Goal: Task Accomplishment & Management: Complete application form

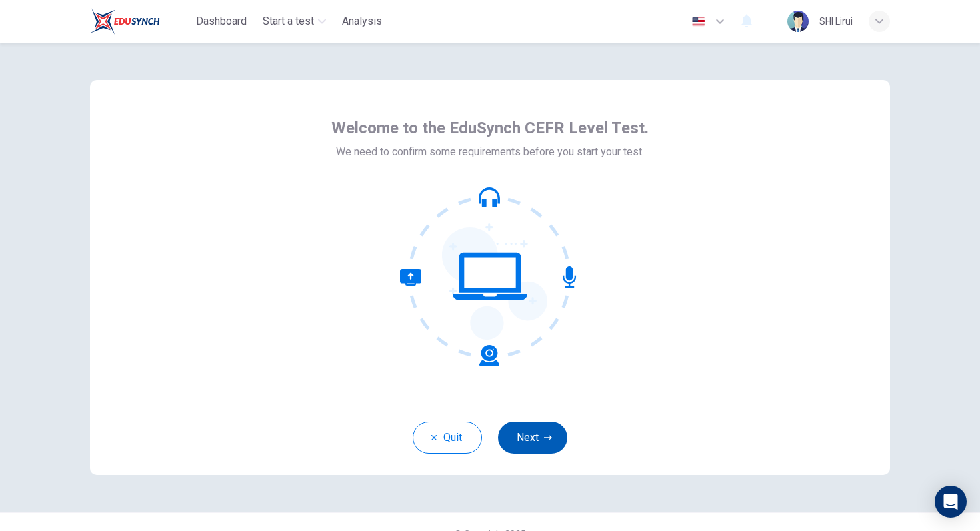
click at [520, 432] on button "Next" at bounding box center [532, 438] width 69 height 32
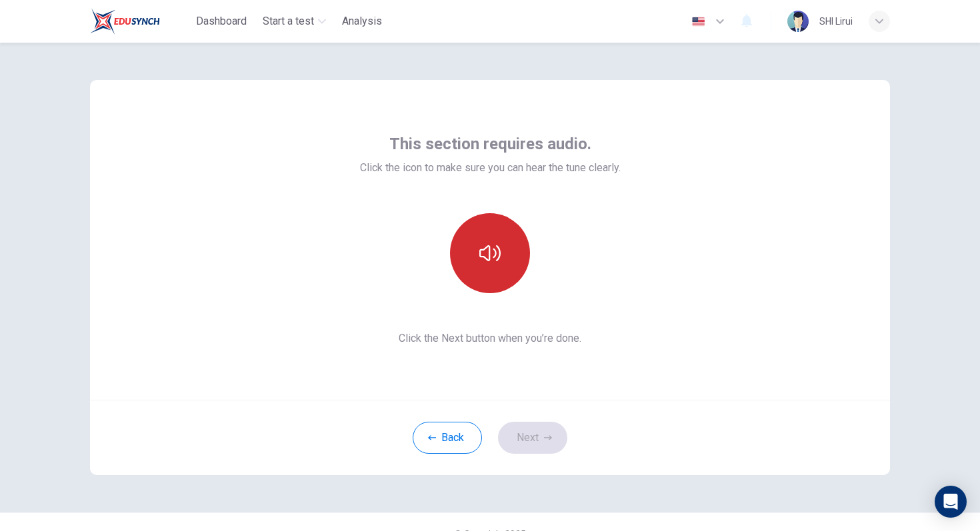
click at [496, 278] on button "button" at bounding box center [490, 253] width 80 height 80
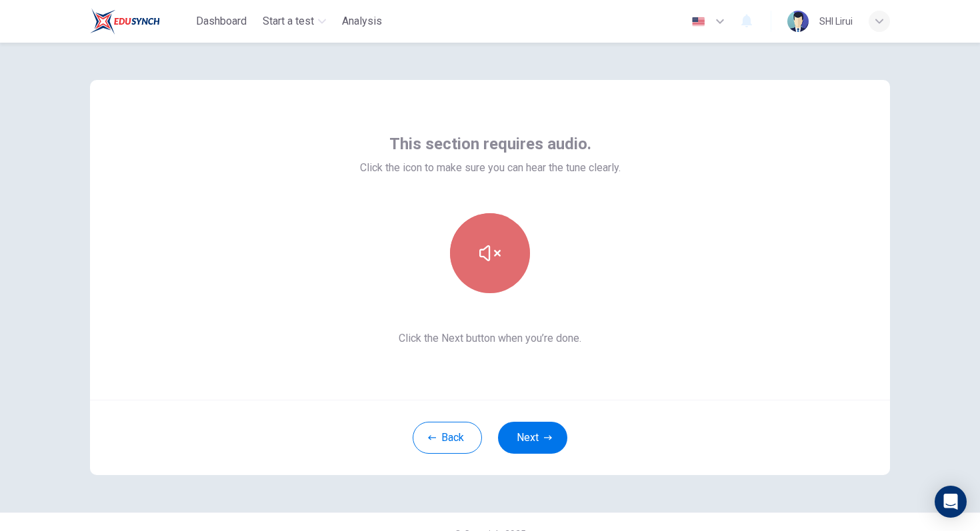
click at [496, 278] on button "button" at bounding box center [490, 253] width 80 height 80
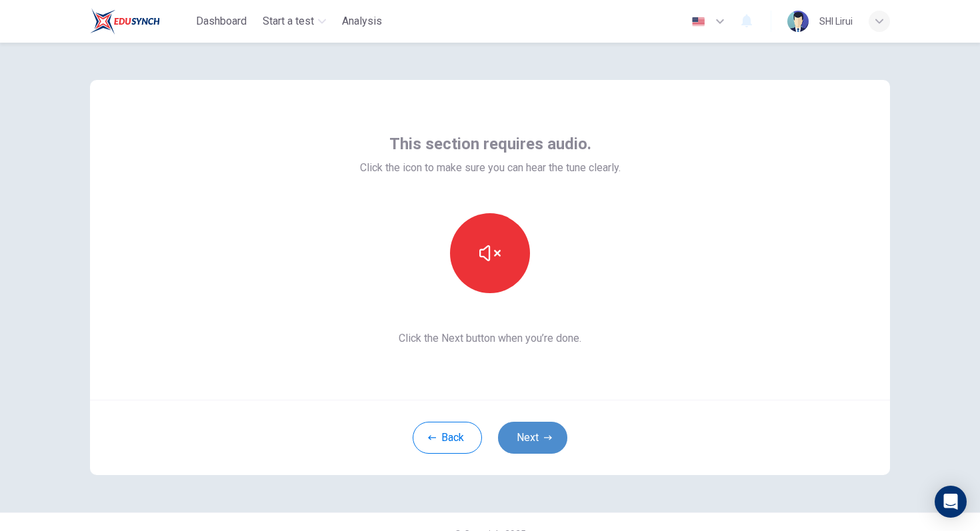
click at [533, 437] on button "Next" at bounding box center [532, 438] width 69 height 32
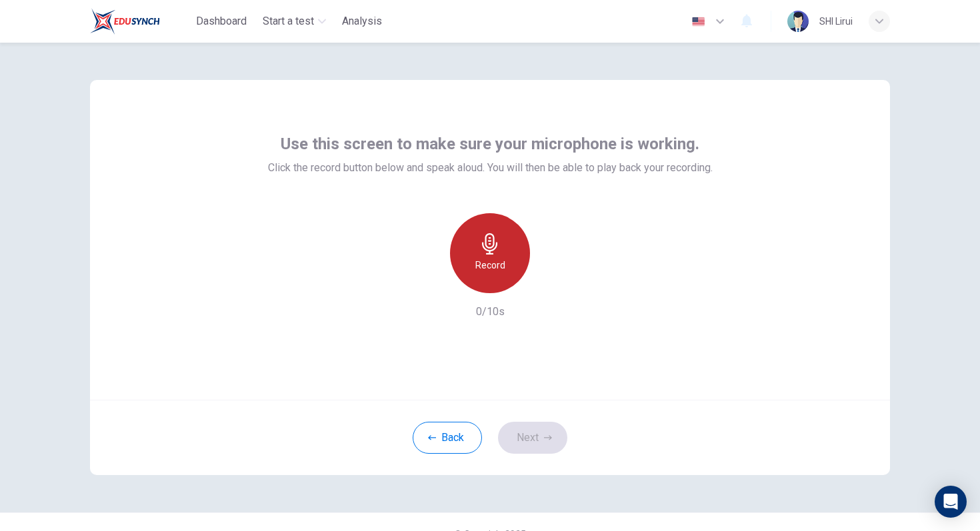
click at [492, 257] on h6 "Record" at bounding box center [490, 265] width 30 height 16
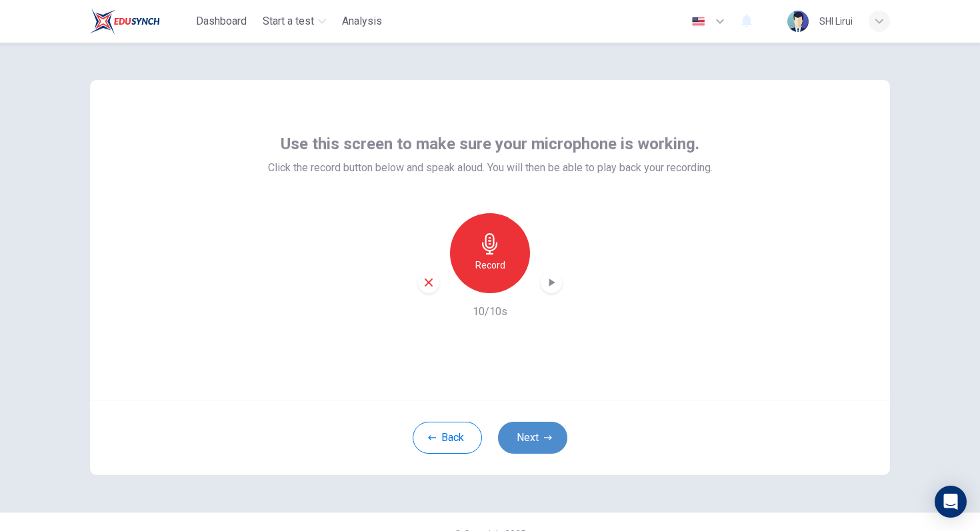
click at [540, 438] on button "Next" at bounding box center [532, 438] width 69 height 32
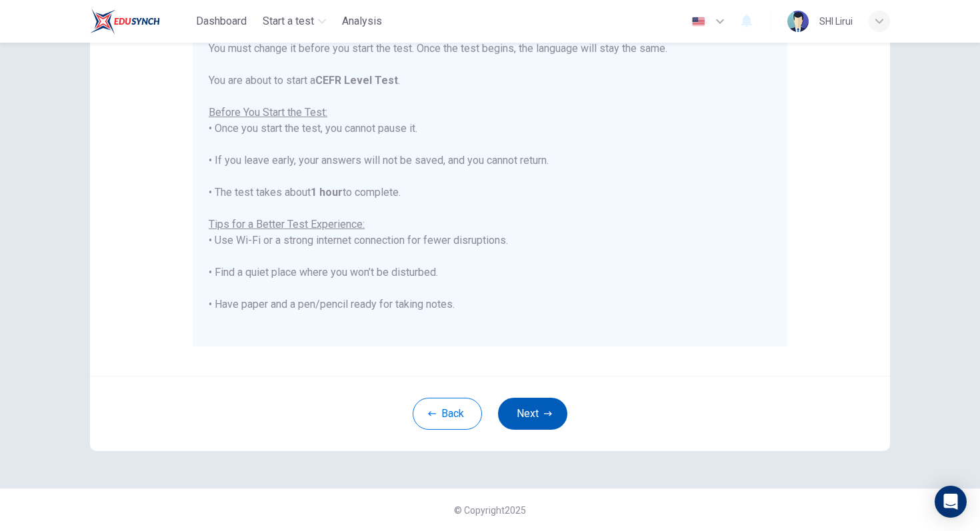
click at [531, 410] on button "Next" at bounding box center [532, 414] width 69 height 32
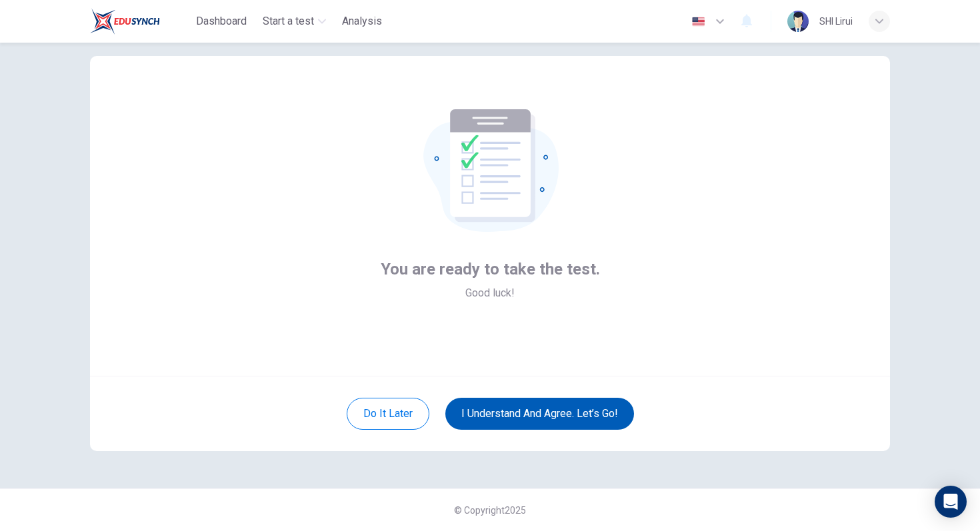
scroll to position [24, 0]
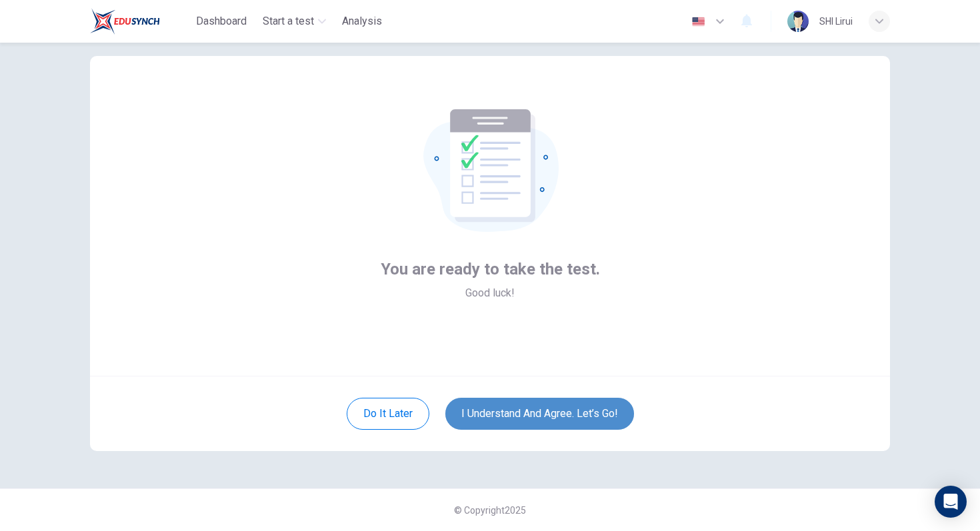
click at [560, 418] on button "I understand and agree. Let’s go!" at bounding box center [539, 414] width 189 height 32
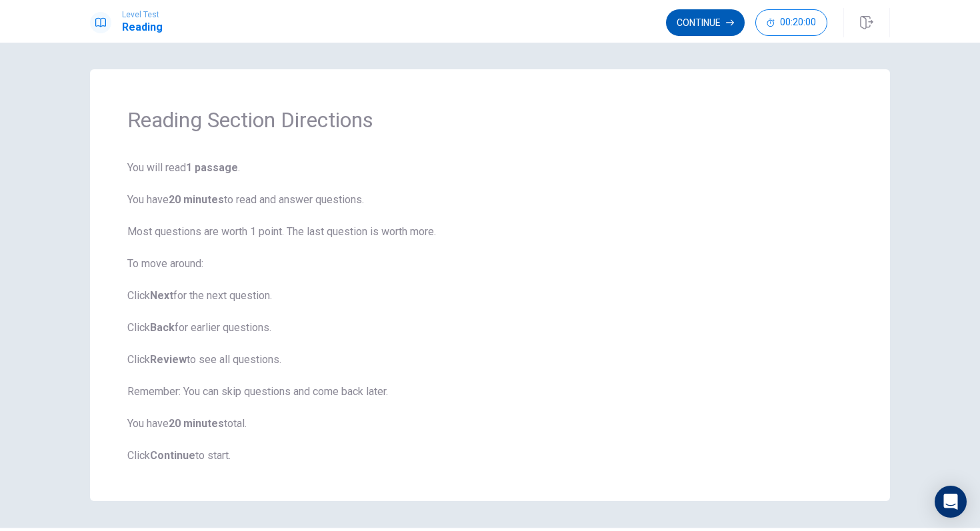
click at [672, 26] on button "Continue" at bounding box center [705, 22] width 79 height 27
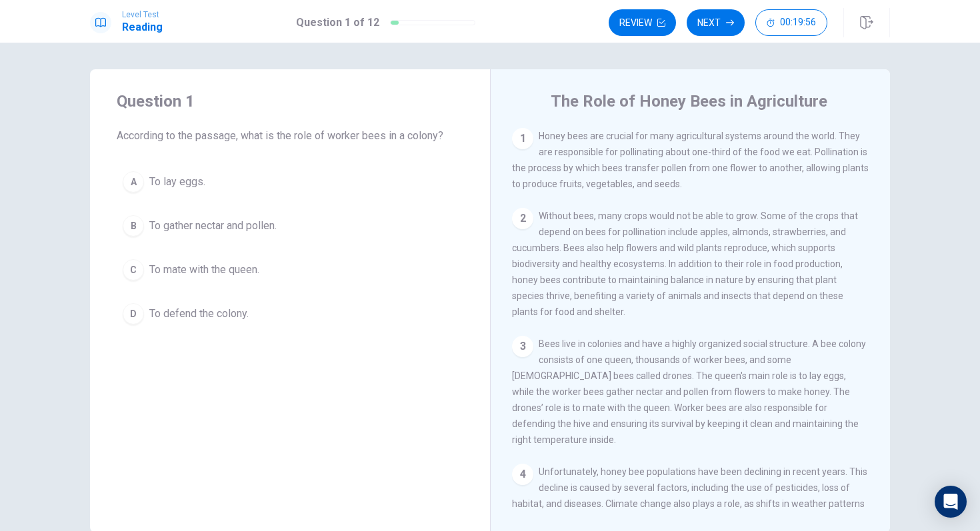
drag, startPoint x: 535, startPoint y: 131, endPoint x: 548, endPoint y: 132, distance: 12.7
click at [548, 132] on div "1 Honey bees are crucial for many agricultural systems around the world. They a…" at bounding box center [690, 160] width 357 height 64
click at [548, 133] on span "Honey bees are crucial for many agricultural systems around the world. They are…" at bounding box center [690, 160] width 356 height 59
drag, startPoint x: 546, startPoint y: 135, endPoint x: 870, endPoint y: 152, distance: 324.3
click at [870, 152] on div "1 Honey bees are crucial for many agricultural systems around the world. They a…" at bounding box center [699, 319] width 374 height 383
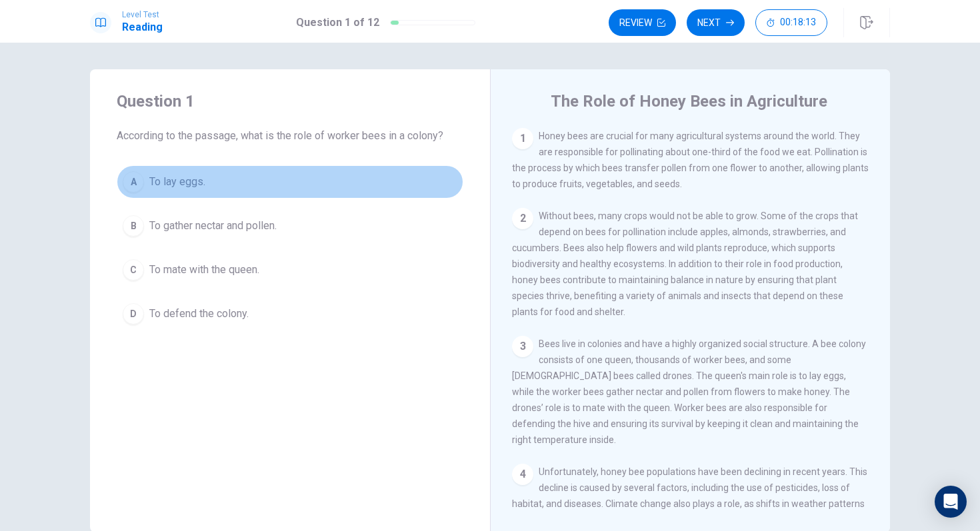
click at [131, 181] on div "A" at bounding box center [133, 181] width 21 height 21
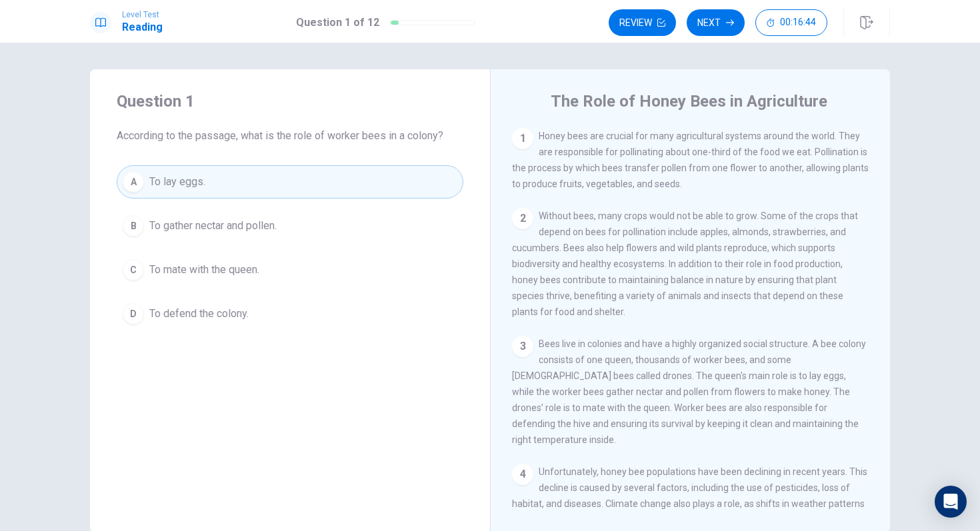
click at [220, 232] on span "To gather nectar and pollen." at bounding box center [212, 226] width 127 height 16
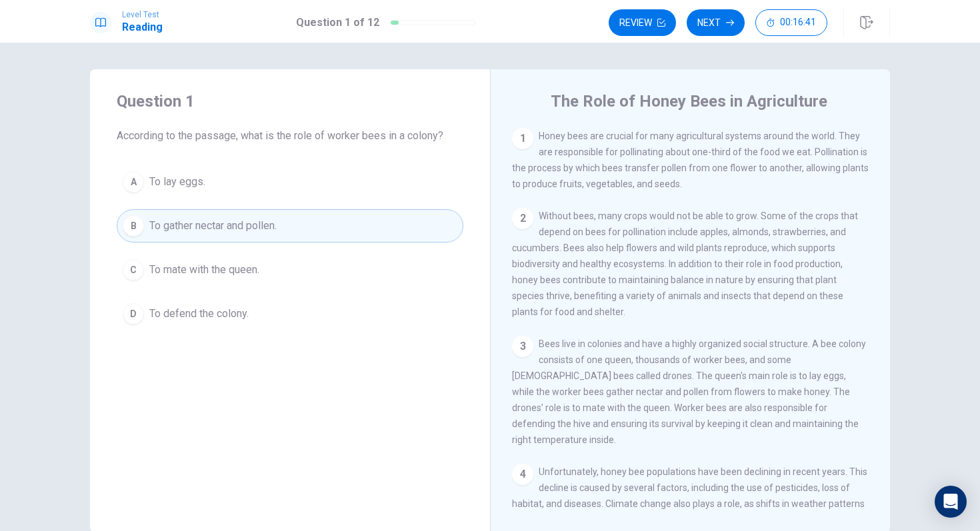
click at [712, 18] on button "Next" at bounding box center [715, 22] width 58 height 27
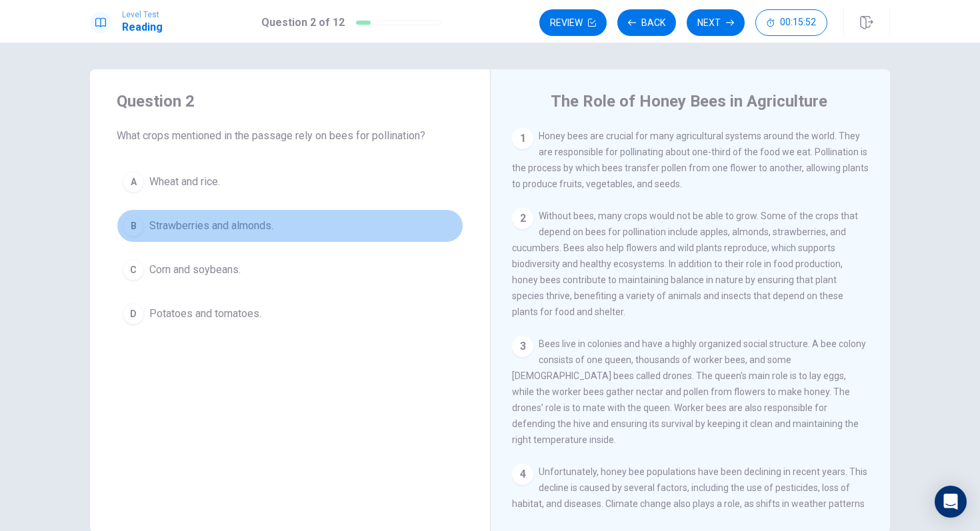
click at [139, 237] on button "B Strawberries and almonds." at bounding box center [290, 225] width 346 height 33
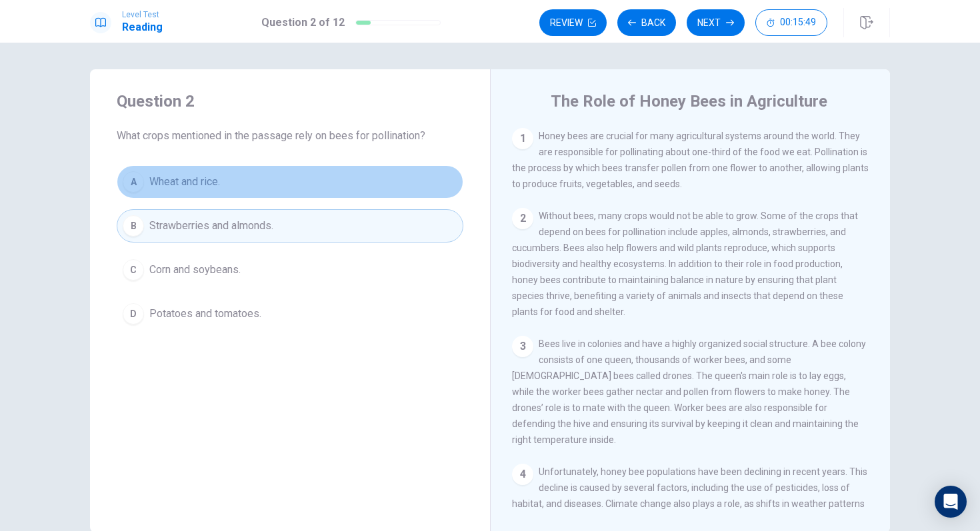
click at [359, 194] on button "A Wheat and rice." at bounding box center [290, 181] width 346 height 33
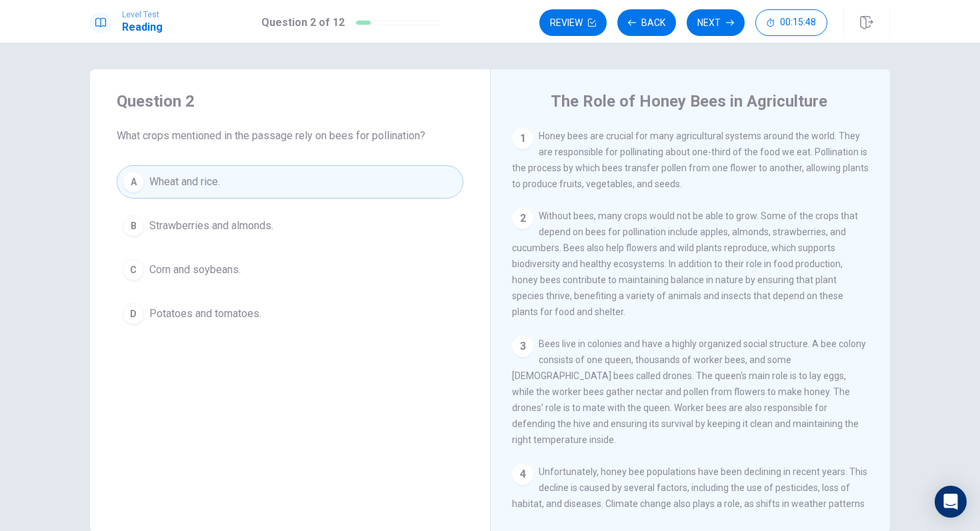
click at [352, 211] on button "B Strawberries and almonds." at bounding box center [290, 225] width 346 height 33
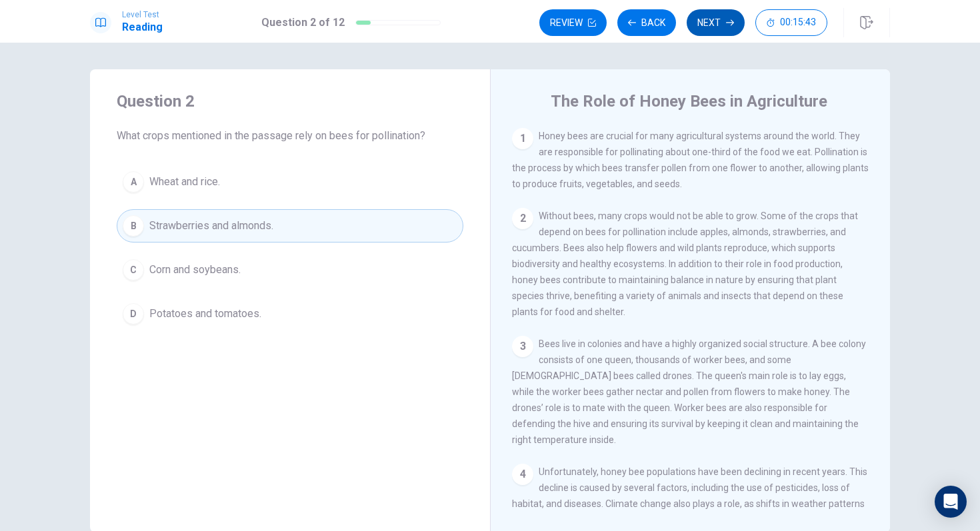
click at [735, 29] on button "Next" at bounding box center [715, 22] width 58 height 27
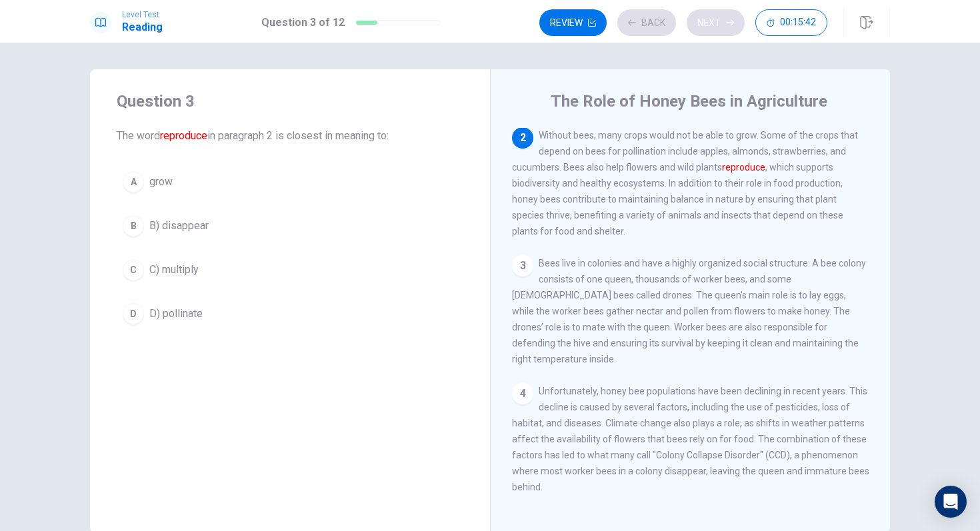
scroll to position [83, 0]
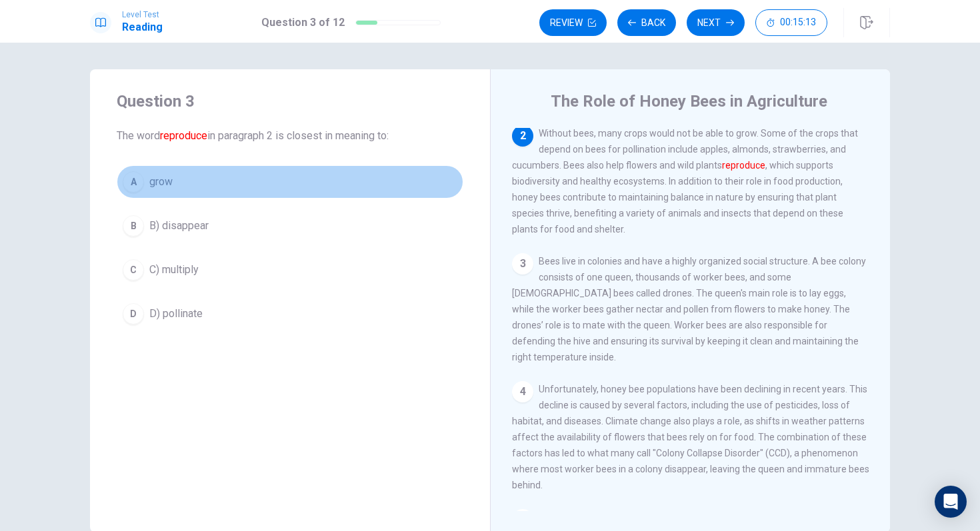
click at [135, 184] on div "A" at bounding box center [133, 181] width 21 height 21
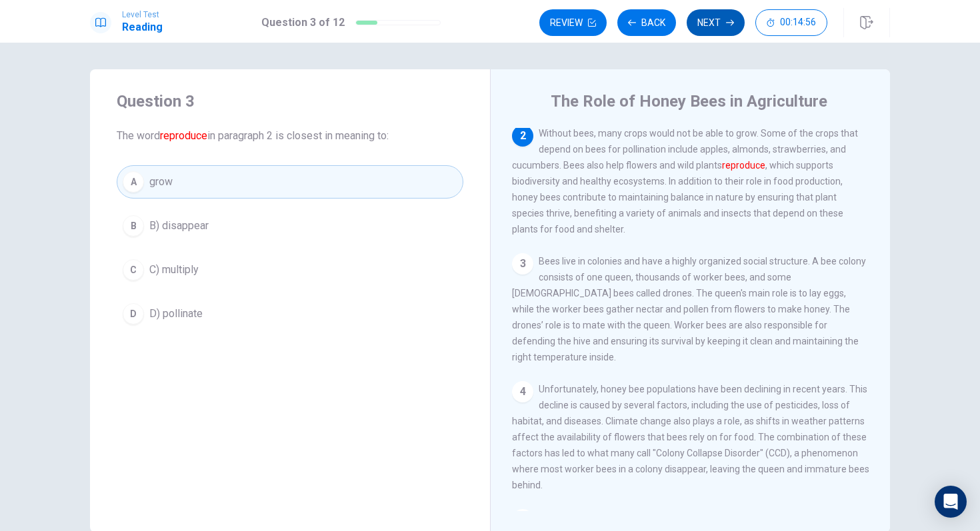
click at [715, 23] on button "Next" at bounding box center [715, 22] width 58 height 27
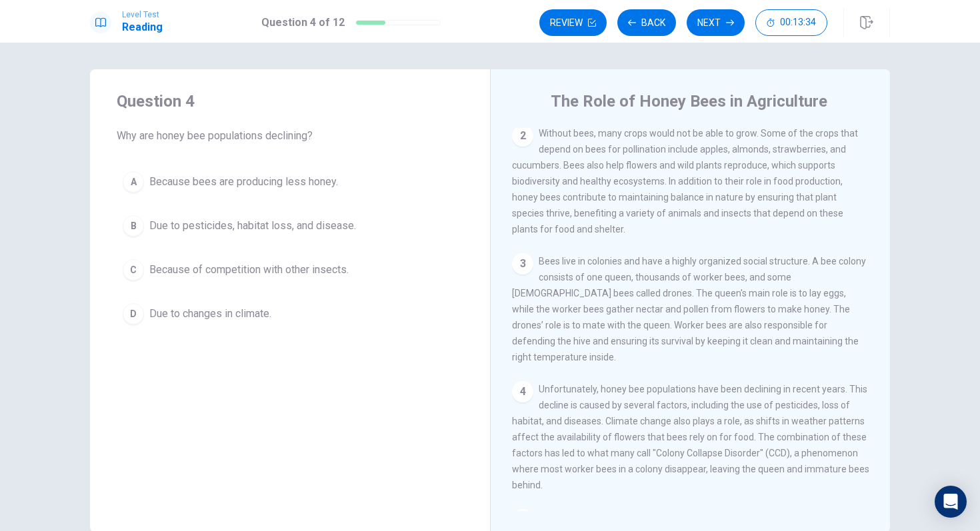
scroll to position [1, 0]
click at [131, 223] on div "B" at bounding box center [133, 224] width 21 height 21
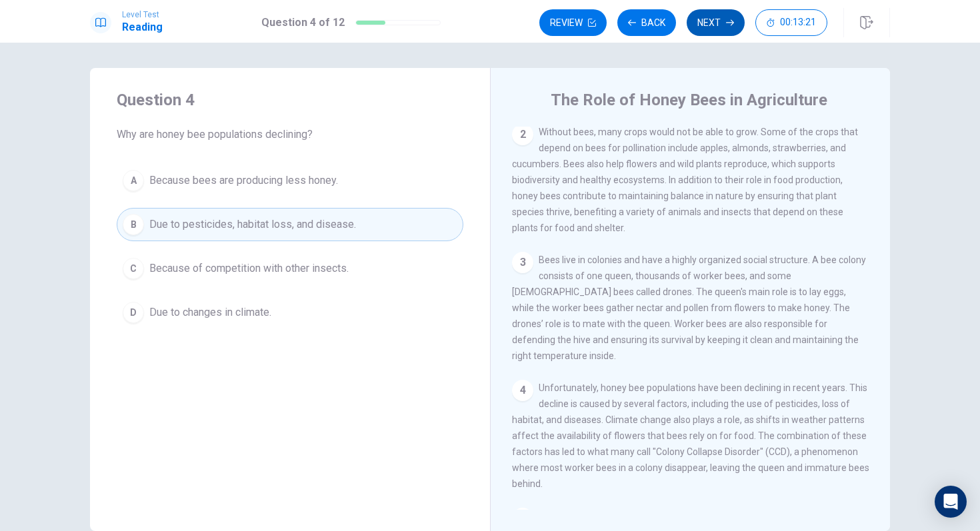
click at [740, 18] on button "Next" at bounding box center [715, 22] width 58 height 27
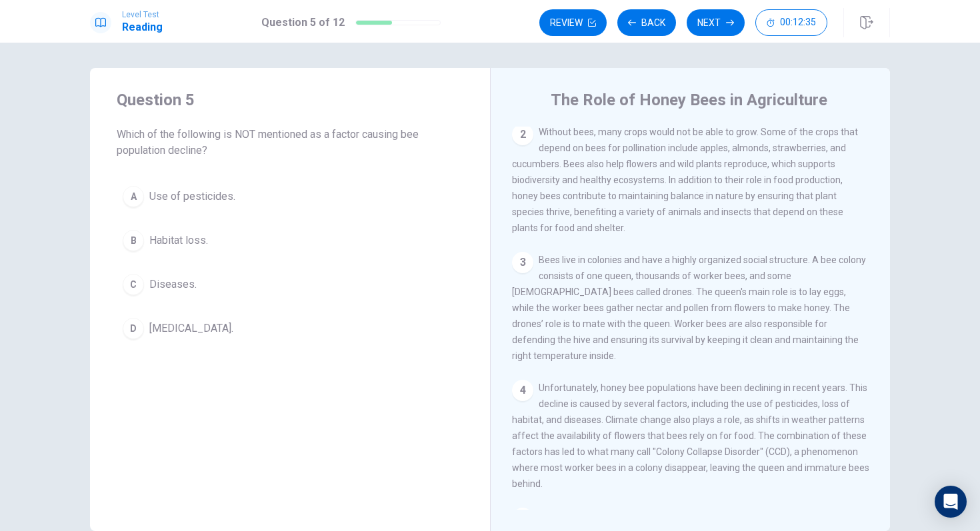
drag, startPoint x: 634, startPoint y: 403, endPoint x: 666, endPoint y: 400, distance: 32.8
click at [666, 400] on span "Unfortunately, honey bee populations have been declining in recent years. This …" at bounding box center [690, 435] width 357 height 107
click at [129, 331] on div "D" at bounding box center [133, 328] width 21 height 21
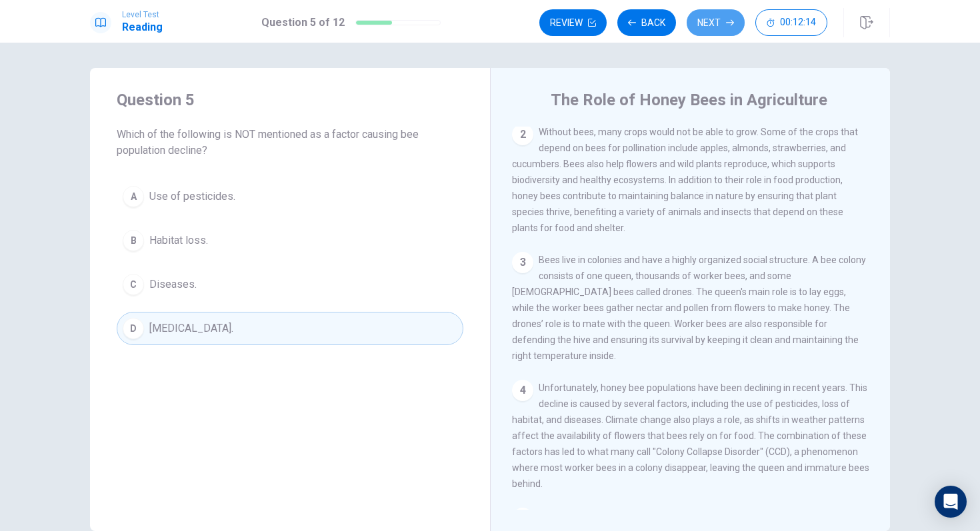
click at [716, 17] on button "Next" at bounding box center [715, 22] width 58 height 27
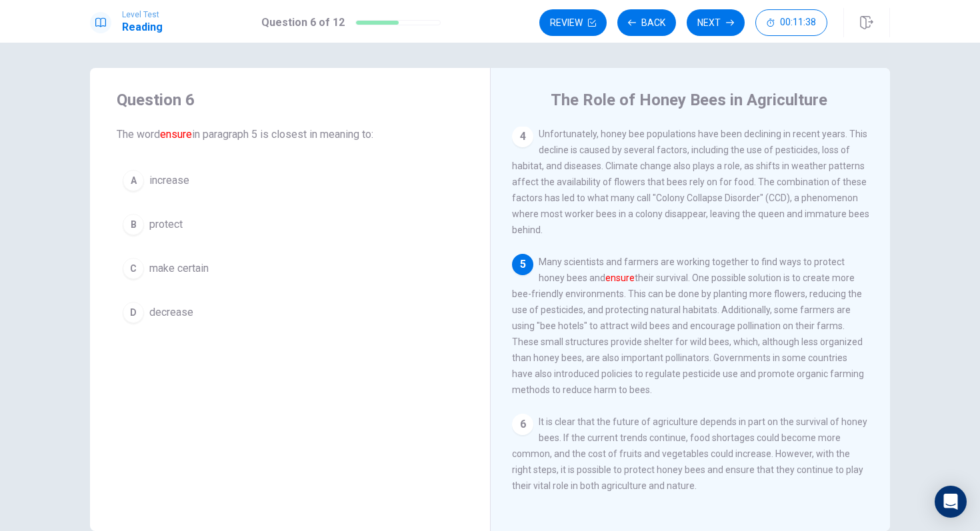
scroll to position [2, 0]
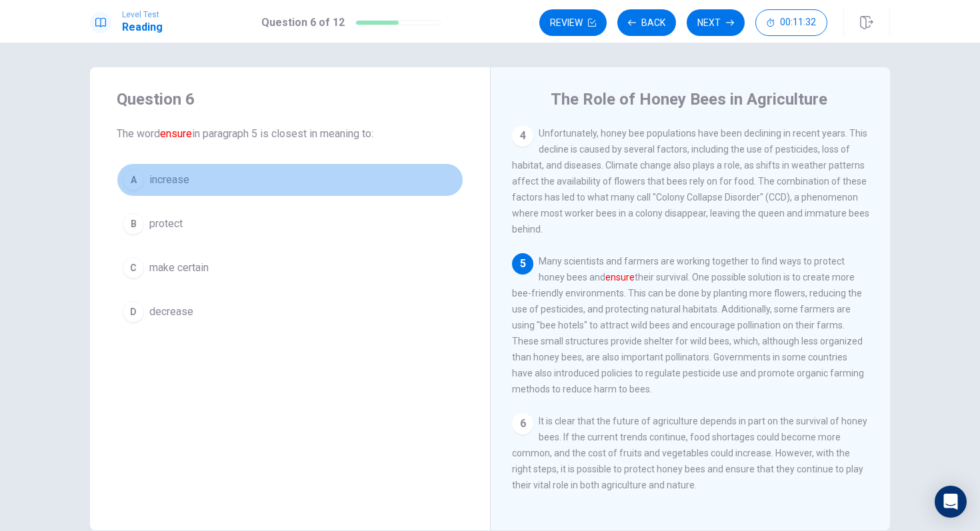
click at [131, 179] on div "A" at bounding box center [133, 179] width 21 height 21
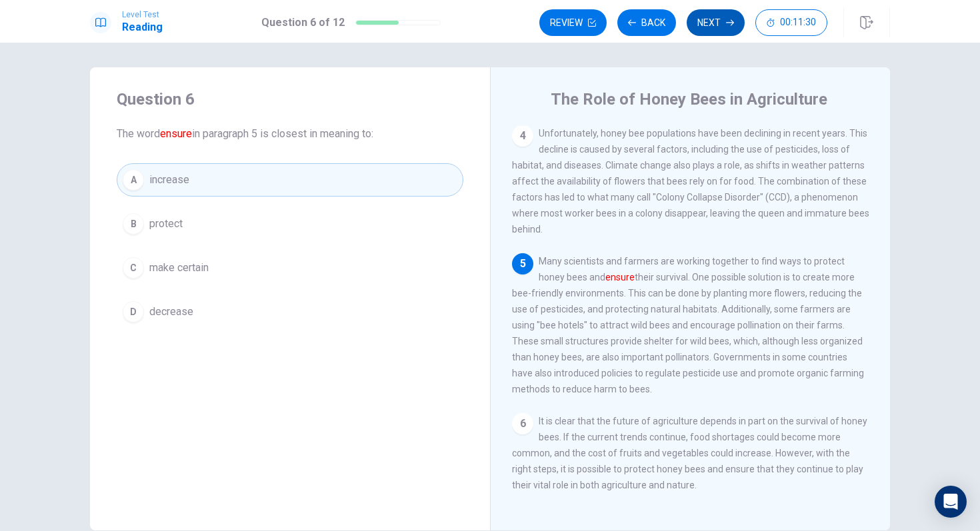
click at [711, 26] on button "Next" at bounding box center [715, 22] width 58 height 27
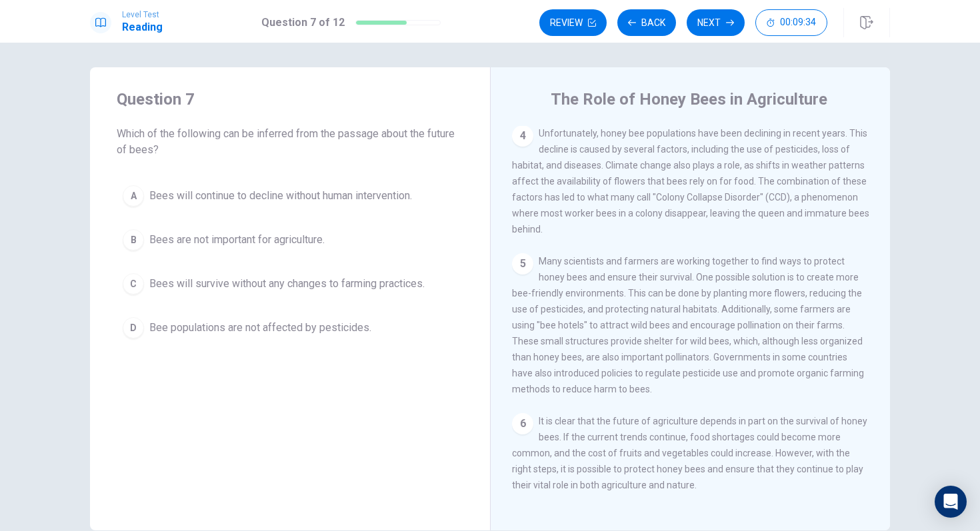
click at [129, 196] on div "A" at bounding box center [133, 195] width 21 height 21
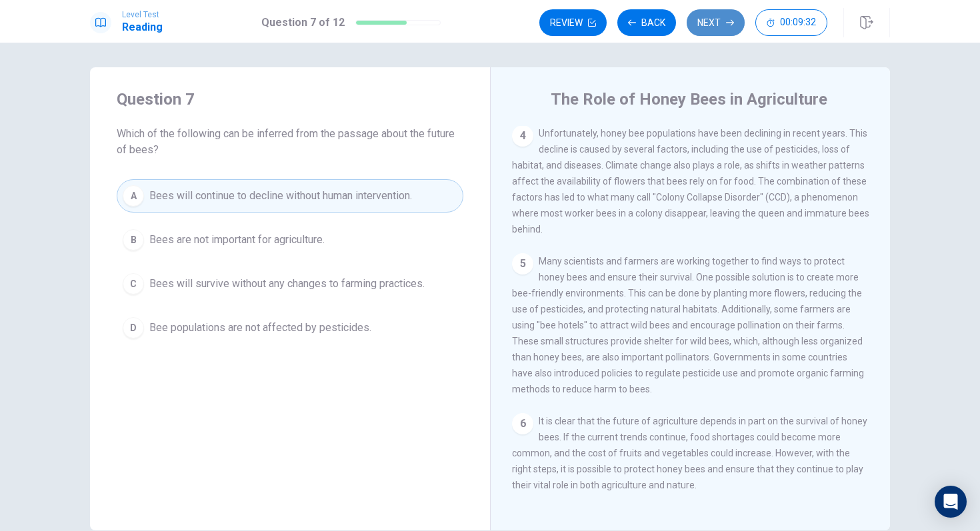
click at [729, 21] on icon "button" at bounding box center [730, 23] width 8 height 8
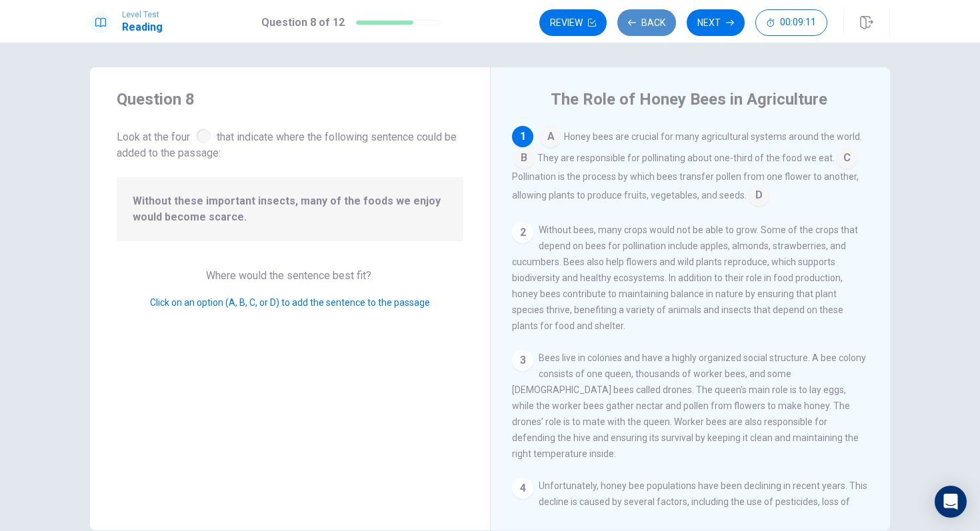
click at [647, 19] on button "Back" at bounding box center [646, 22] width 59 height 27
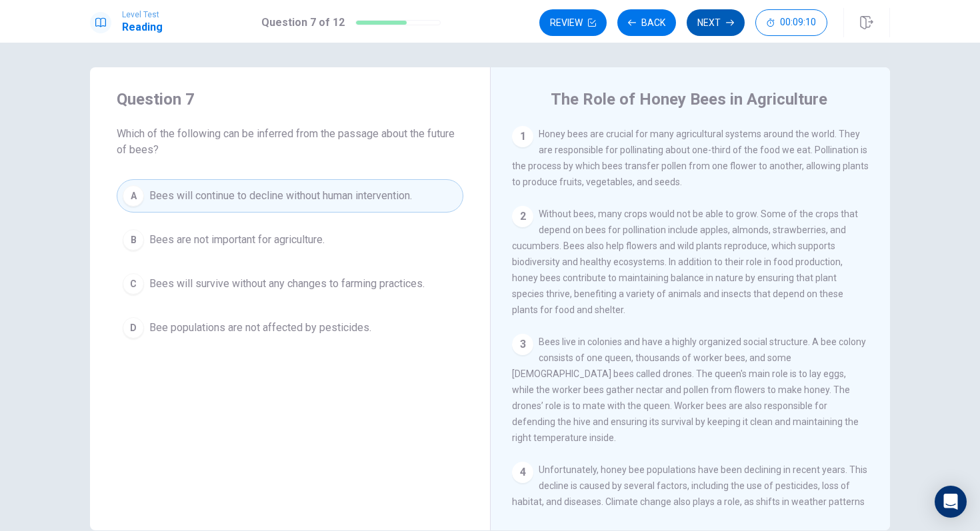
click at [714, 23] on button "Next" at bounding box center [715, 22] width 58 height 27
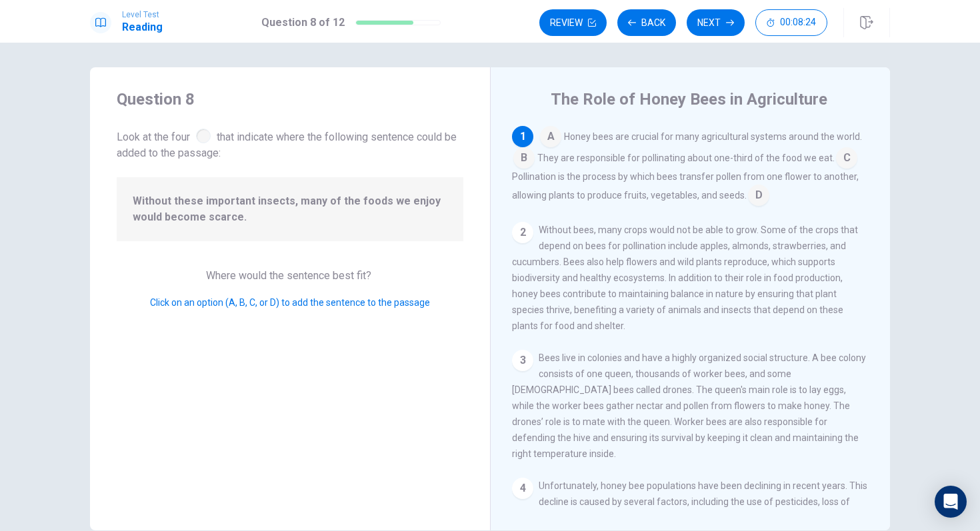
click at [548, 133] on input at bounding box center [550, 137] width 21 height 21
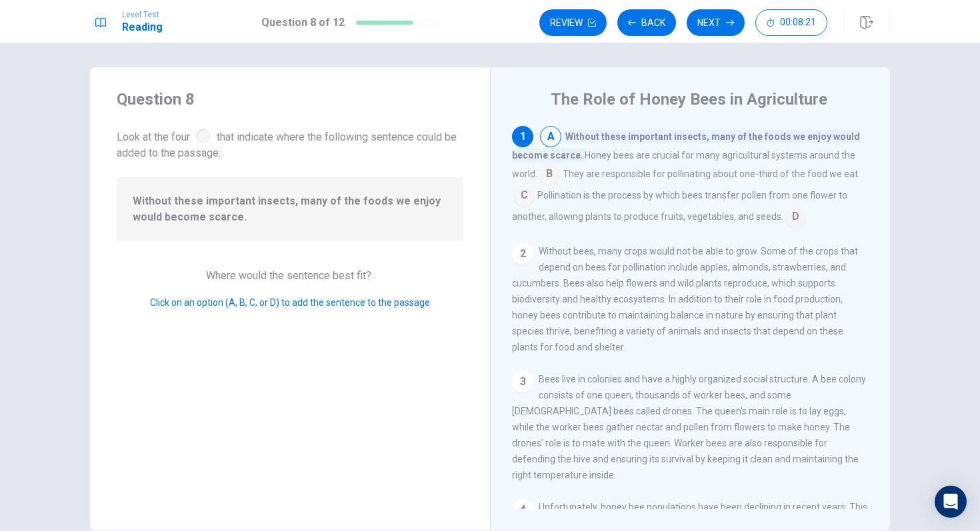
click at [552, 139] on input at bounding box center [550, 137] width 21 height 21
drag, startPoint x: 552, startPoint y: 139, endPoint x: 553, endPoint y: 159, distance: 20.0
click at [553, 159] on div "A Without these important insects, many of the foods we enjoy would become scar…" at bounding box center [690, 176] width 357 height 101
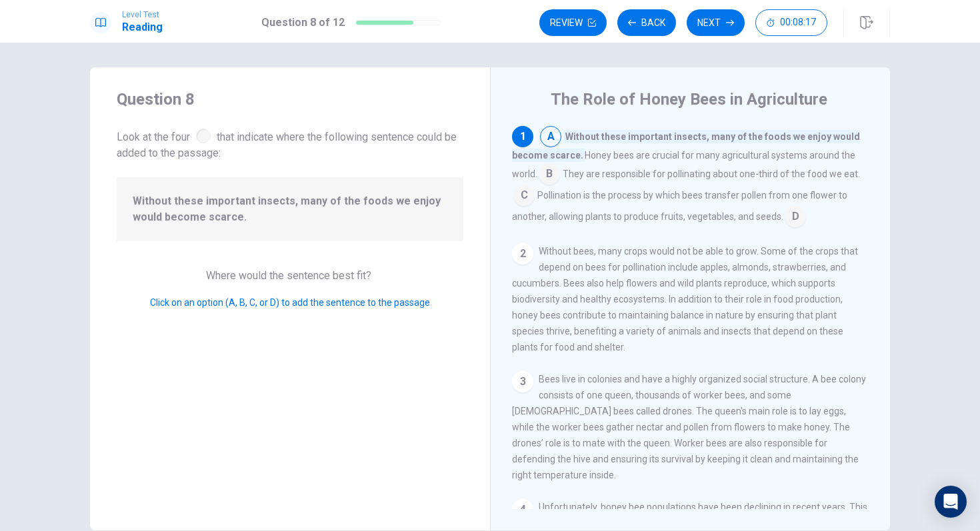
click at [552, 161] on span "Without these important insects, many of the foods we enjoy would become scarce." at bounding box center [686, 146] width 348 height 32
click at [552, 173] on input at bounding box center [548, 175] width 21 height 21
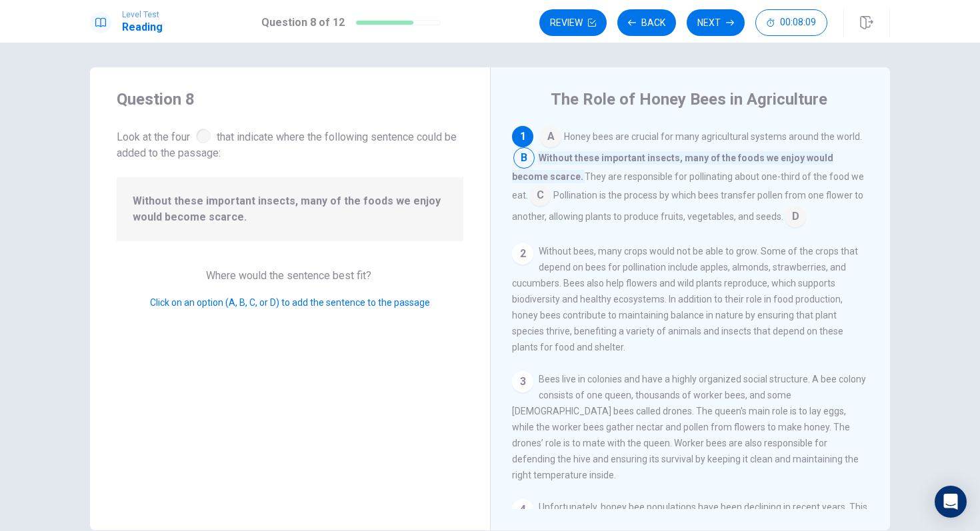
click at [550, 141] on input at bounding box center [550, 137] width 21 height 21
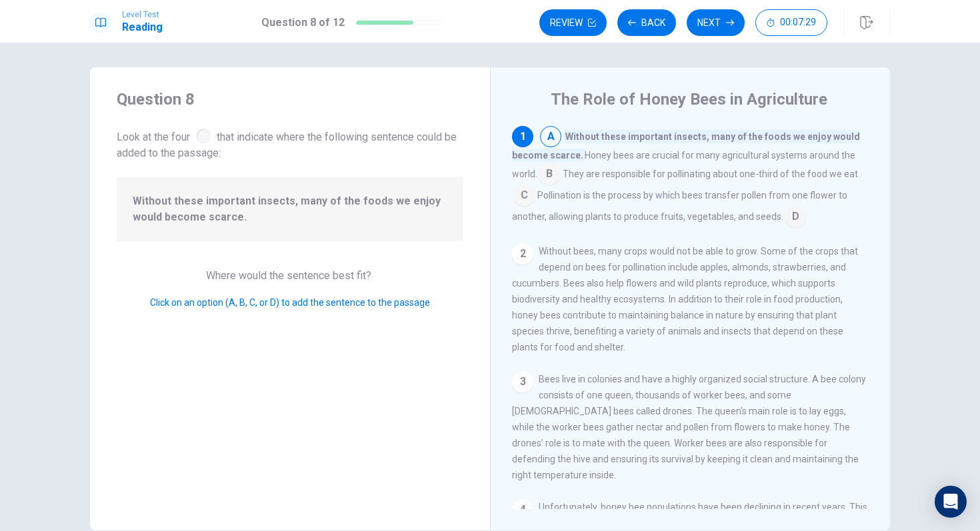
click at [704, 140] on span "Without these important insects, many of the foods we enjoy would become scarce." at bounding box center [686, 146] width 348 height 32
click at [701, 135] on span "Without these important insects, many of the foods we enjoy would become scarce." at bounding box center [686, 146] width 348 height 32
click at [524, 135] on div "1" at bounding box center [522, 136] width 21 height 21
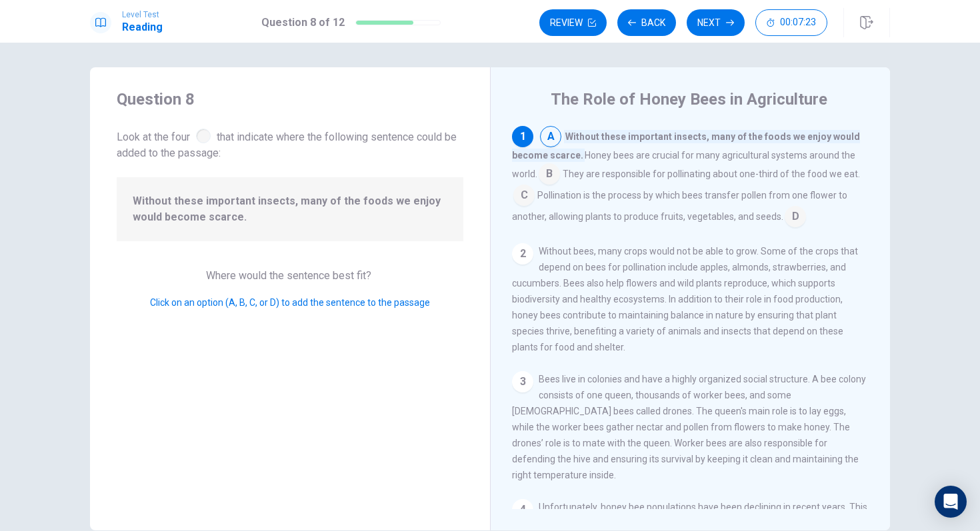
click at [350, 201] on span "Without these important insects, many of the foods we enjoy would become scarce." at bounding box center [290, 209] width 315 height 32
click at [312, 185] on div "Without these important insects, many of the foods we enjoy would become scarce." at bounding box center [290, 209] width 346 height 64
click at [217, 200] on span "Without these important insects, many of the foods we enjoy would become scarce." at bounding box center [290, 209] width 315 height 32
drag, startPoint x: 217, startPoint y: 200, endPoint x: 329, endPoint y: 206, distance: 112.8
click at [329, 206] on span "Without these important insects, many of the foods we enjoy would become scarce." at bounding box center [290, 209] width 315 height 32
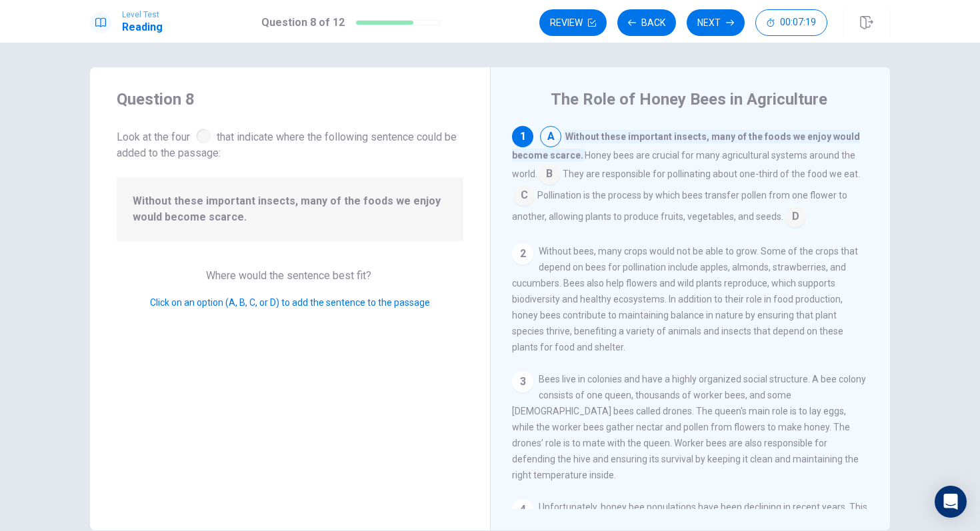
click at [546, 175] on input at bounding box center [548, 175] width 21 height 21
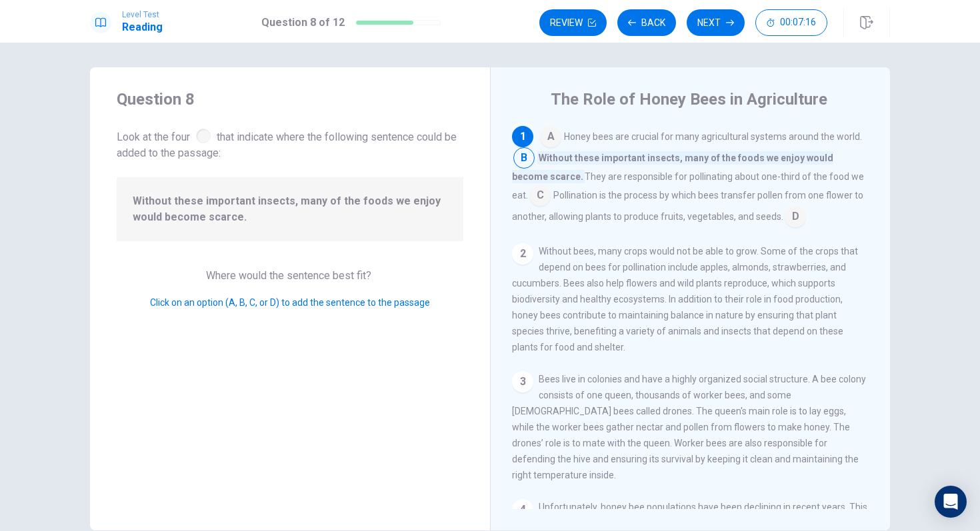
click at [550, 140] on input at bounding box center [550, 137] width 21 height 21
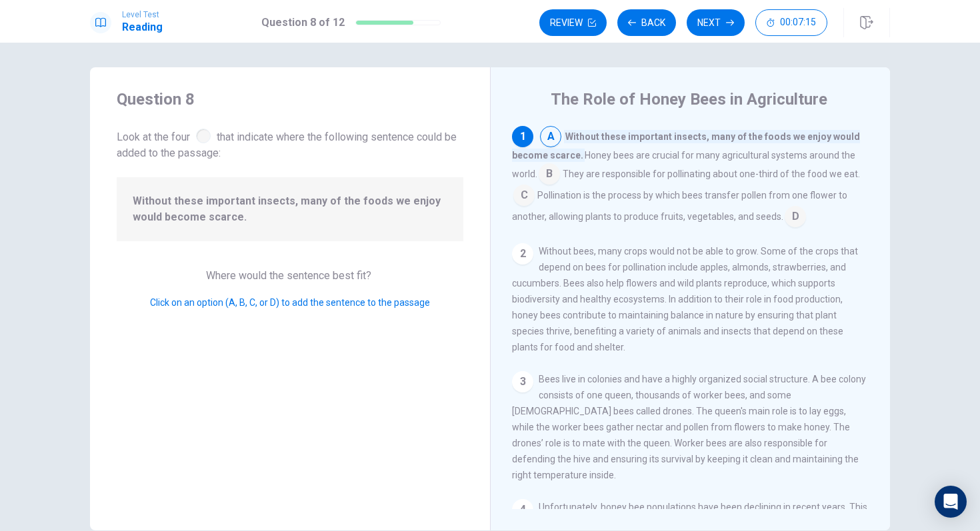
click at [547, 177] on input at bounding box center [548, 175] width 21 height 21
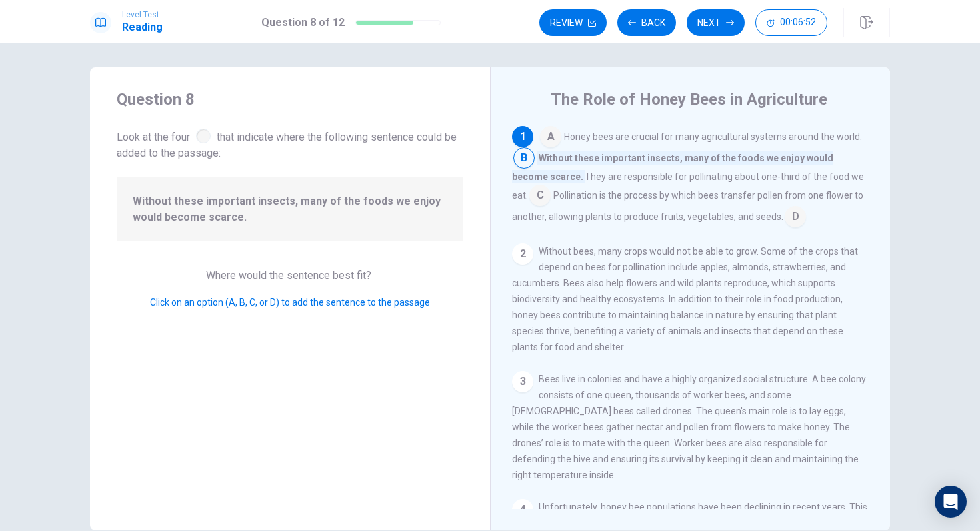
click at [784, 213] on input at bounding box center [794, 217] width 21 height 21
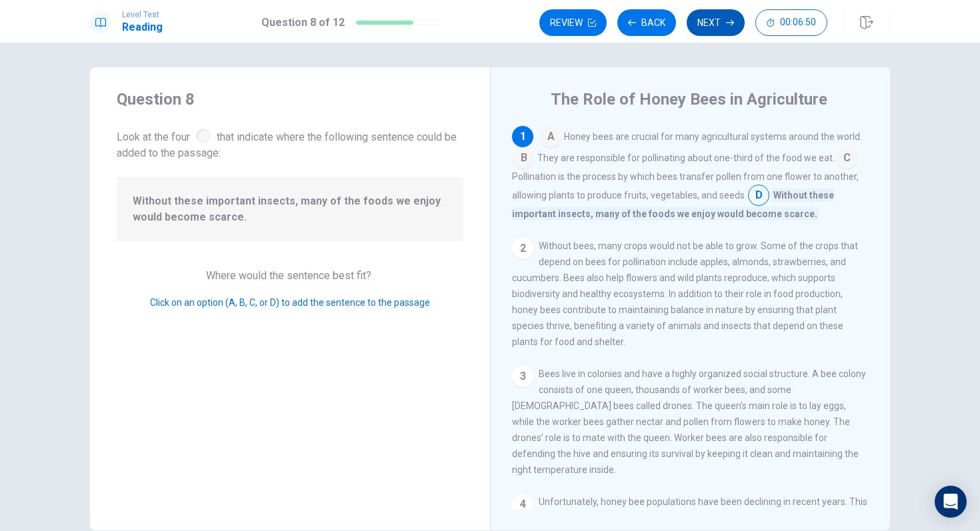
click at [721, 23] on button "Next" at bounding box center [715, 22] width 58 height 27
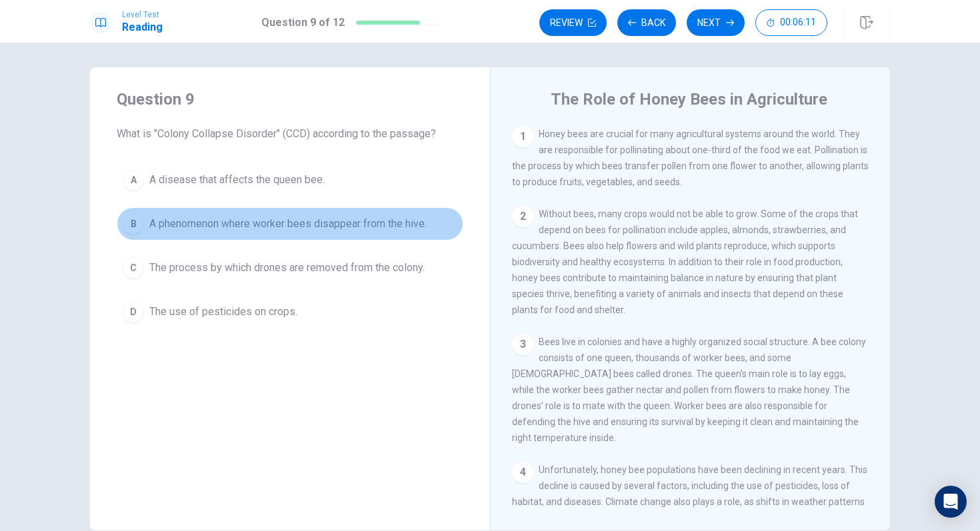
click at [151, 225] on span "A phenomenon where worker bees disappear from the hive." at bounding box center [287, 224] width 277 height 16
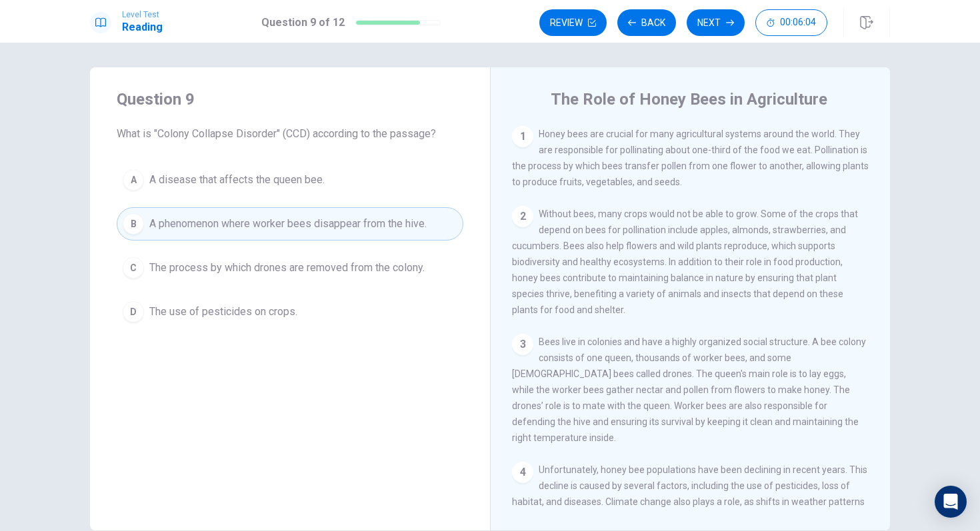
click at [207, 278] on button "C The process by which drones are removed from the colony." at bounding box center [290, 267] width 346 height 33
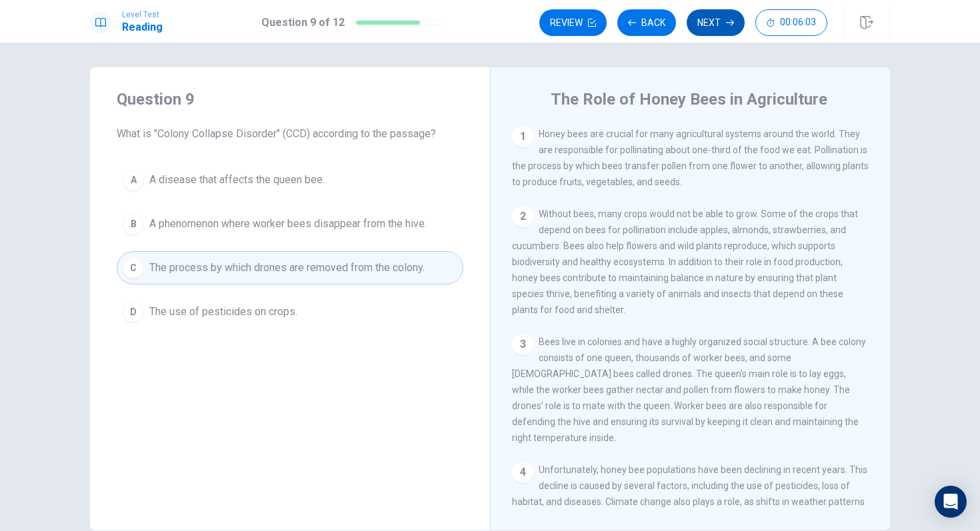
click at [708, 31] on button "Next" at bounding box center [715, 22] width 58 height 27
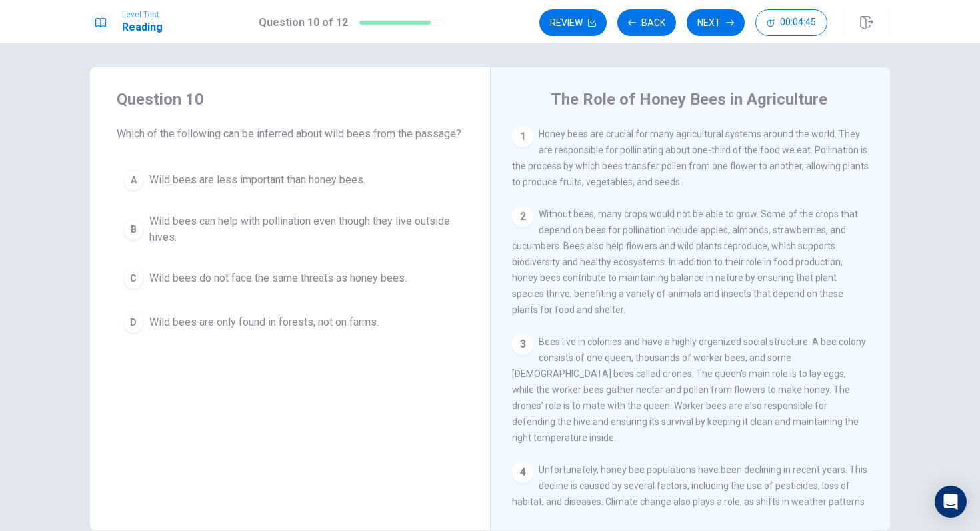
drag, startPoint x: 714, startPoint y: 117, endPoint x: 717, endPoint y: 53, distance: 64.1
click at [716, 53] on div "Question 10 Which of the following can be inferred about wild bees from the pas…" at bounding box center [490, 287] width 980 height 488
drag, startPoint x: 677, startPoint y: 171, endPoint x: 699, endPoint y: 89, distance: 85.5
click at [699, 89] on div "The Role of Honey Bees in Agriculture 1 Honey bees are crucial for many agricul…" at bounding box center [690, 298] width 400 height 463
drag, startPoint x: 698, startPoint y: 177, endPoint x: 707, endPoint y: 77, distance: 100.4
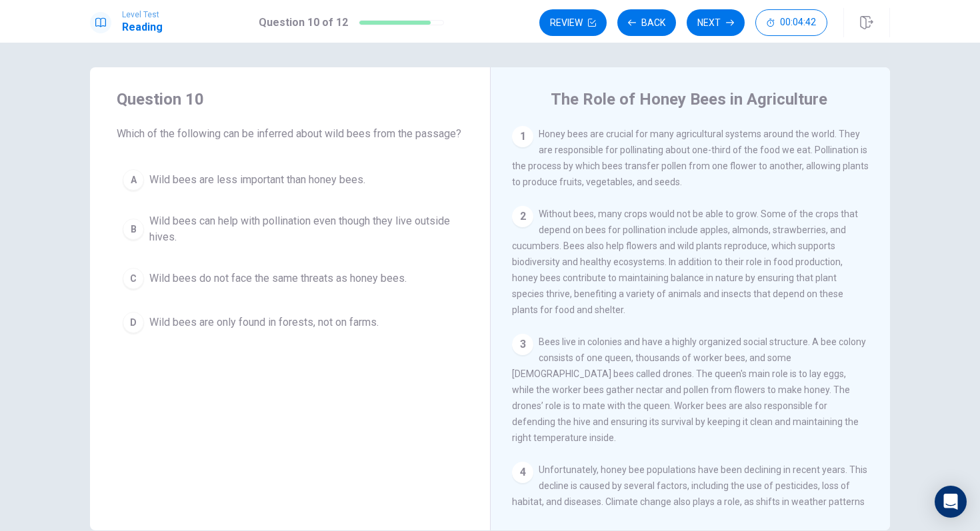
drag, startPoint x: 719, startPoint y: 217, endPoint x: 727, endPoint y: 109, distance: 108.2
click at [726, 109] on div "The Role of Honey Bees in Agriculture 1 Honey bees are crucial for many agricul…" at bounding box center [690, 298] width 400 height 463
click at [143, 197] on button "A Wild bees are less important than honey bees." at bounding box center [290, 179] width 346 height 33
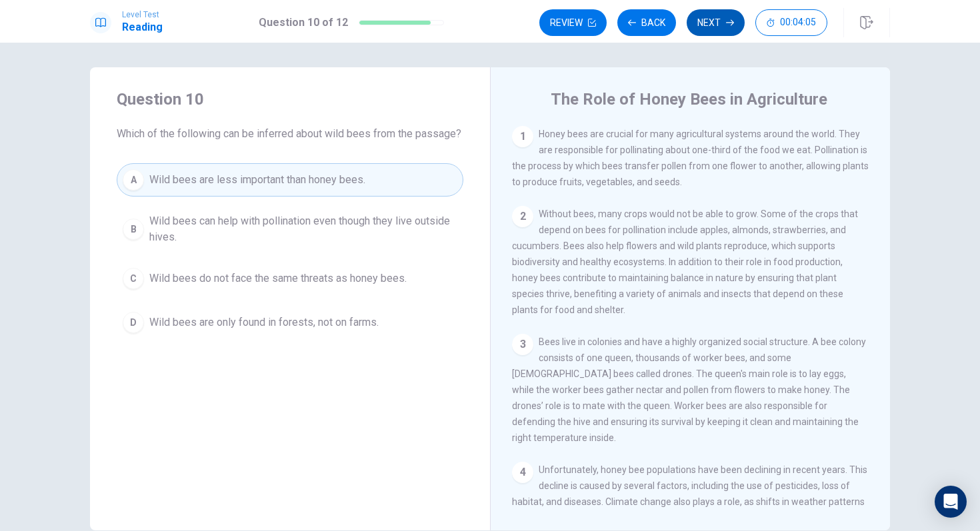
click at [702, 25] on button "Next" at bounding box center [715, 22] width 58 height 27
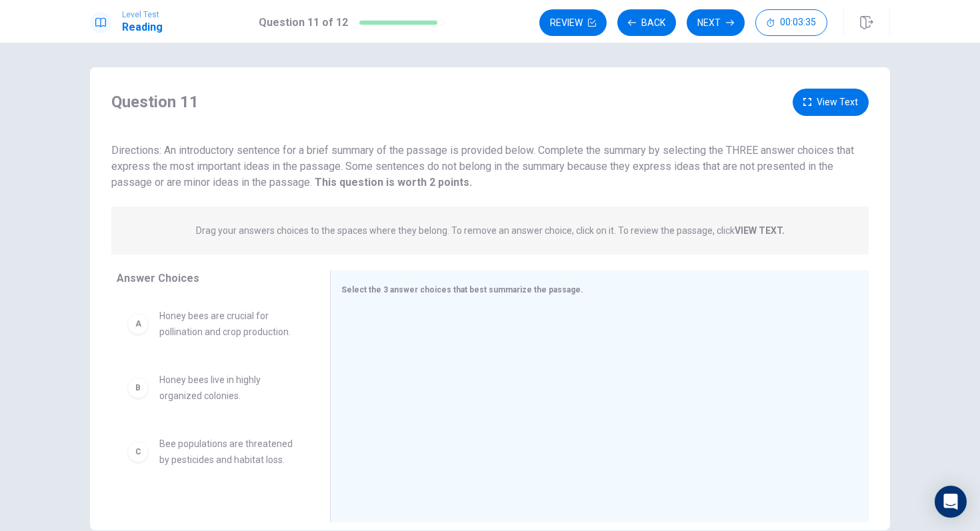
click at [139, 324] on div "A" at bounding box center [137, 323] width 21 height 21
click at [141, 394] on div "B" at bounding box center [137, 387] width 21 height 21
click at [399, 291] on span "Select the 3 answer choices that best summarize the passage." at bounding box center [462, 289] width 242 height 9
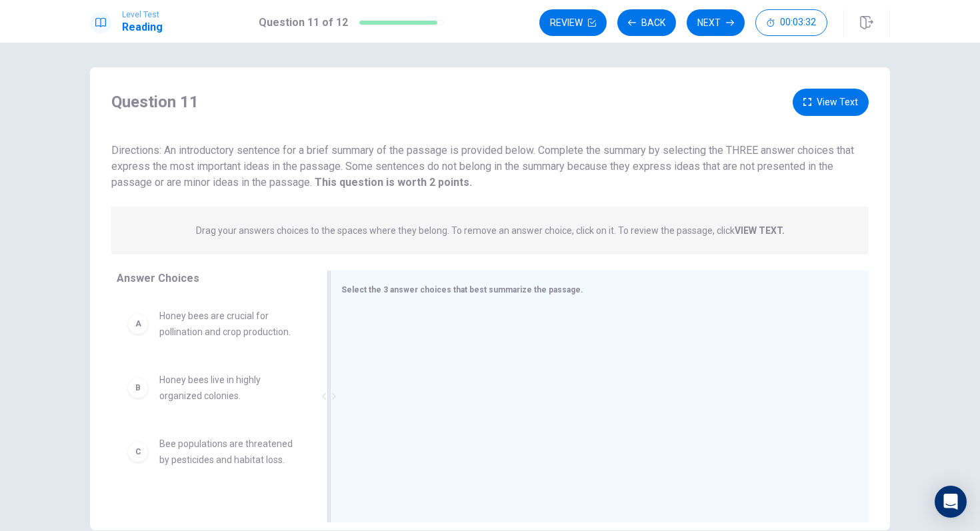
drag, startPoint x: 397, startPoint y: 291, endPoint x: 323, endPoint y: 327, distance: 82.0
click at [397, 291] on span "Select the 3 answer choices that best summarize the passage." at bounding box center [462, 289] width 242 height 9
drag, startPoint x: 139, startPoint y: 390, endPoint x: 352, endPoint y: 356, distance: 215.3
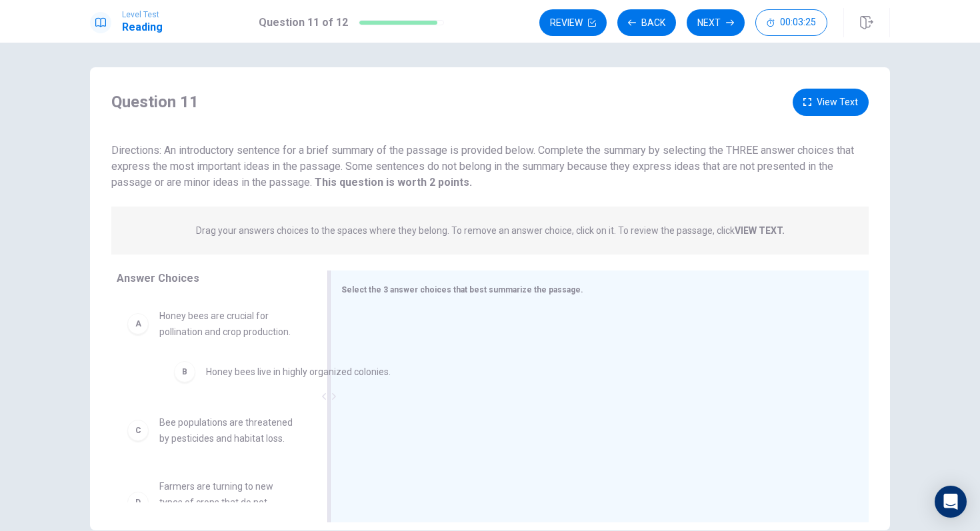
drag, startPoint x: 440, startPoint y: 331, endPoint x: 255, endPoint y: 372, distance: 190.3
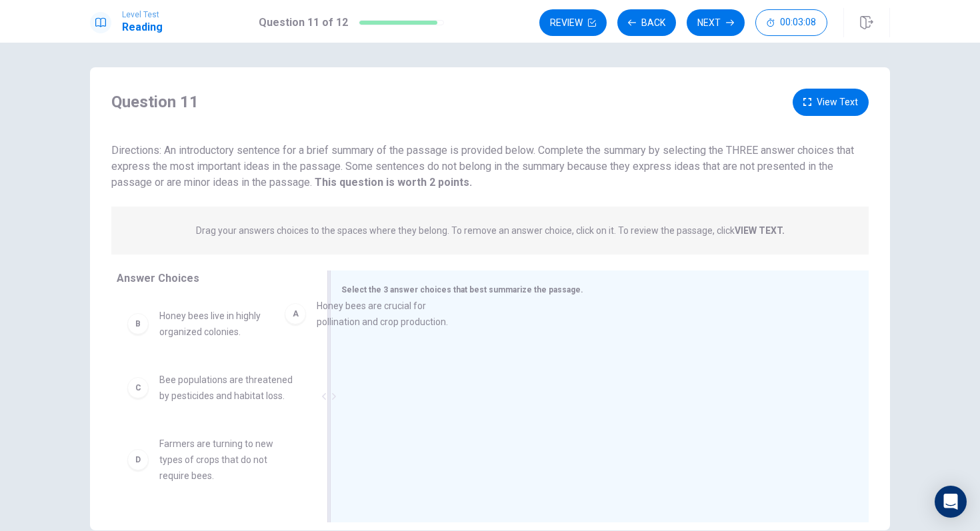
drag, startPoint x: 235, startPoint y: 329, endPoint x: 408, endPoint y: 318, distance: 174.2
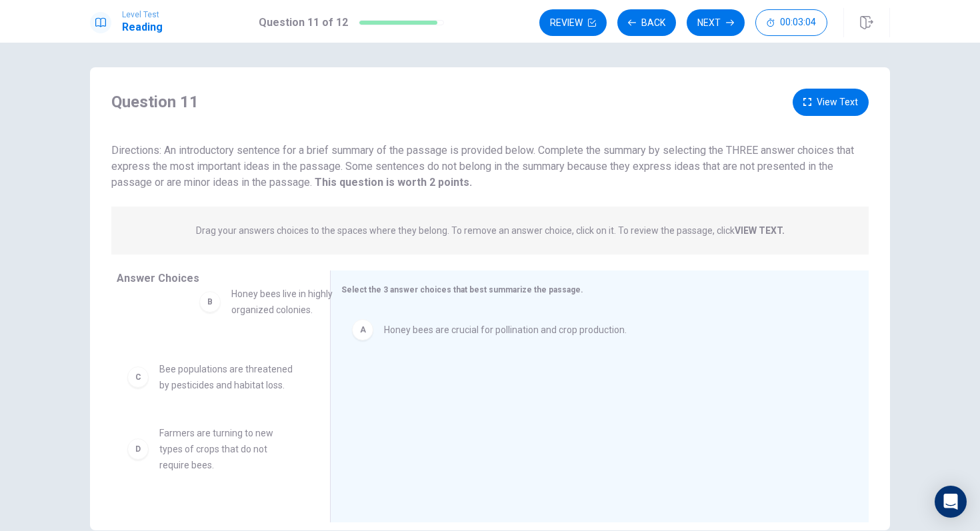
drag, startPoint x: 217, startPoint y: 322, endPoint x: 285, endPoint y: 306, distance: 69.8
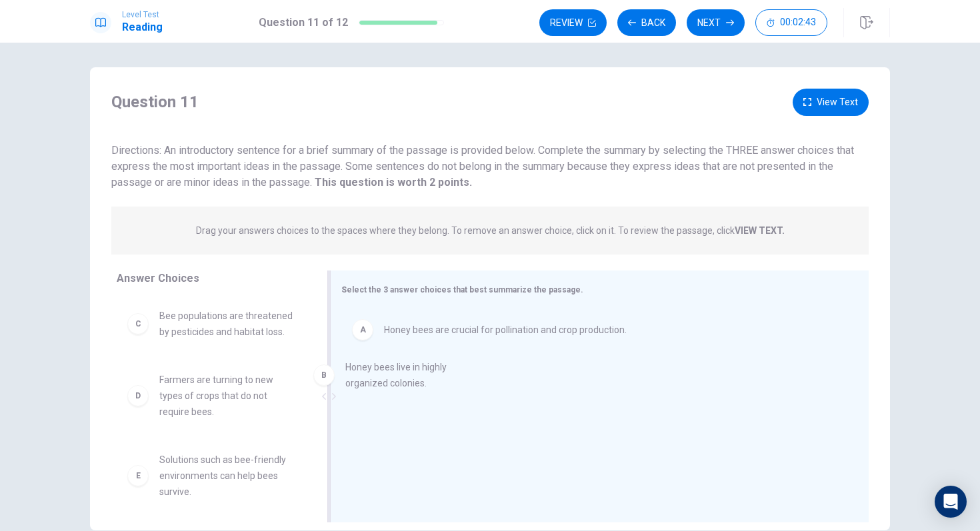
drag, startPoint x: 217, startPoint y: 323, endPoint x: 406, endPoint y: 372, distance: 195.7
drag, startPoint x: 231, startPoint y: 390, endPoint x: 364, endPoint y: 408, distance: 134.5
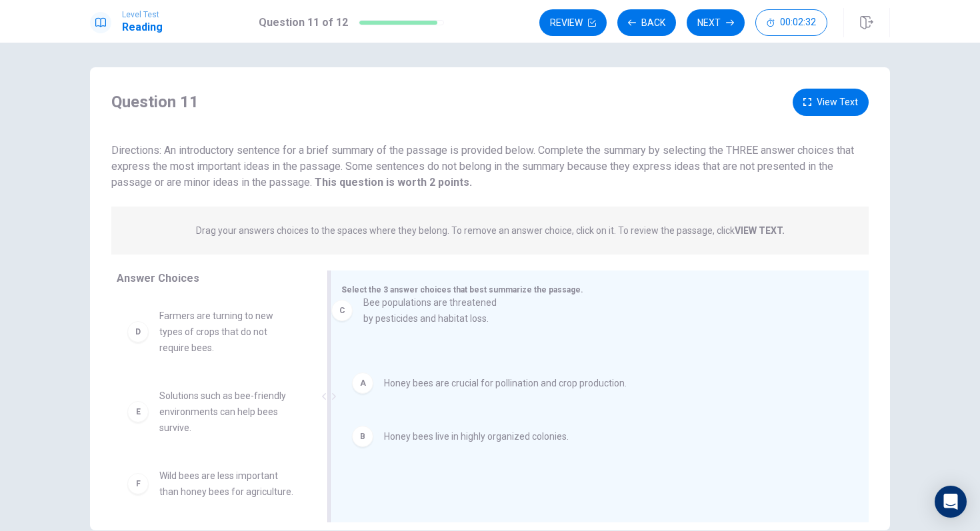
drag, startPoint x: 234, startPoint y: 332, endPoint x: 450, endPoint y: 325, distance: 216.7
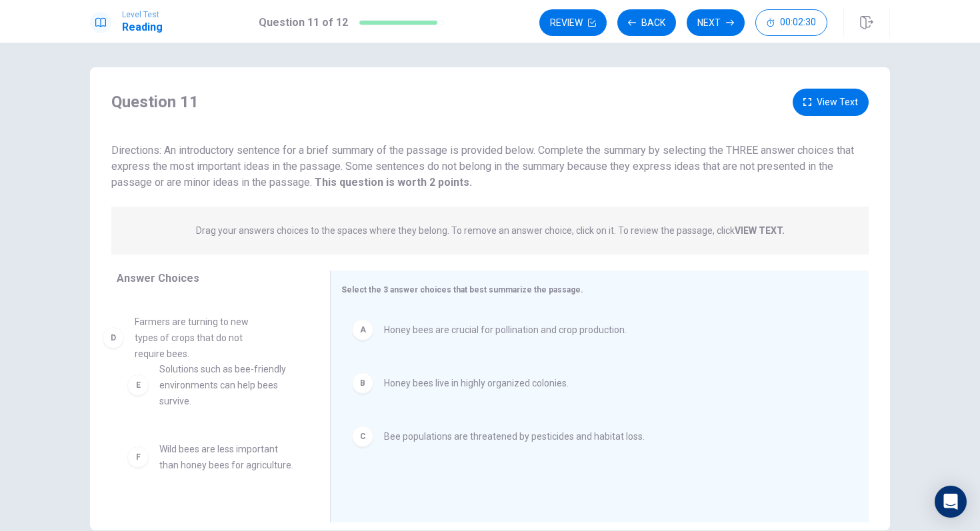
drag, startPoint x: 263, startPoint y: 331, endPoint x: 241, endPoint y: 337, distance: 22.1
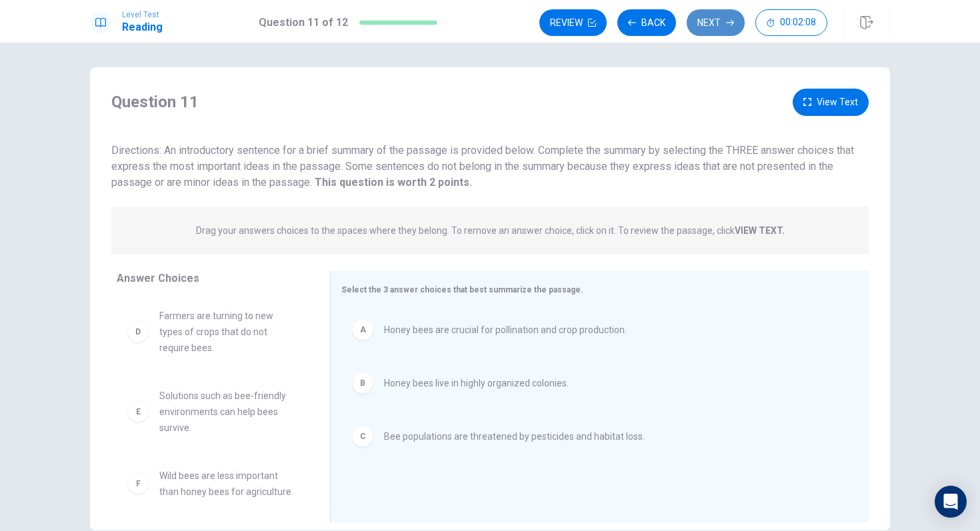
click at [718, 12] on button "Next" at bounding box center [715, 22] width 58 height 27
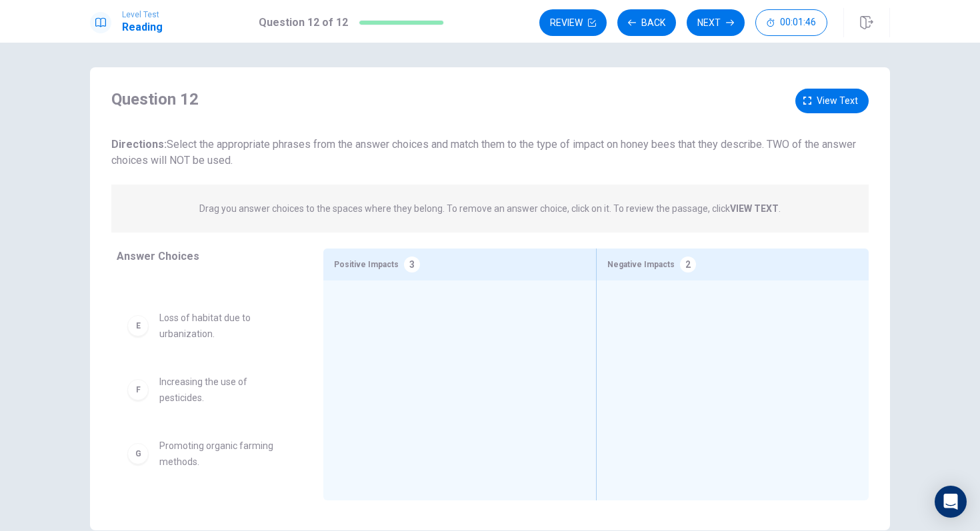
scroll to position [71, 0]
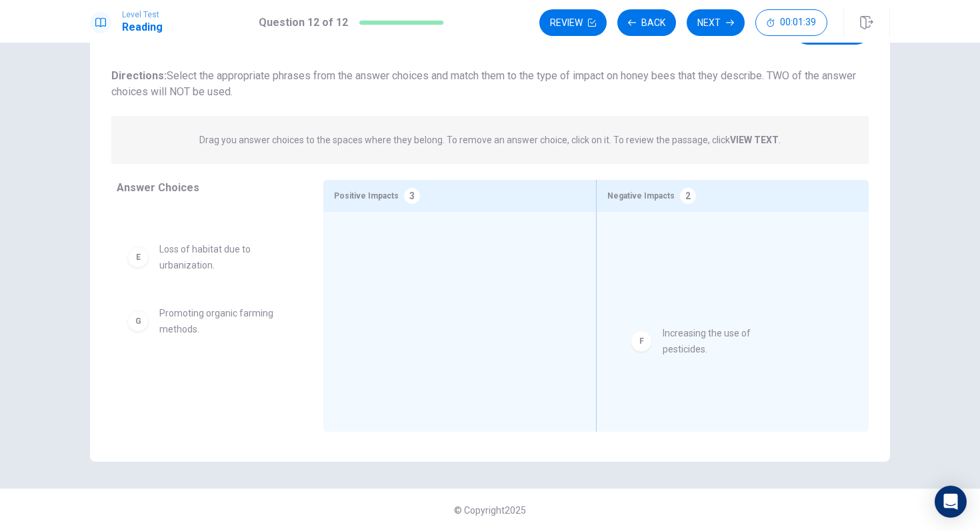
drag, startPoint x: 176, startPoint y: 333, endPoint x: 704, endPoint y: 362, distance: 529.3
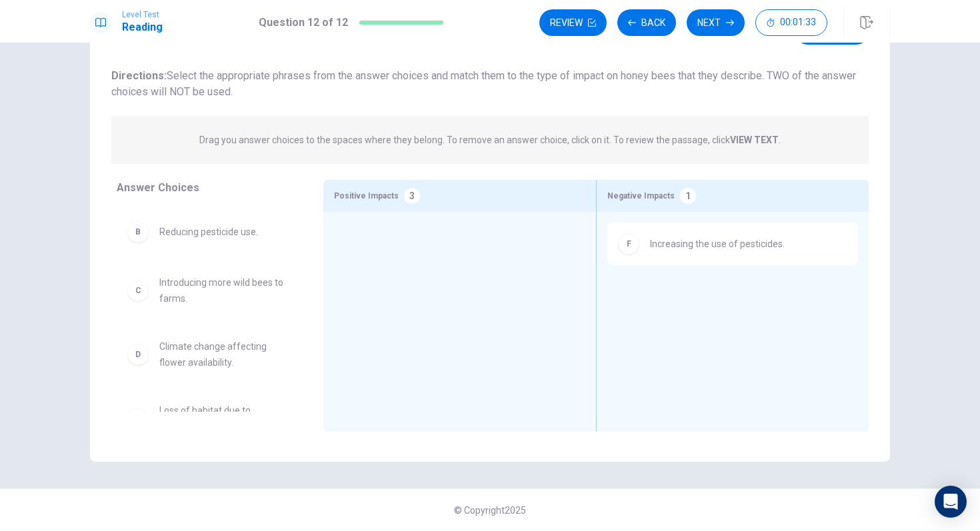
scroll to position [0, 0]
drag, startPoint x: 199, startPoint y: 245, endPoint x: 403, endPoint y: 243, distance: 203.9
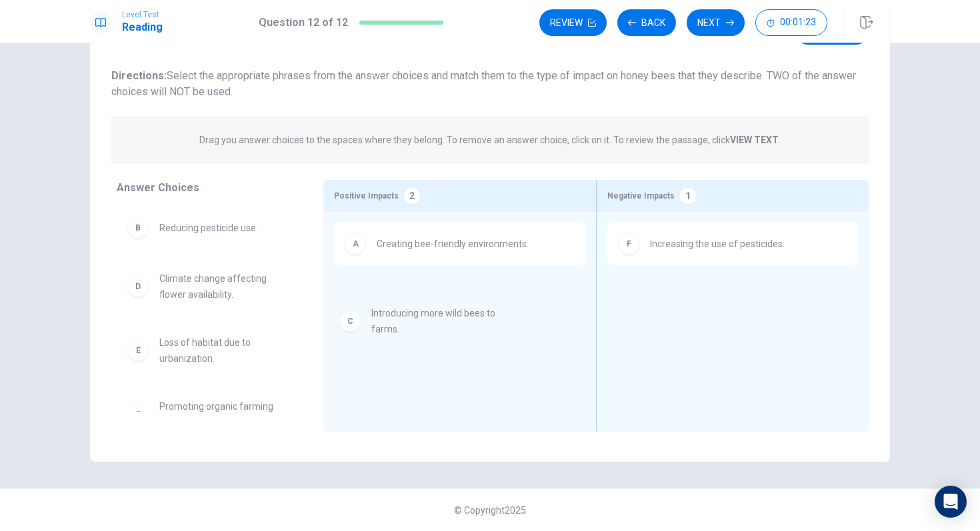
drag, startPoint x: 199, startPoint y: 287, endPoint x: 417, endPoint y: 319, distance: 220.8
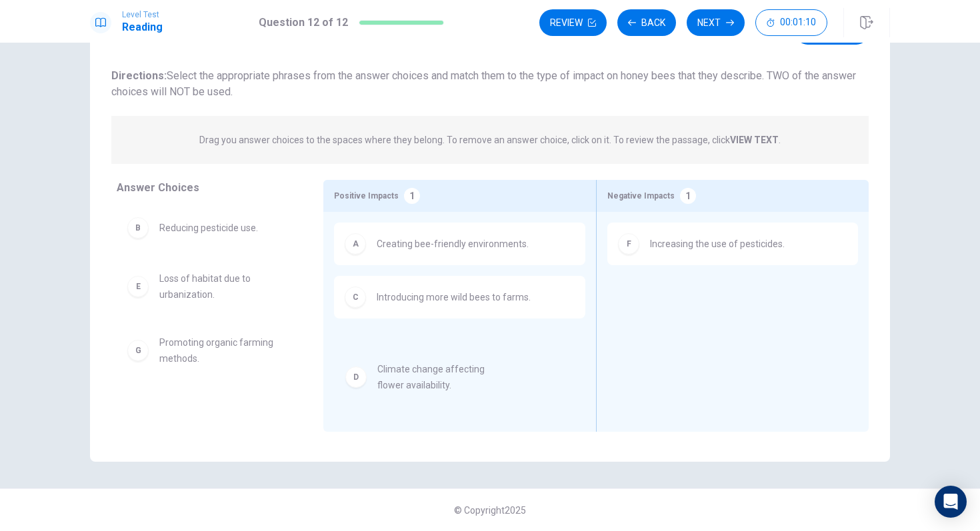
drag, startPoint x: 189, startPoint y: 301, endPoint x: 408, endPoint y: 390, distance: 237.1
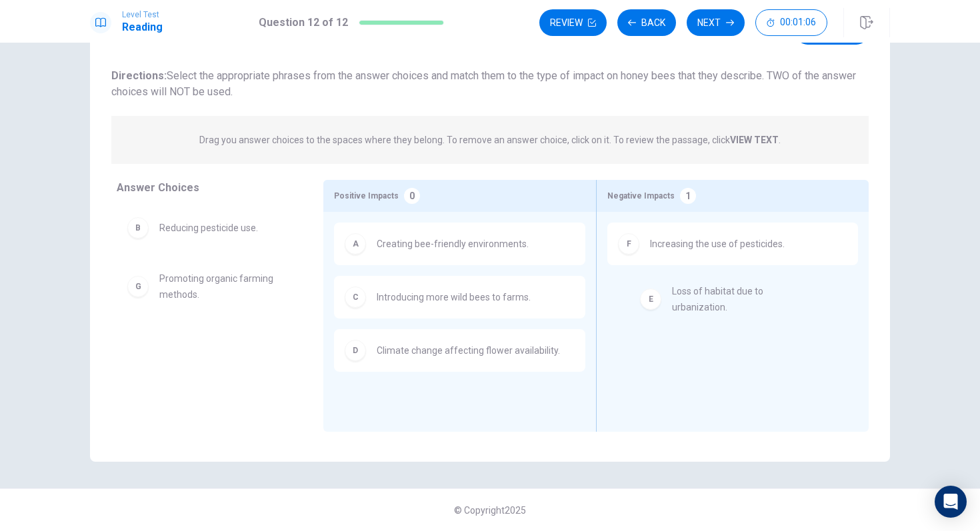
drag, startPoint x: 191, startPoint y: 297, endPoint x: 709, endPoint y: 307, distance: 517.9
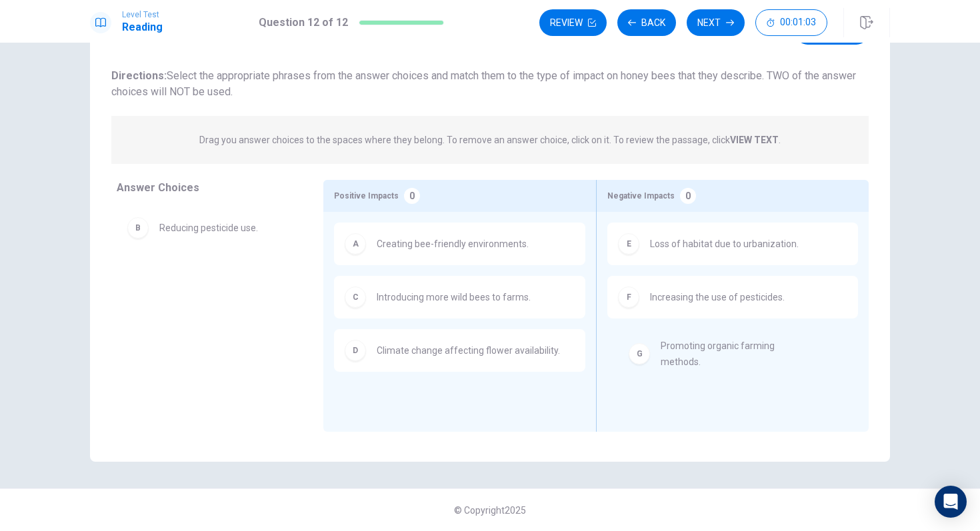
drag, startPoint x: 178, startPoint y: 303, endPoint x: 686, endPoint y: 371, distance: 512.3
click at [706, 36] on div "Review Back Next 00:00:50" at bounding box center [714, 22] width 350 height 29
click at [712, 28] on button "Next" at bounding box center [715, 22] width 58 height 27
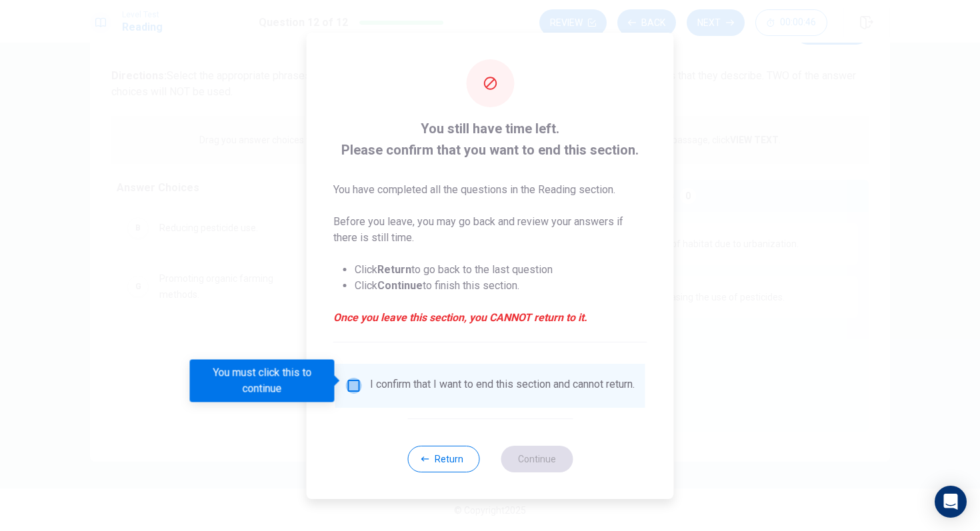
click at [352, 384] on input "You must click this to continue" at bounding box center [354, 386] width 16 height 16
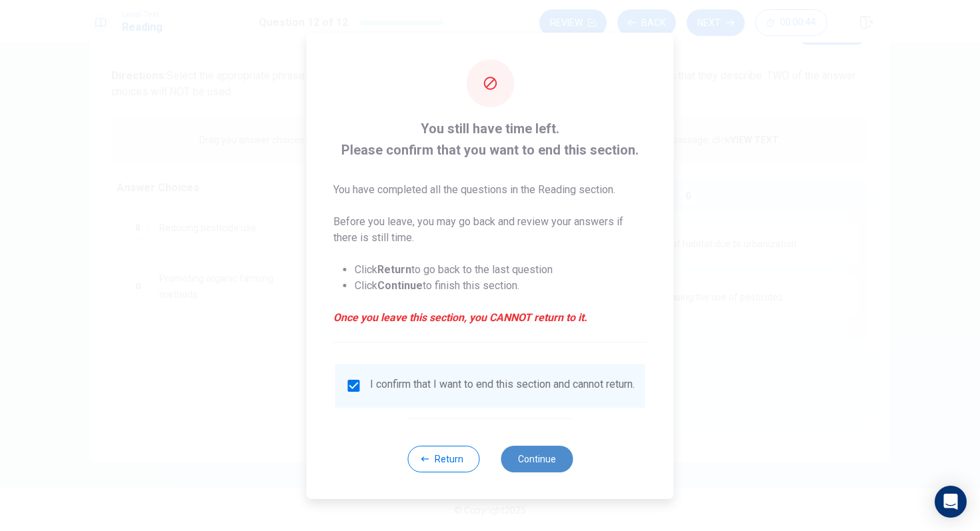
click at [518, 452] on button "Continue" at bounding box center [536, 459] width 72 height 27
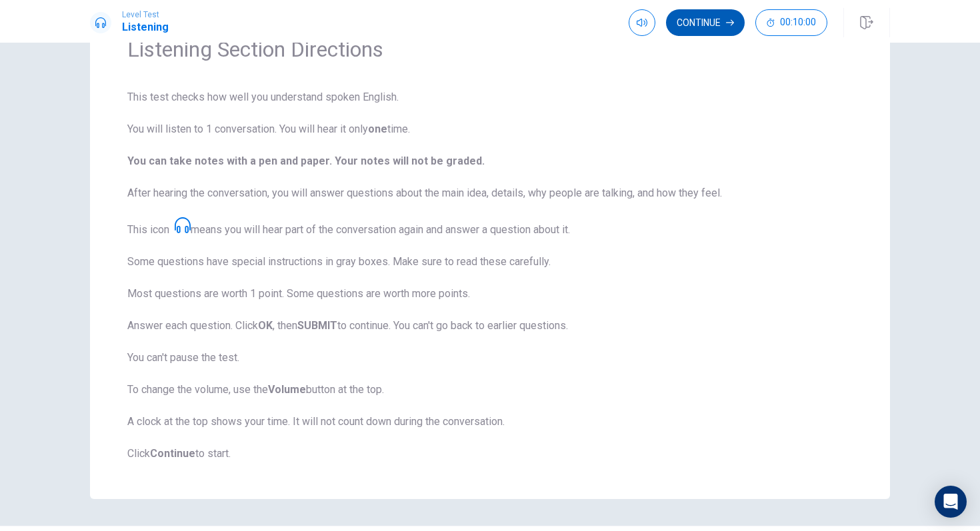
click at [712, 27] on button "Continue" at bounding box center [705, 22] width 79 height 27
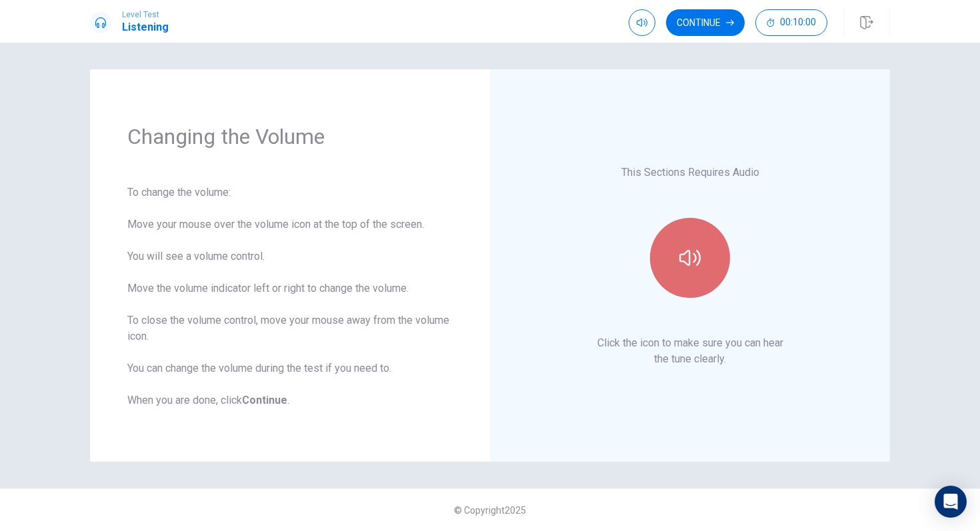
click at [680, 248] on icon "button" at bounding box center [689, 257] width 21 height 21
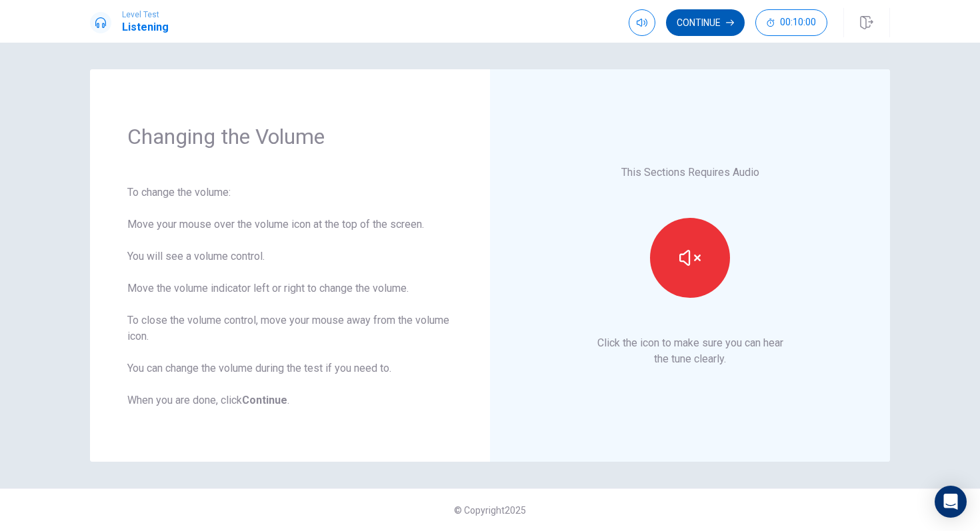
click at [700, 16] on button "Continue" at bounding box center [705, 22] width 79 height 27
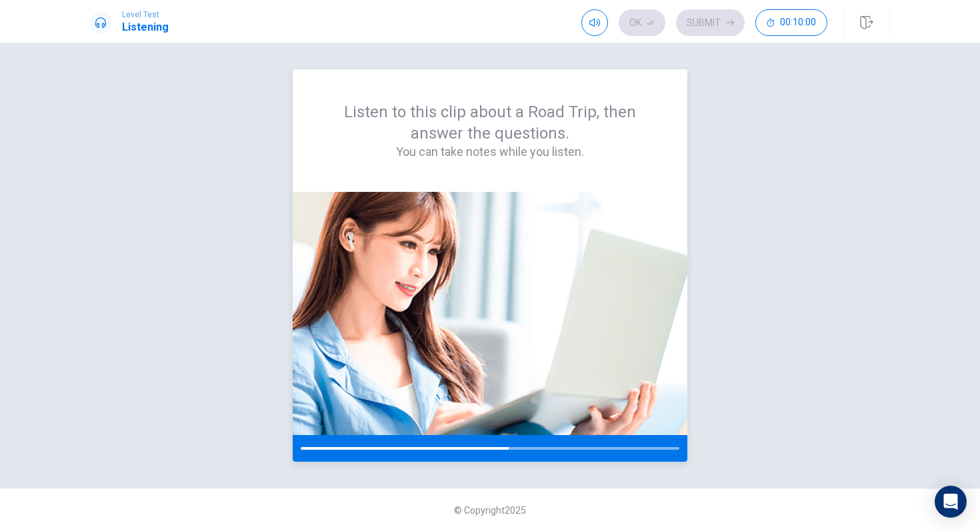
drag, startPoint x: 508, startPoint y: 452, endPoint x: 456, endPoint y: 457, distance: 51.6
click at [456, 457] on div at bounding box center [490, 448] width 394 height 27
click at [449, 452] on div at bounding box center [490, 448] width 394 height 27
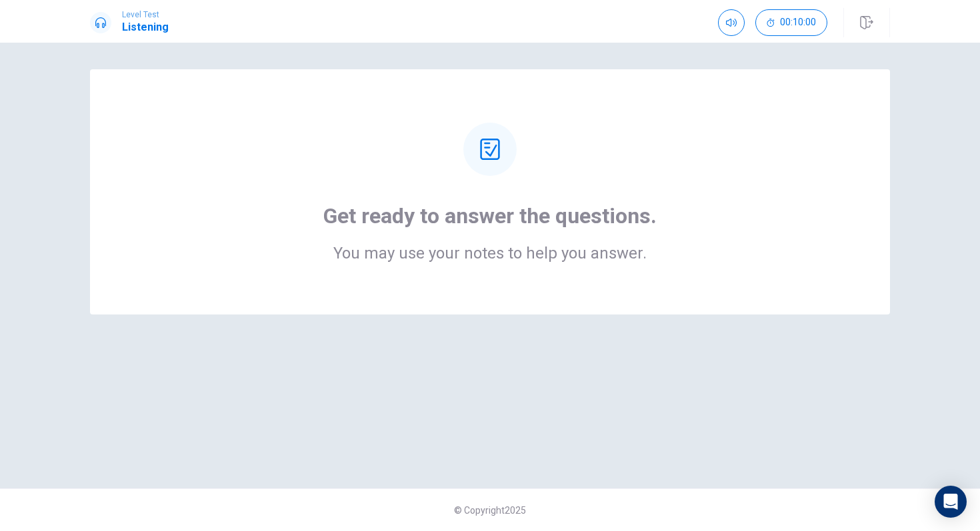
click at [490, 161] on div at bounding box center [489, 149] width 53 height 53
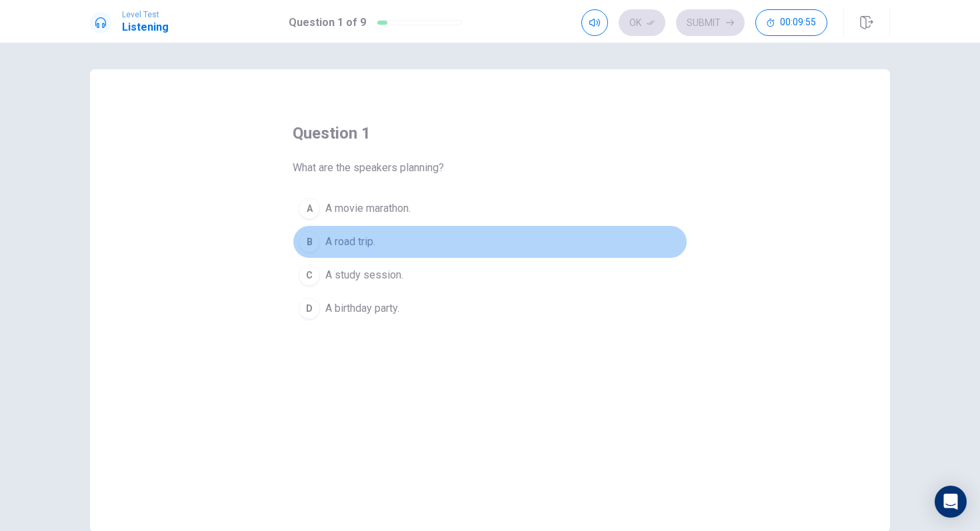
click at [305, 247] on div "B" at bounding box center [309, 241] width 21 height 21
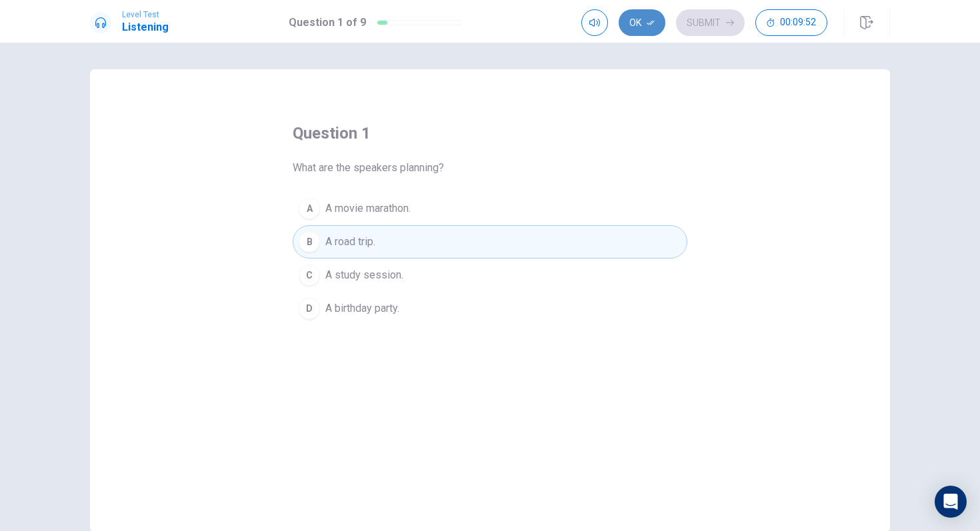
click at [630, 27] on button "Ok" at bounding box center [641, 22] width 47 height 27
click at [706, 19] on button "Submit" at bounding box center [710, 22] width 69 height 27
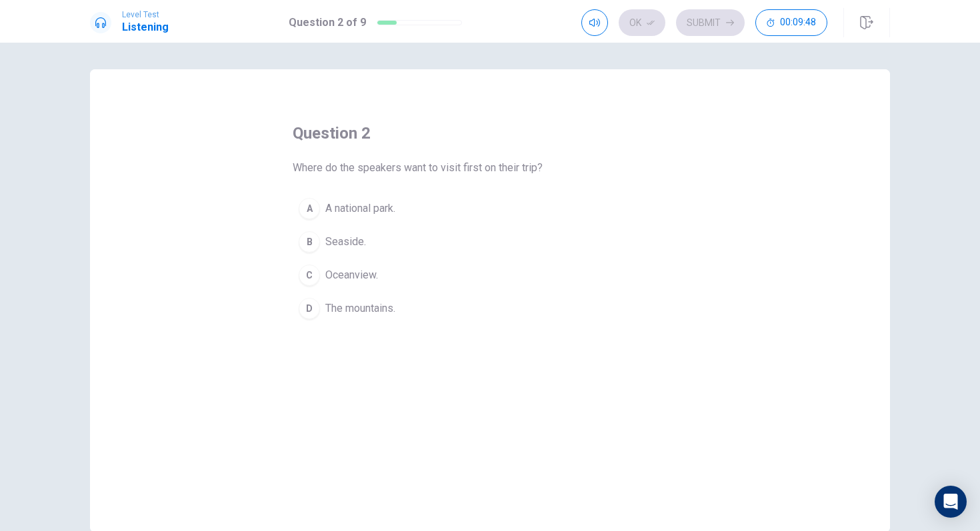
click at [303, 206] on div "A" at bounding box center [309, 208] width 21 height 21
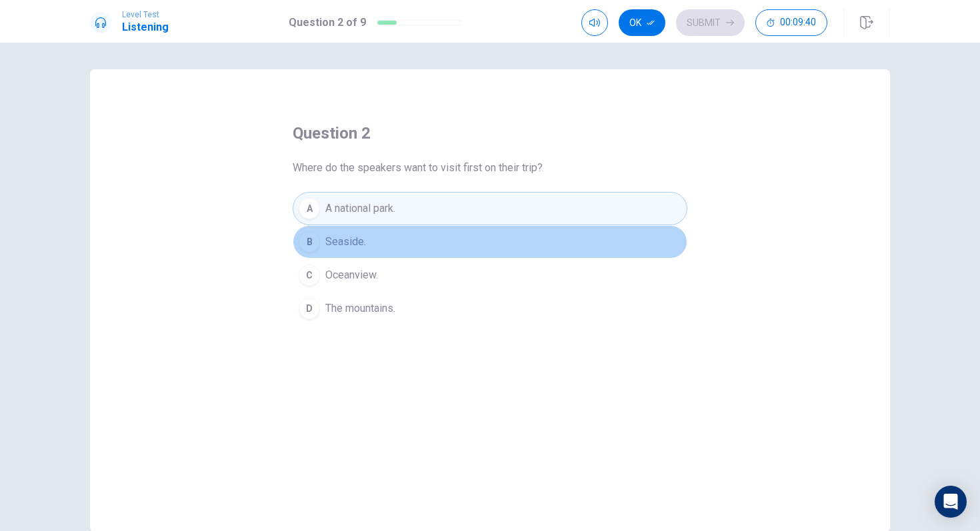
click at [312, 241] on div "B" at bounding box center [309, 241] width 21 height 21
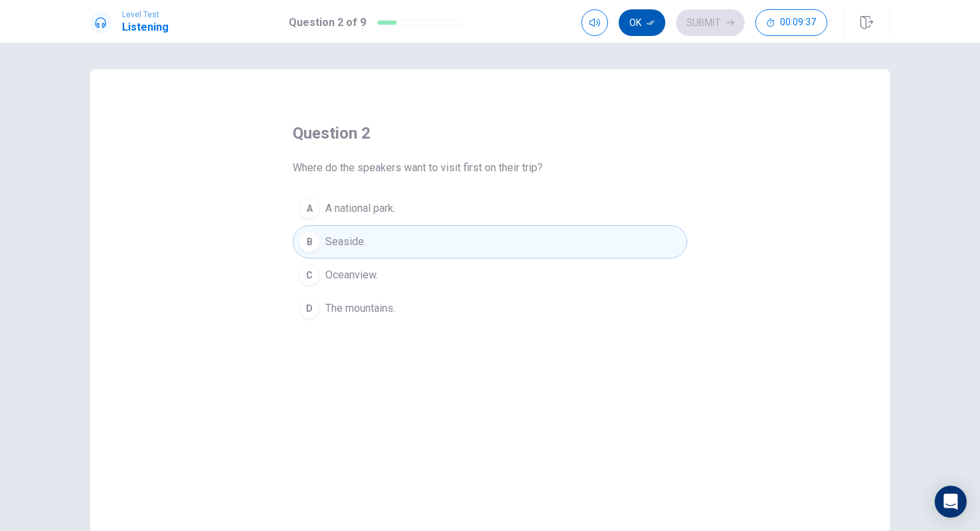
click at [636, 23] on button "Ok" at bounding box center [641, 22] width 47 height 27
click at [717, 31] on button "Submit" at bounding box center [710, 22] width 69 height 27
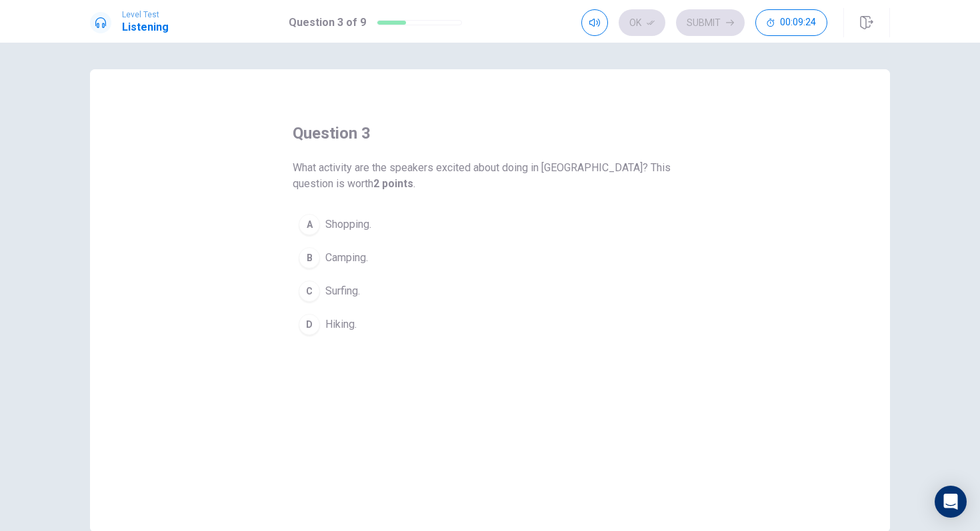
click at [321, 253] on button "B Camping." at bounding box center [490, 257] width 394 height 33
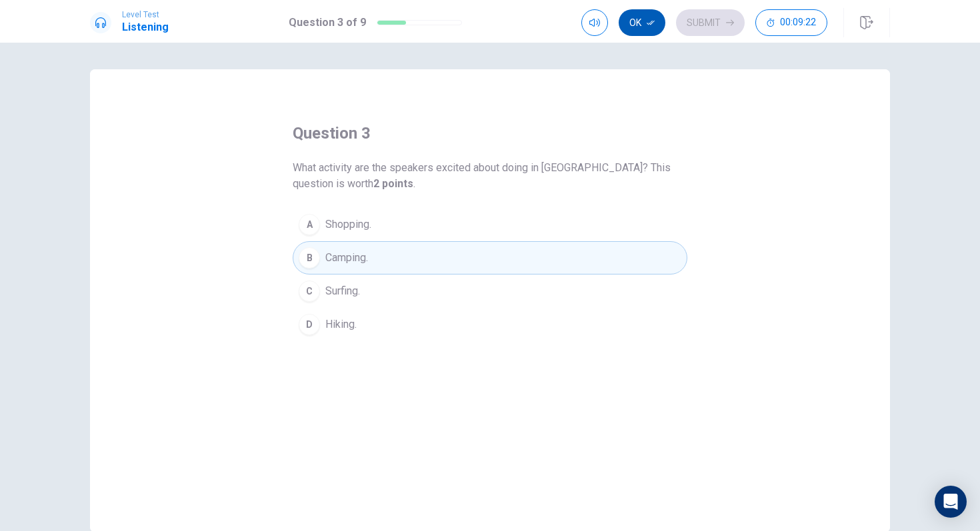
click at [638, 21] on button "Ok" at bounding box center [641, 22] width 47 height 27
click at [713, 24] on button "Submit" at bounding box center [710, 22] width 69 height 27
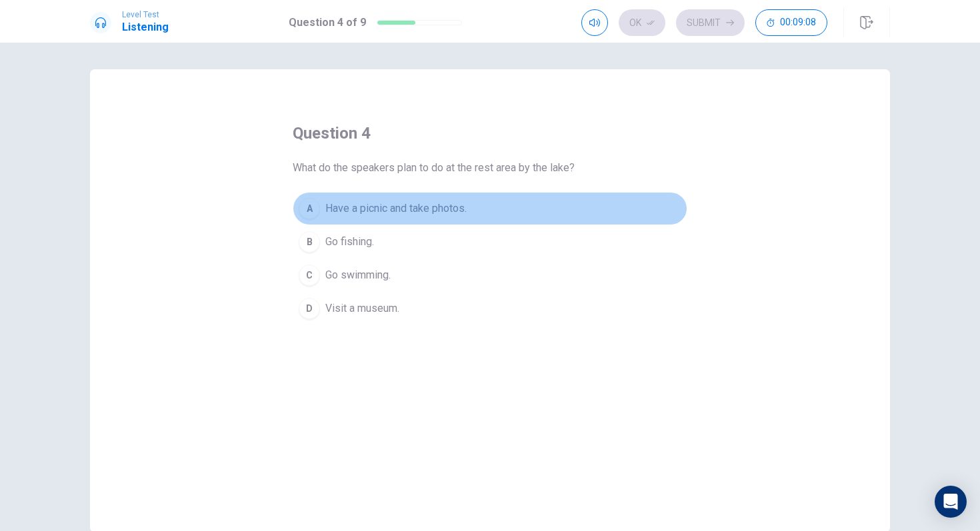
click at [312, 215] on div "A" at bounding box center [309, 208] width 21 height 21
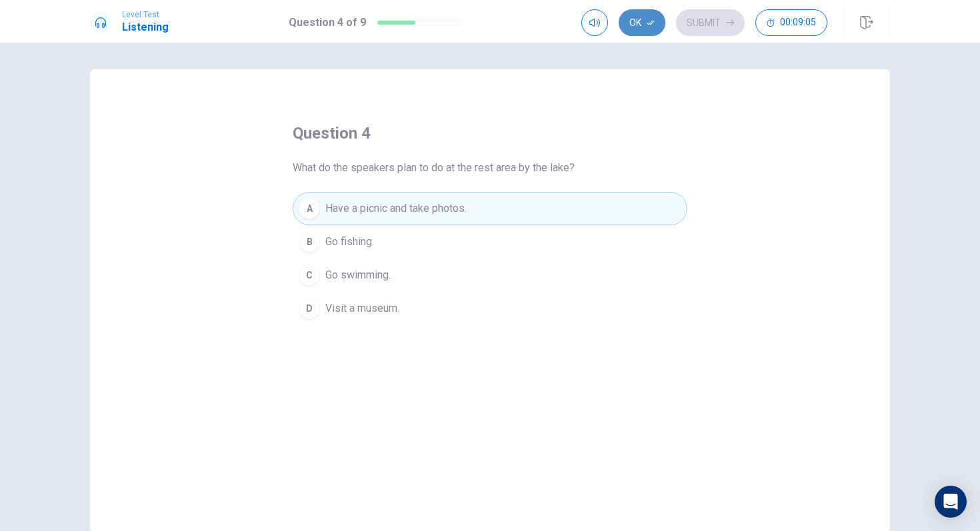
click at [650, 21] on icon "button" at bounding box center [650, 23] width 8 height 8
click at [714, 21] on button "Submit" at bounding box center [710, 22] width 69 height 27
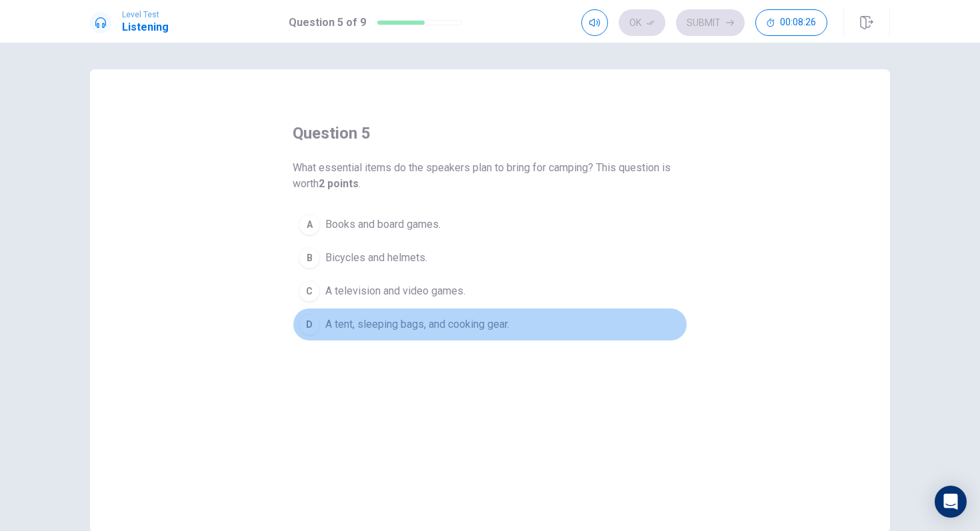
click at [307, 323] on div "D" at bounding box center [309, 324] width 21 height 21
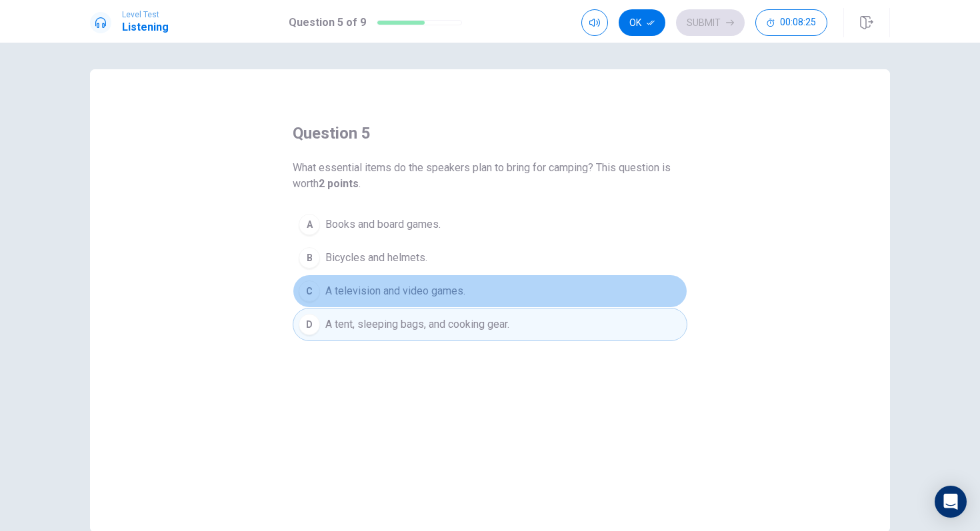
click at [301, 281] on button "C A television and video games." at bounding box center [490, 291] width 394 height 33
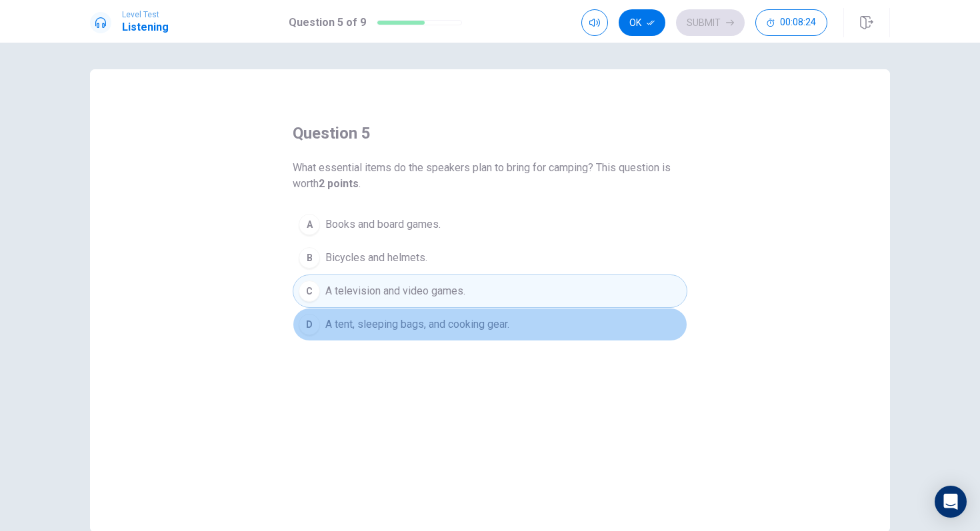
click at [311, 311] on button "D A tent, sleeping bags, and cooking gear." at bounding box center [490, 324] width 394 height 33
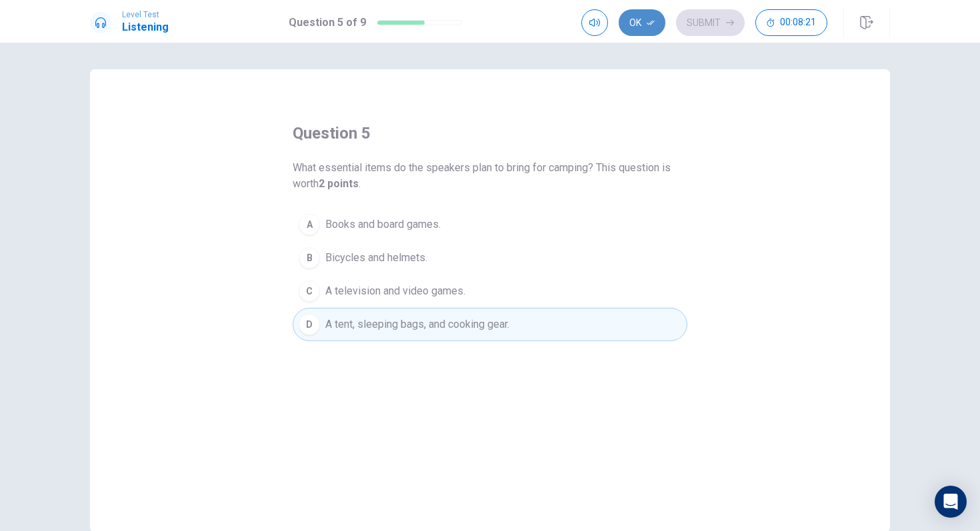
click at [656, 19] on button "Ok" at bounding box center [641, 22] width 47 height 27
click at [690, 17] on button "Submit" at bounding box center [710, 22] width 69 height 27
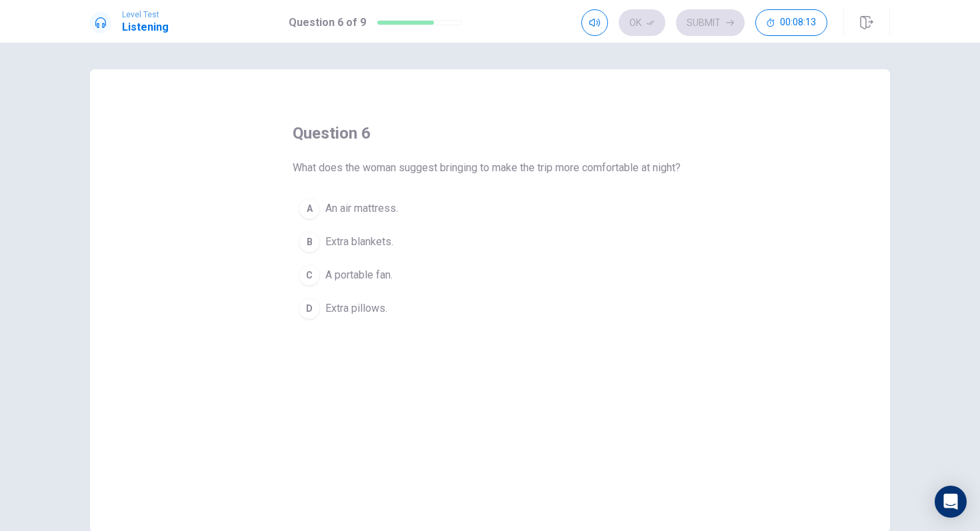
drag, startPoint x: 690, startPoint y: 17, endPoint x: 646, endPoint y: 166, distance: 155.6
click at [690, 51] on div "Level Test Listening Question 6 of 9 Ok Submit 00:08:13 Question 6 of 9 00:08:1…" at bounding box center [490, 265] width 980 height 531
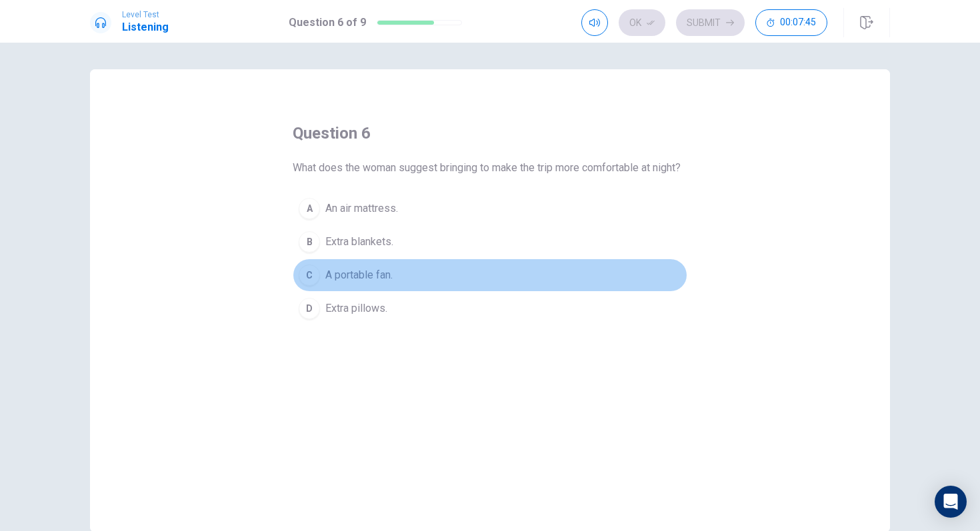
click at [323, 289] on button "C A portable fan." at bounding box center [490, 275] width 394 height 33
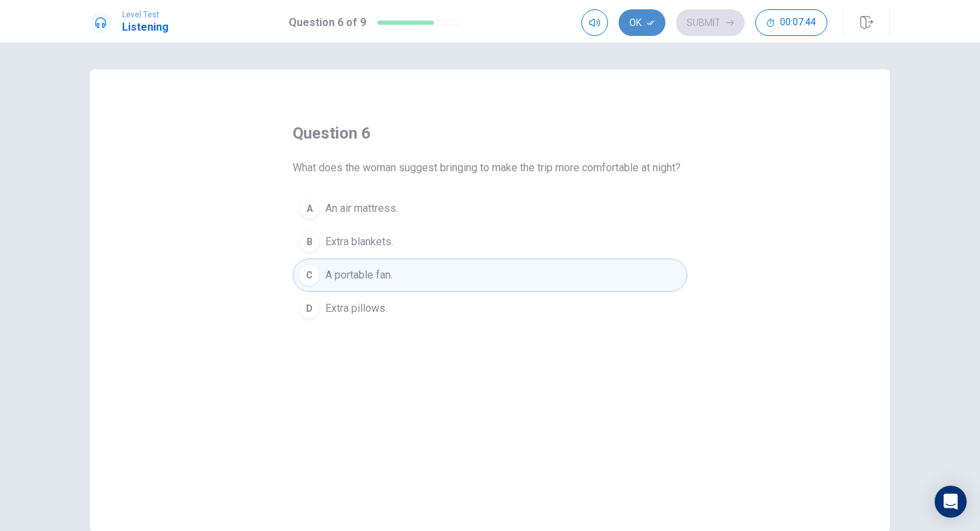
click at [636, 23] on button "Ok" at bounding box center [641, 22] width 47 height 27
click at [704, 4] on div "Level Test Listening Question 6 of 9 Ok Submit 00:07:43" at bounding box center [490, 21] width 980 height 43
click at [706, 39] on div "Level Test Listening Question 6 of 9 Ok Submit 00:07:42" at bounding box center [490, 21] width 980 height 43
click at [724, 27] on button "Submit" at bounding box center [710, 22] width 69 height 27
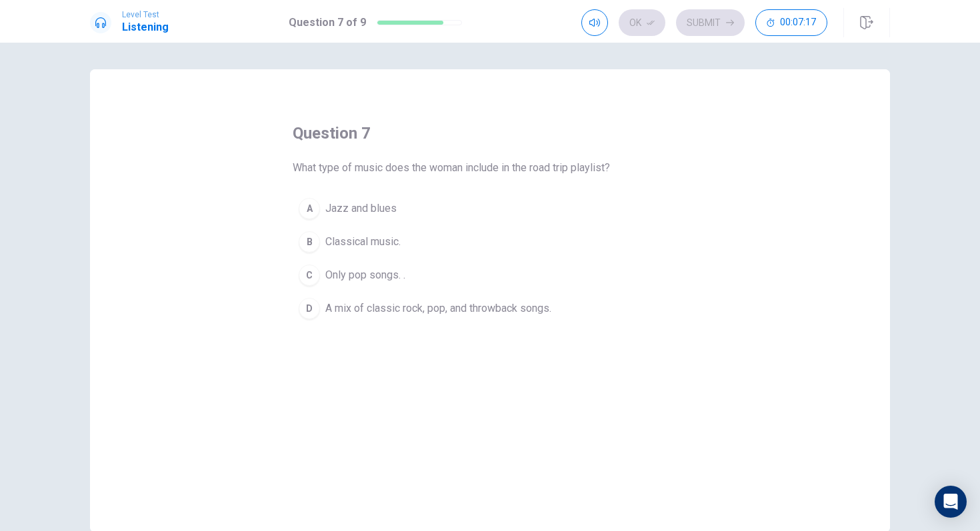
click at [302, 304] on div "D" at bounding box center [309, 308] width 21 height 21
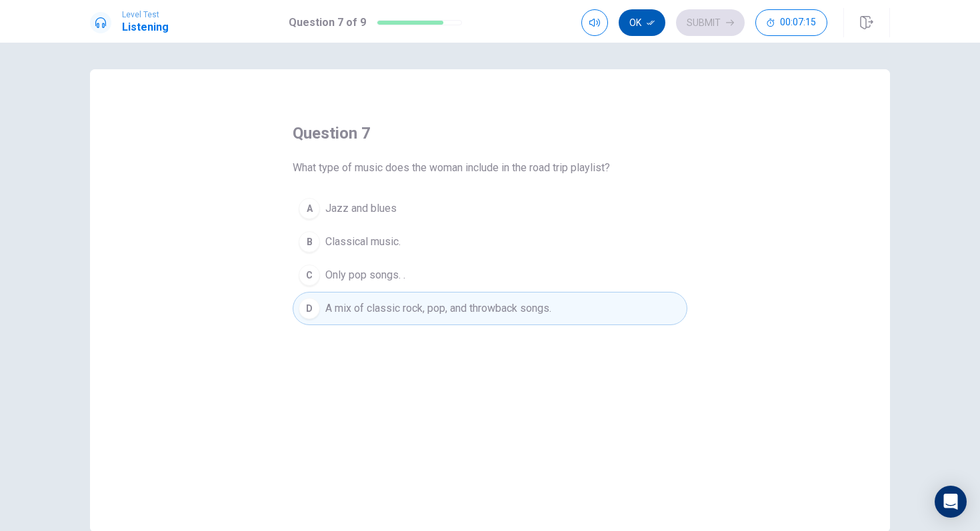
click at [657, 18] on button "Ok" at bounding box center [641, 22] width 47 height 27
click at [726, 26] on icon "button" at bounding box center [730, 23] width 8 height 8
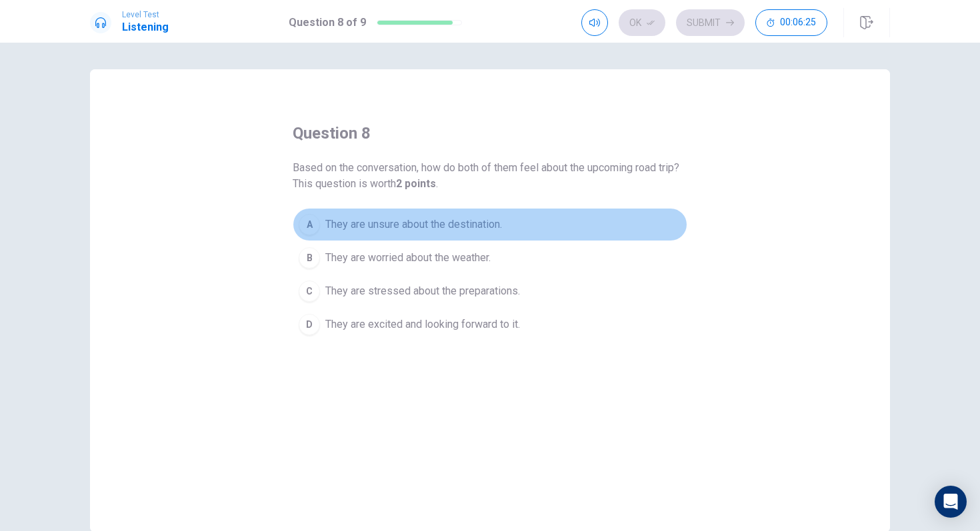
click at [307, 231] on div "A" at bounding box center [309, 224] width 21 height 21
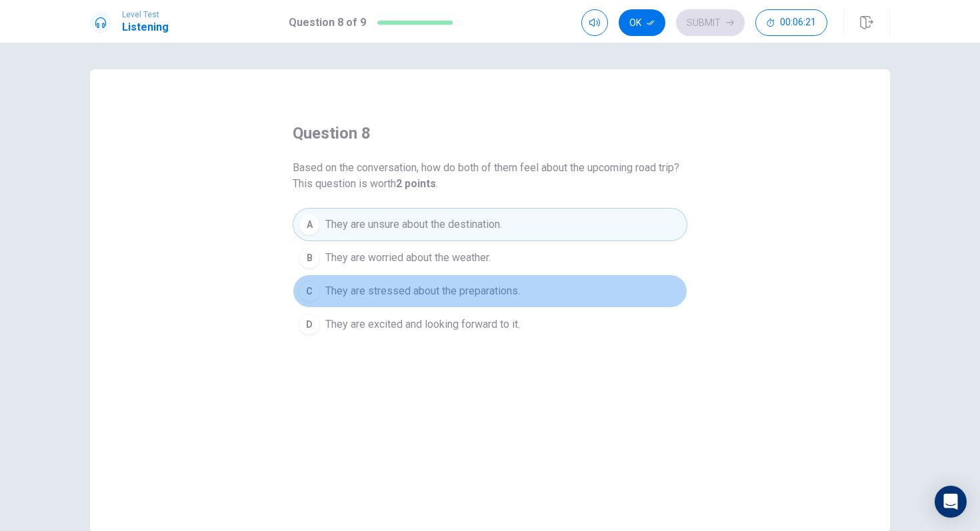
click at [335, 299] on span "They are stressed about the preparations." at bounding box center [422, 291] width 195 height 16
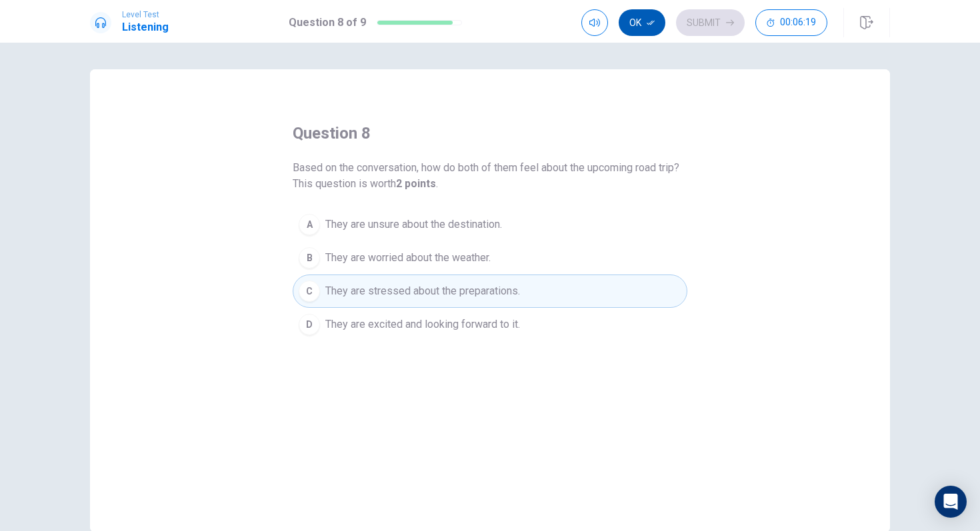
click at [641, 22] on button "Ok" at bounding box center [641, 22] width 47 height 27
click at [692, 22] on button "Submit" at bounding box center [710, 22] width 69 height 27
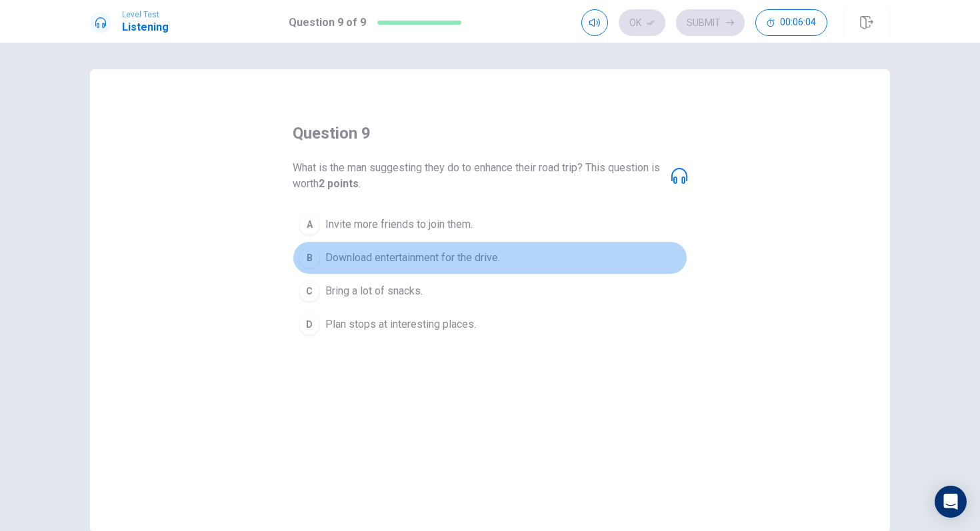
click at [323, 260] on button "B Download entertainment for the drive." at bounding box center [490, 257] width 394 height 33
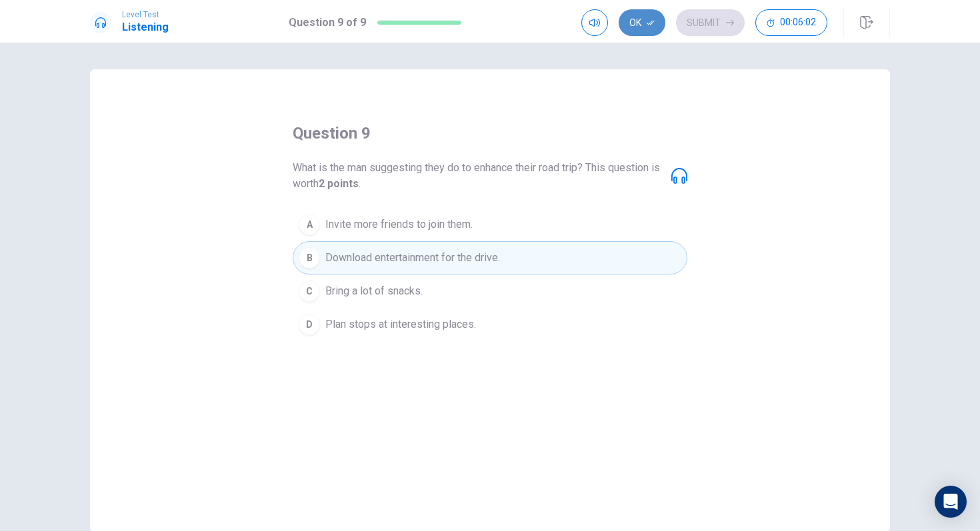
click at [653, 30] on button "Ok" at bounding box center [641, 22] width 47 height 27
click at [716, 25] on button "Submit" at bounding box center [710, 22] width 69 height 27
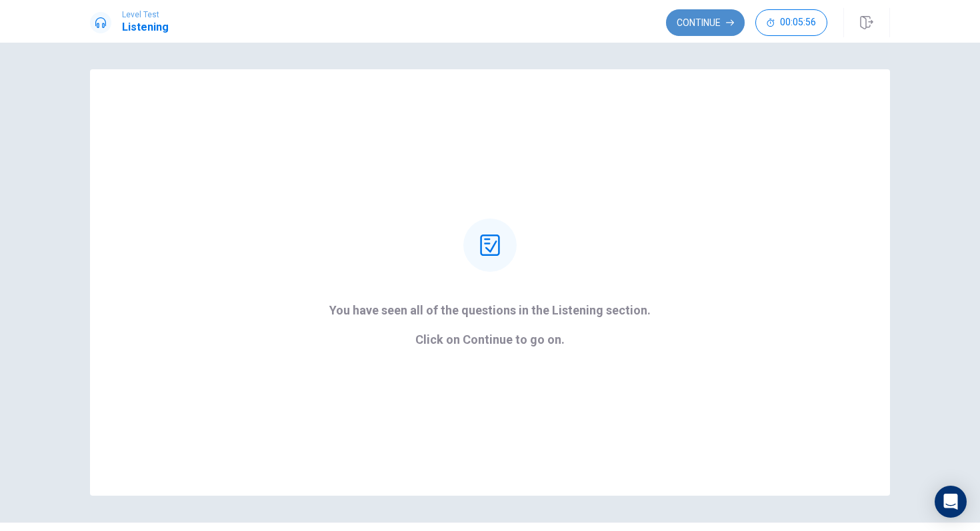
click at [714, 25] on button "Continue" at bounding box center [705, 22] width 79 height 27
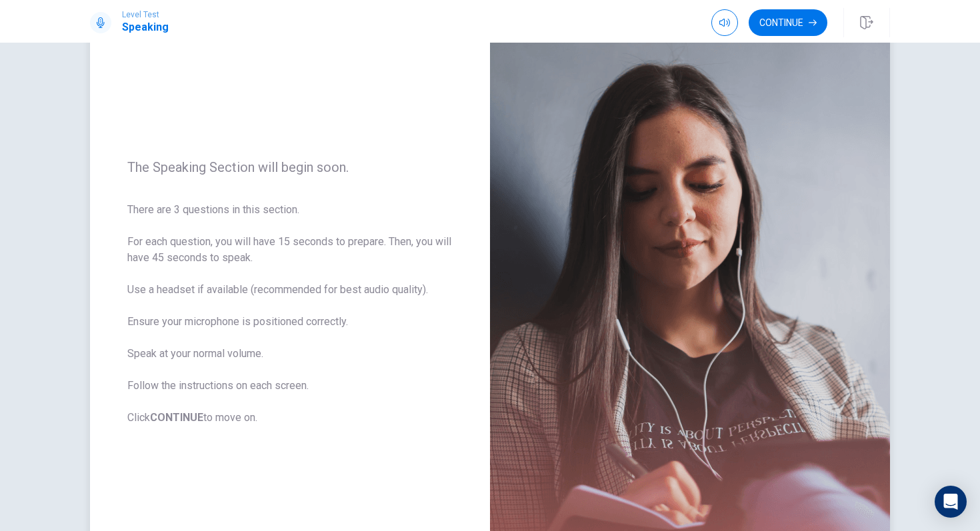
scroll to position [69, 0]
click at [730, 20] on button "button" at bounding box center [724, 22] width 27 height 27
click at [728, 21] on button "button" at bounding box center [724, 22] width 27 height 27
click at [803, 17] on button "Continue" at bounding box center [787, 22] width 79 height 27
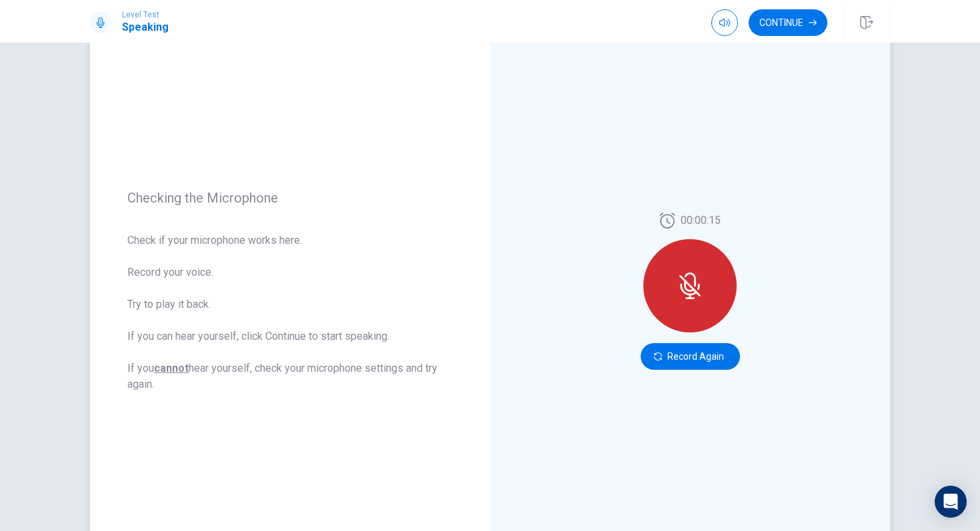
click at [669, 305] on div at bounding box center [689, 285] width 93 height 93
click at [704, 295] on div at bounding box center [689, 285] width 93 height 93
click at [706, 308] on div at bounding box center [689, 285] width 93 height 93
click at [688, 345] on button "Record Again" at bounding box center [689, 356] width 99 height 27
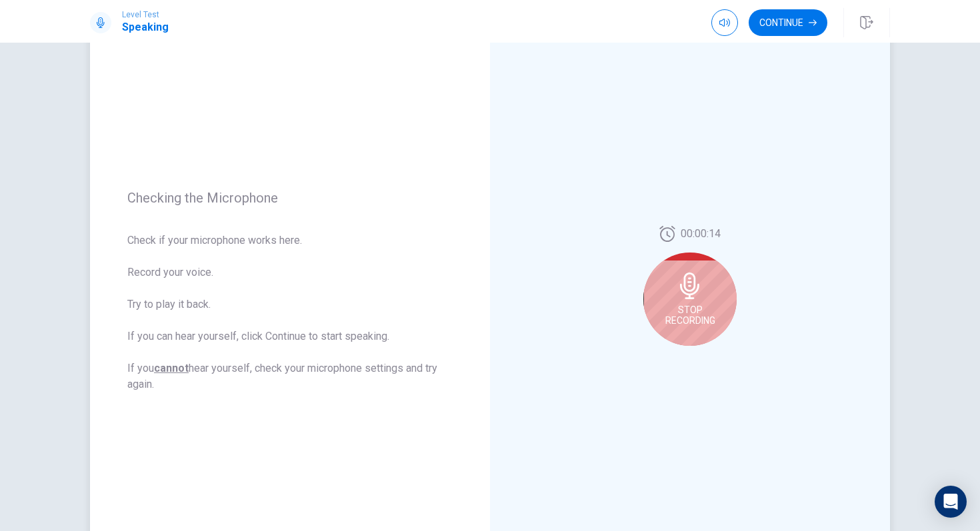
click at [684, 320] on span "Stop Recording" at bounding box center [690, 315] width 50 height 21
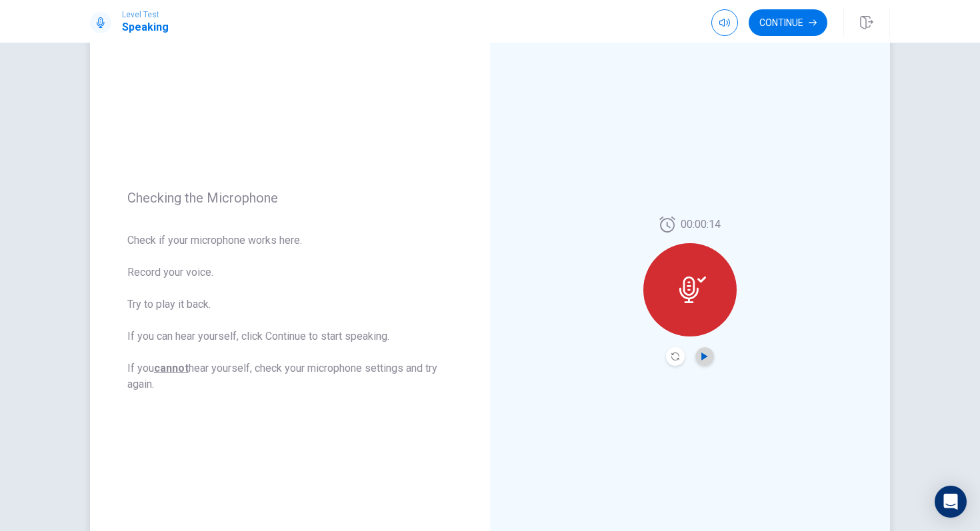
click at [702, 352] on icon "Play Audio" at bounding box center [704, 356] width 8 height 8
click at [675, 356] on icon "Record Again" at bounding box center [675, 356] width 8 height 8
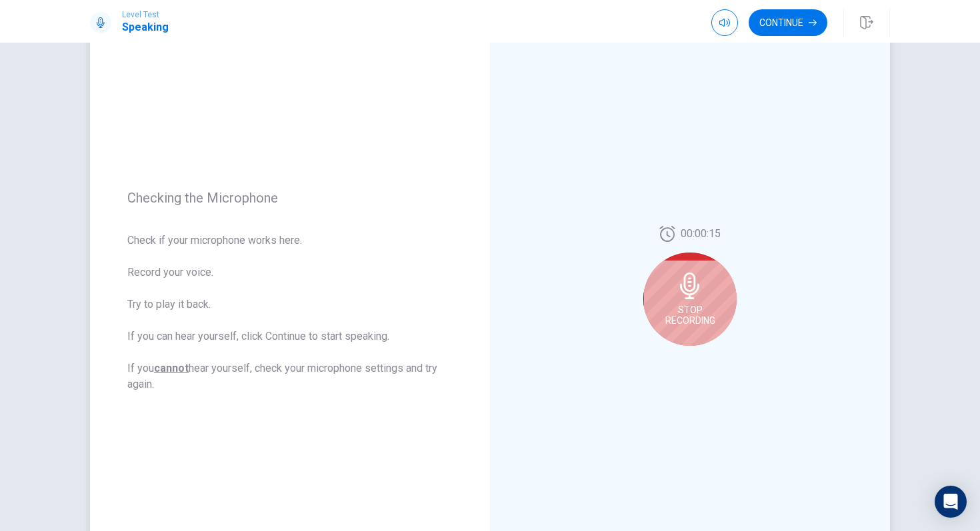
click at [690, 325] on div "Stop Recording" at bounding box center [689, 299] width 93 height 93
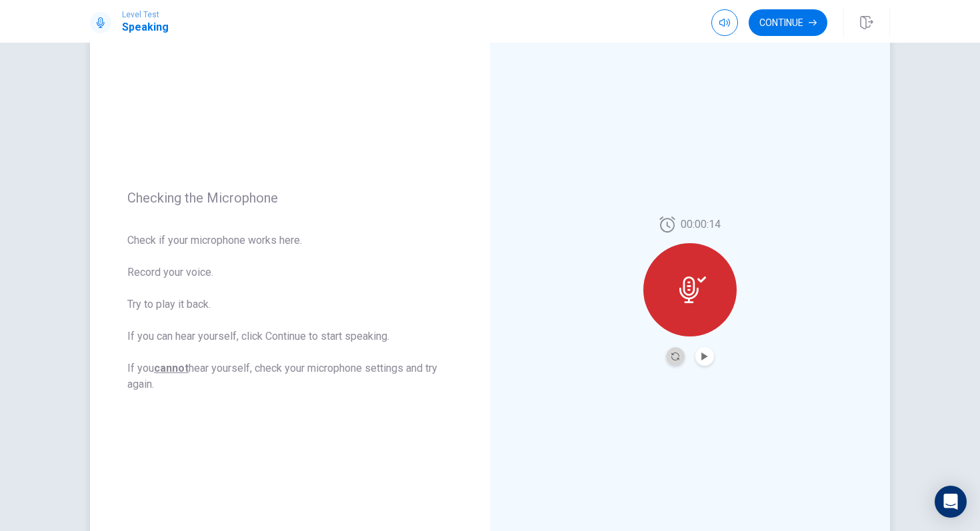
click at [678, 362] on button "Record Again" at bounding box center [675, 356] width 19 height 19
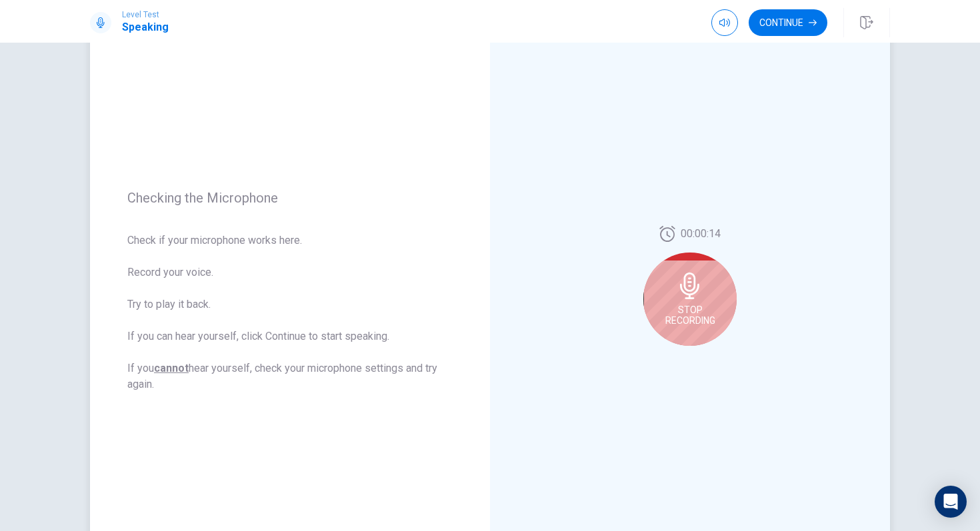
click at [677, 317] on span "Stop Recording" at bounding box center [690, 315] width 50 height 21
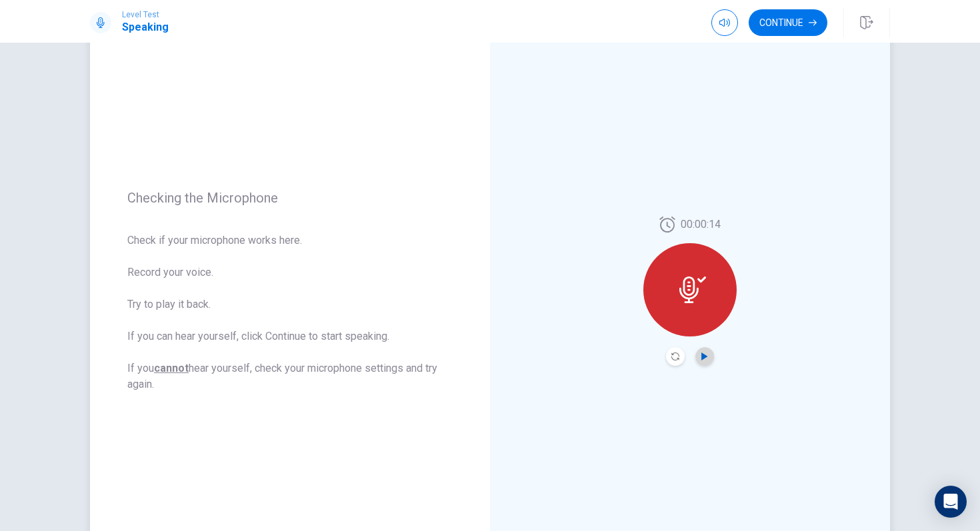
click at [702, 356] on icon "Play Audio" at bounding box center [704, 356] width 6 height 8
click at [672, 358] on icon "Record Again" at bounding box center [675, 356] width 8 height 8
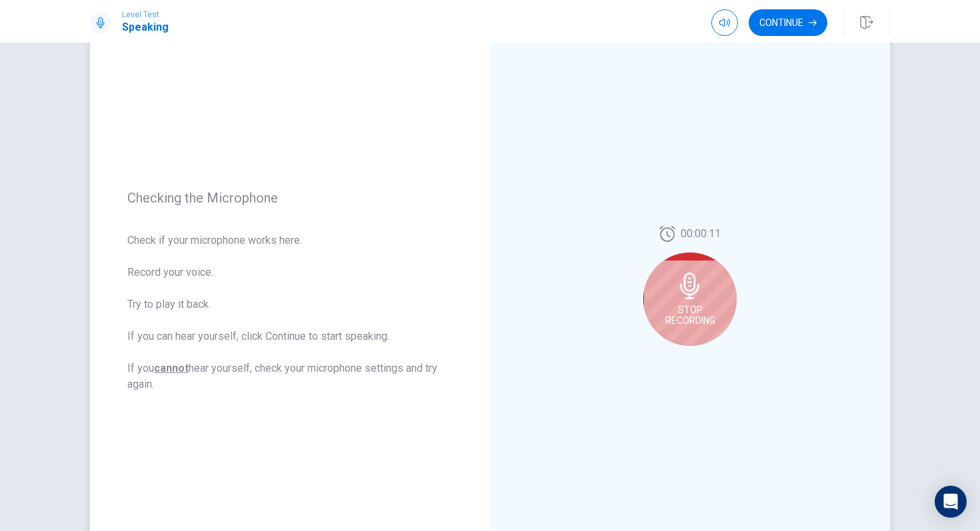
click at [696, 307] on span "Stop Recording" at bounding box center [690, 315] width 50 height 21
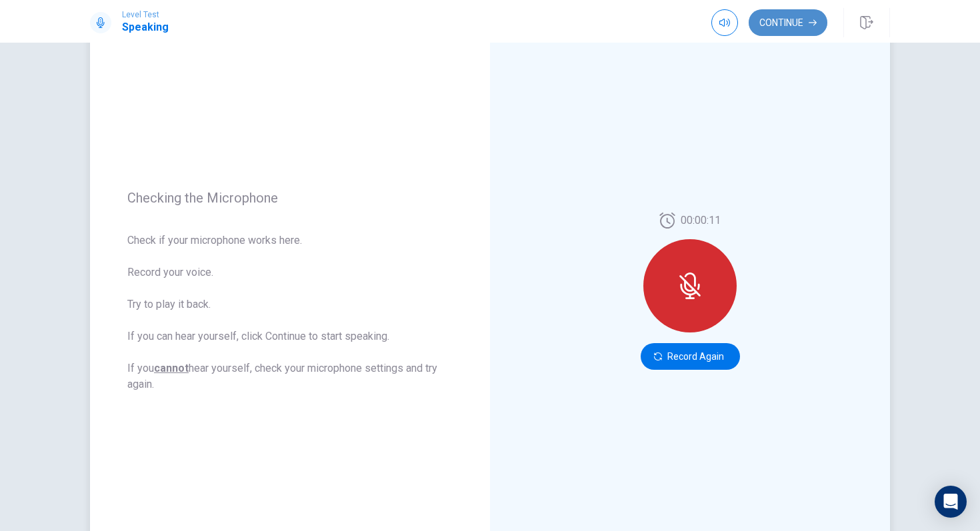
click at [790, 31] on button "Continue" at bounding box center [787, 22] width 79 height 27
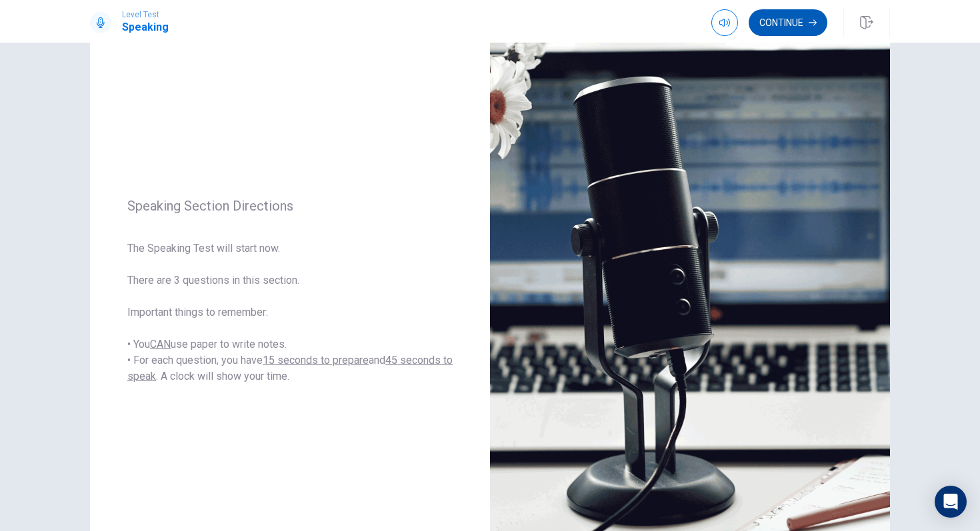
click at [784, 31] on button "Continue" at bounding box center [787, 22] width 79 height 27
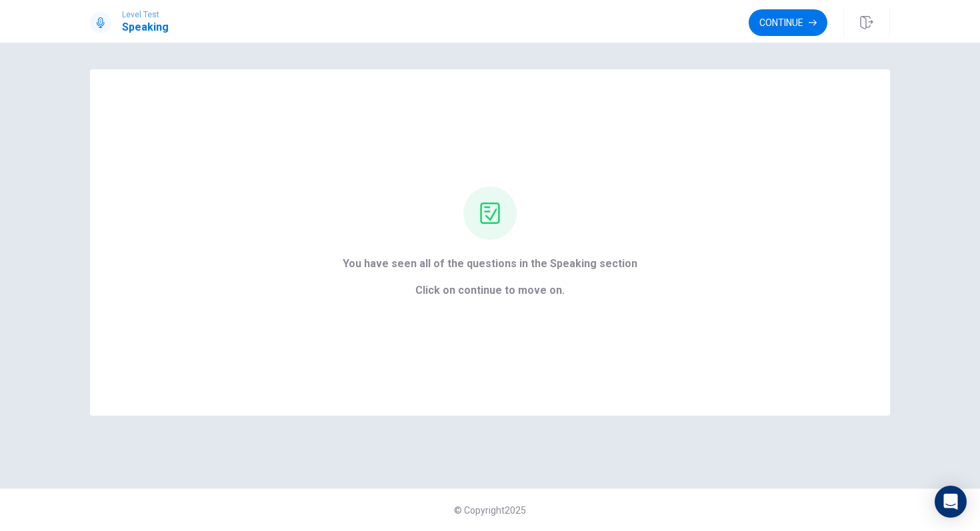
scroll to position [0, 0]
click at [764, 29] on button "Continue" at bounding box center [787, 22] width 79 height 27
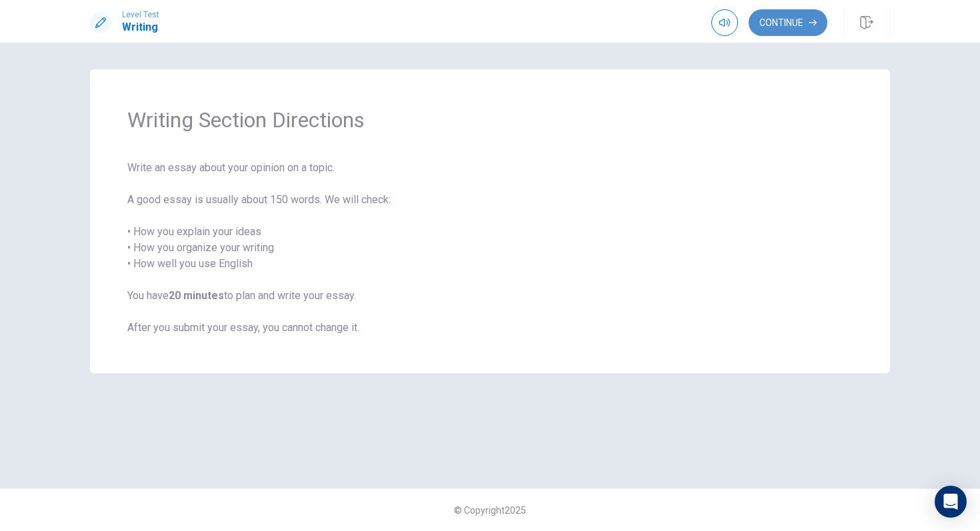
click at [769, 20] on button "Continue" at bounding box center [787, 22] width 79 height 27
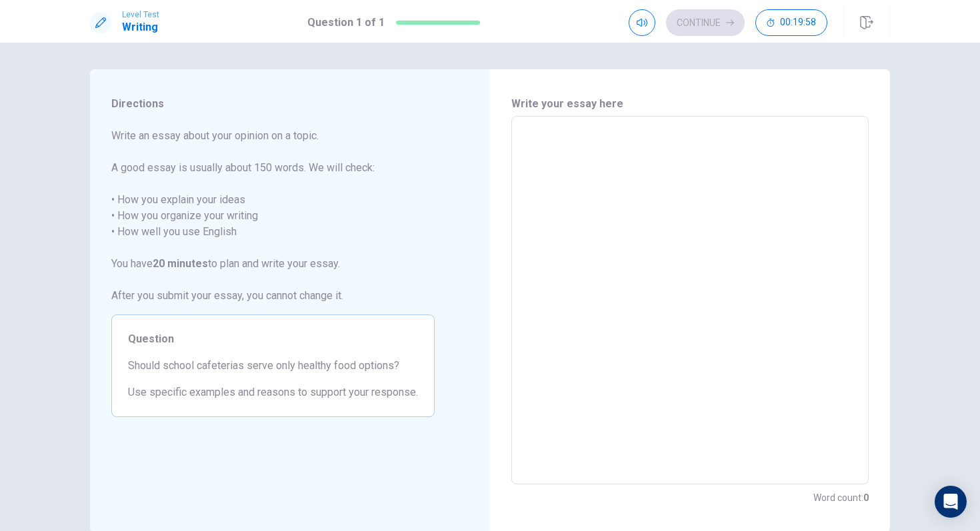
click at [678, 137] on textarea at bounding box center [689, 300] width 338 height 346
type textarea "S"
type textarea "x"
type textarea "Sh"
type textarea "x"
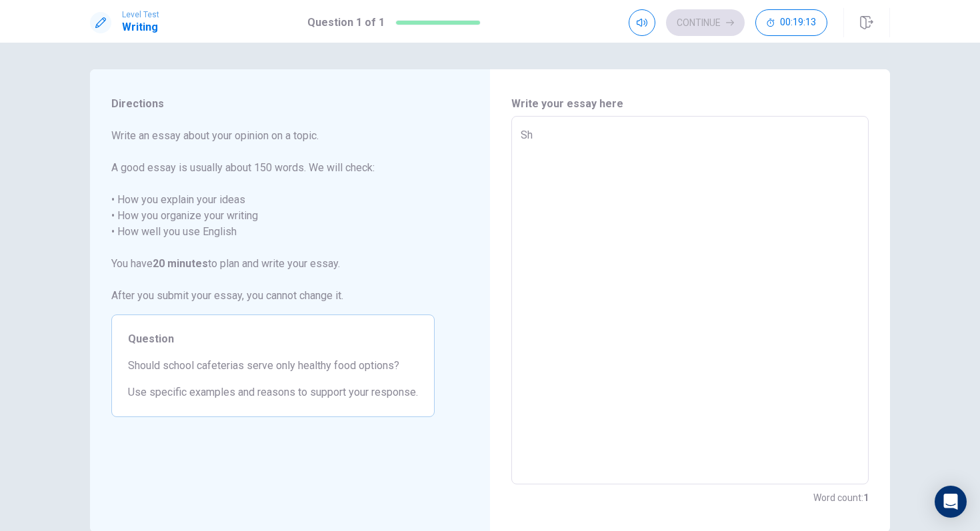
type textarea "Sho"
type textarea "x"
type textarea "Shou"
type textarea "x"
type textarea "Shoul"
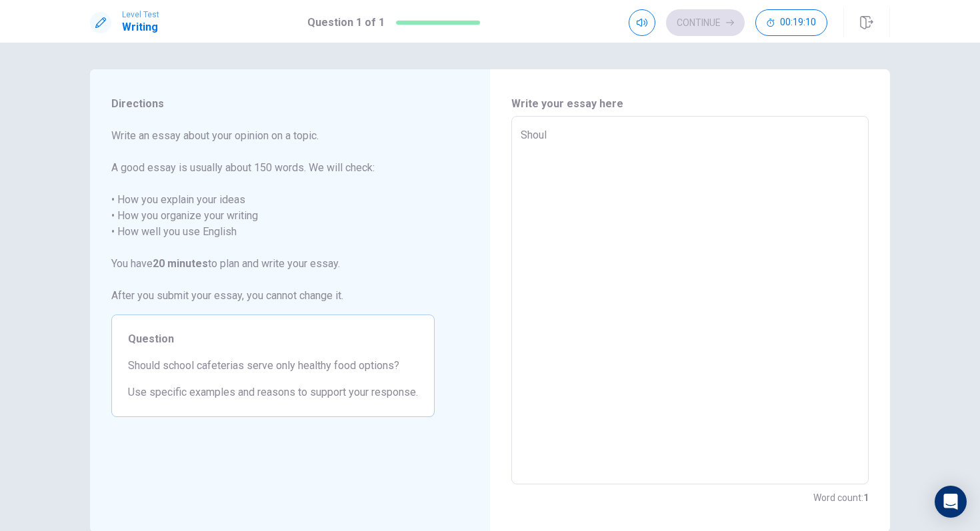
type textarea "x"
type textarea "Should"
type textarea "x"
type textarea "Should"
type textarea "x"
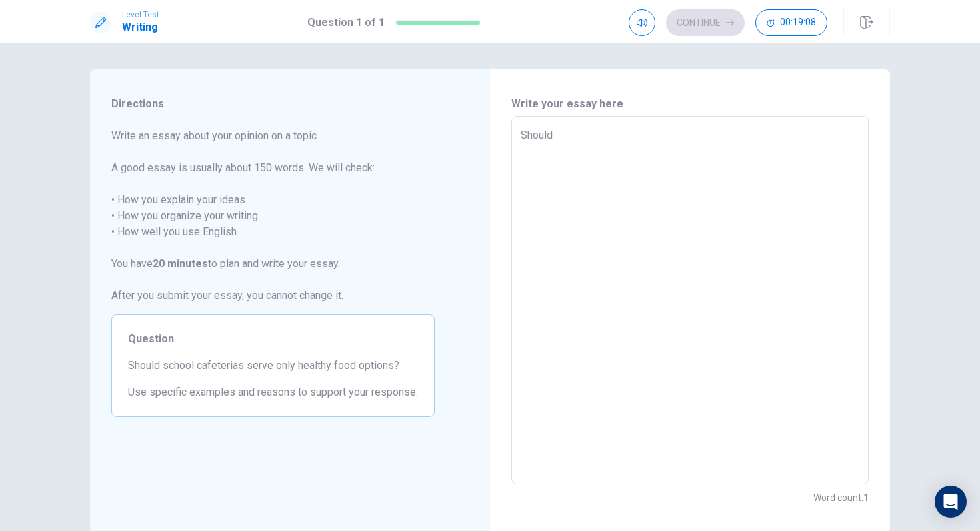
type textarea "Should s"
type textarea "x"
type textarea "Should sc"
type textarea "x"
type textarea "Should sch"
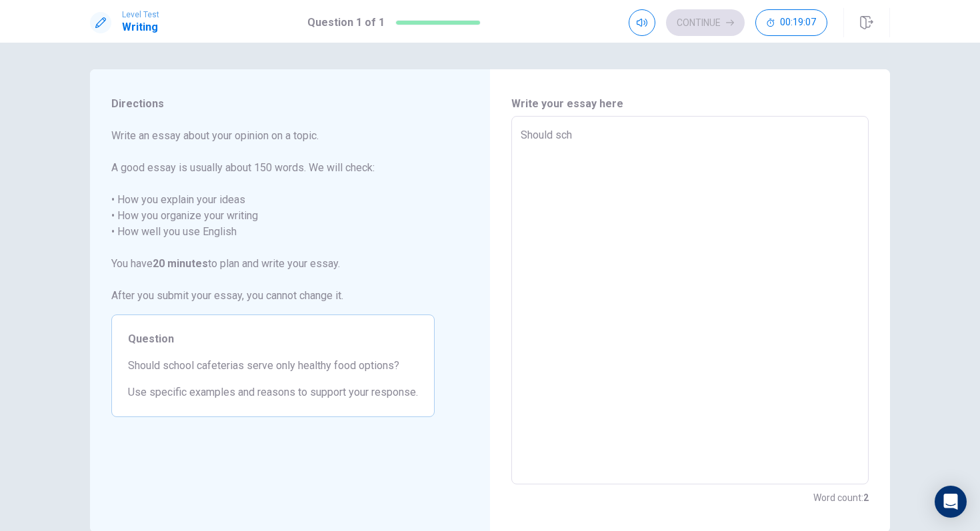
type textarea "x"
type textarea "Should scho"
type textarea "x"
type textarea "Should schoo"
type textarea "x"
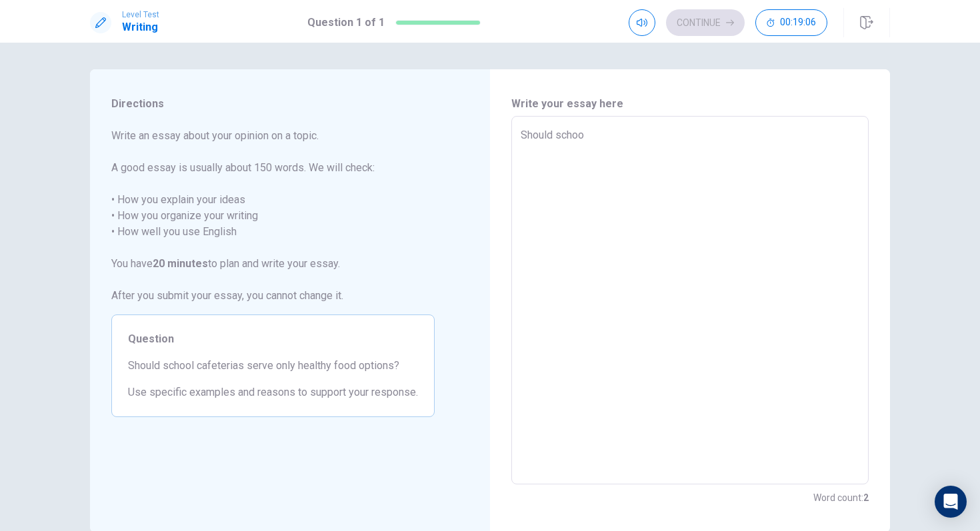
type textarea "Should school"
type textarea "x"
type textarea "Should school"
type textarea "x"
type textarea "Should school c"
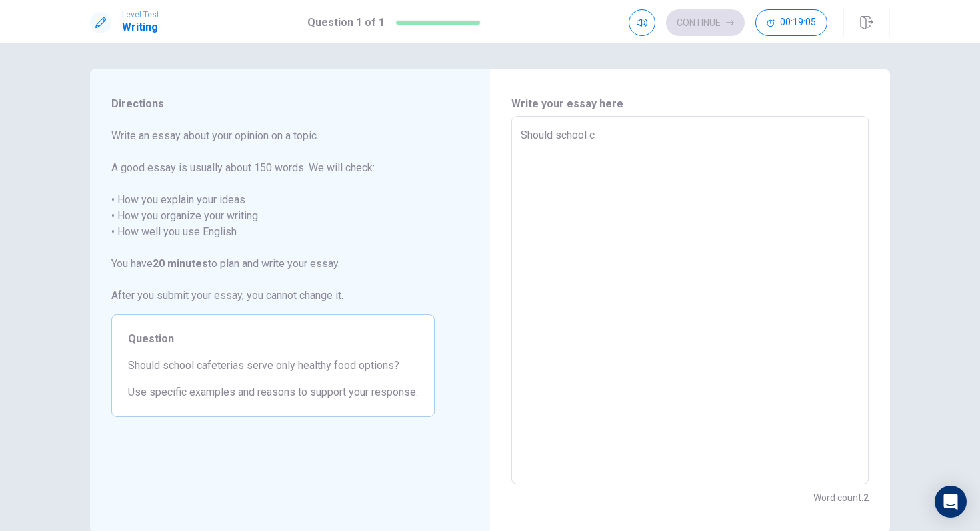
type textarea "x"
type textarea "Should school ca"
type textarea "x"
type textarea "Should school caf"
type textarea "x"
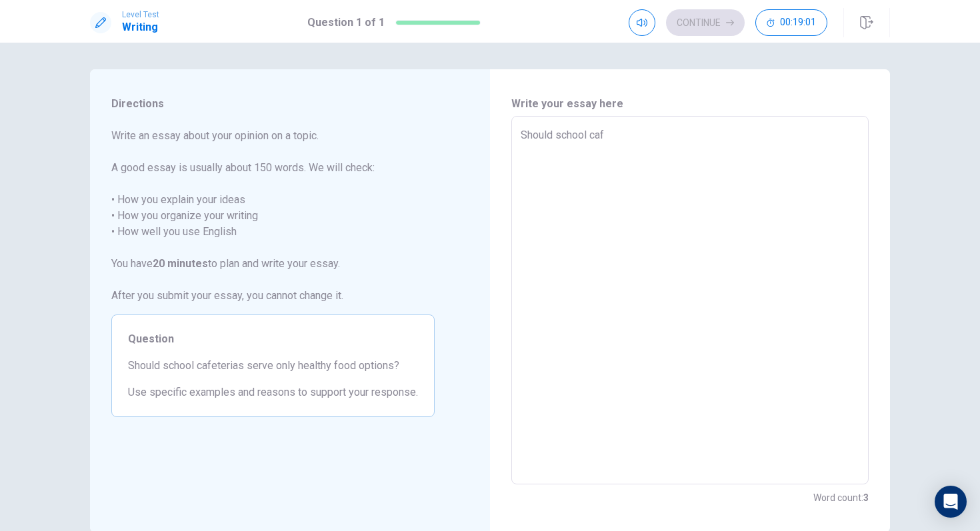
type textarea "Should school cafe"
type textarea "x"
type textarea "Should school cafet"
type textarea "x"
type textarea "Should school cafete"
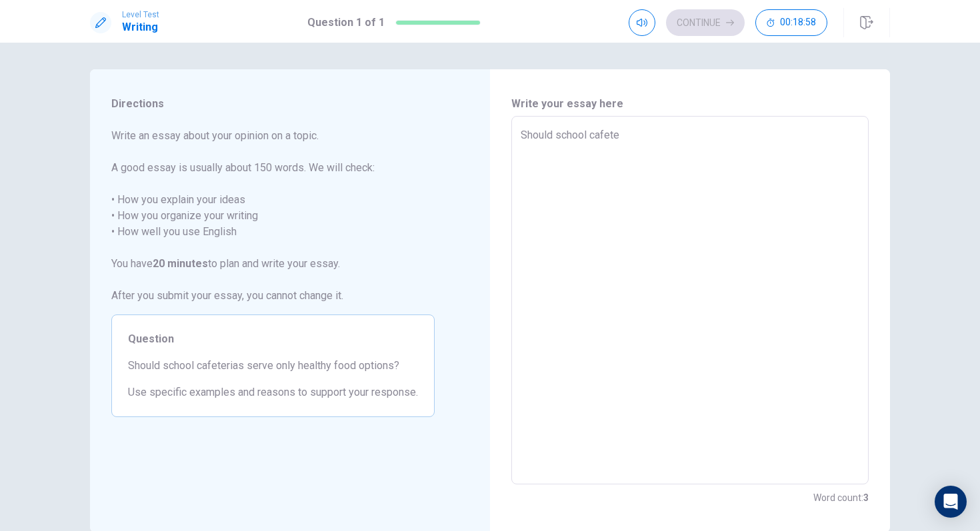
type textarea "x"
type textarea "Should school cafeter"
type textarea "x"
type textarea "Should school cafeteri"
type textarea "x"
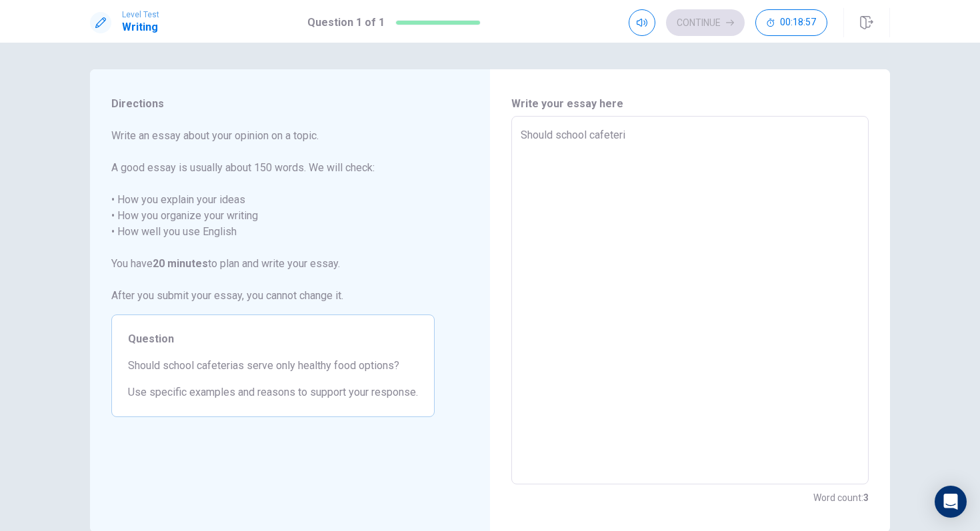
type textarea "Should school cafeteria"
type textarea "x"
type textarea "Should school cafeterias"
type textarea "x"
type textarea "Should school cafeterias"
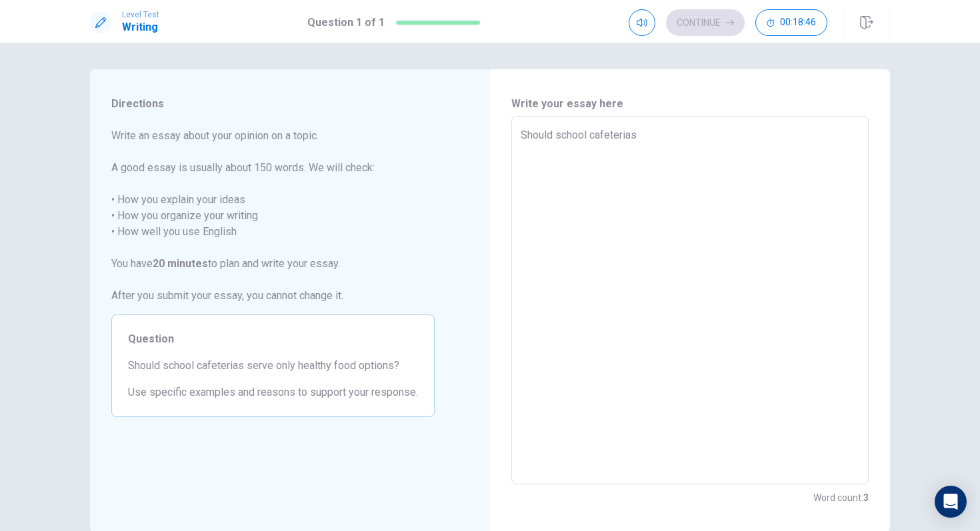
type textarea "x"
type textarea "Should school cafeterias s"
type textarea "x"
type textarea "Should school cafeterias se"
type textarea "x"
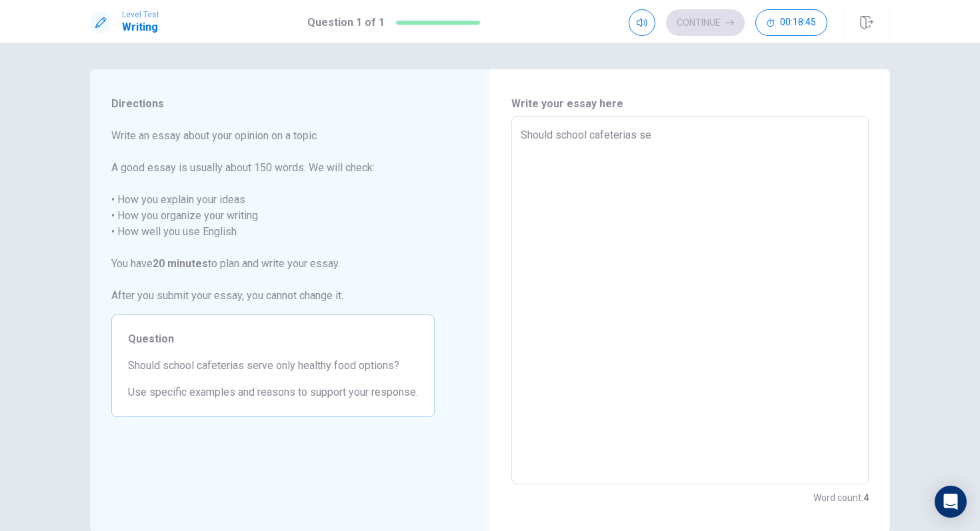
type textarea "Should school cafeterias ser"
type textarea "x"
type textarea "Should school cafeterias serv"
type textarea "x"
type textarea "Should school cafeterias serve"
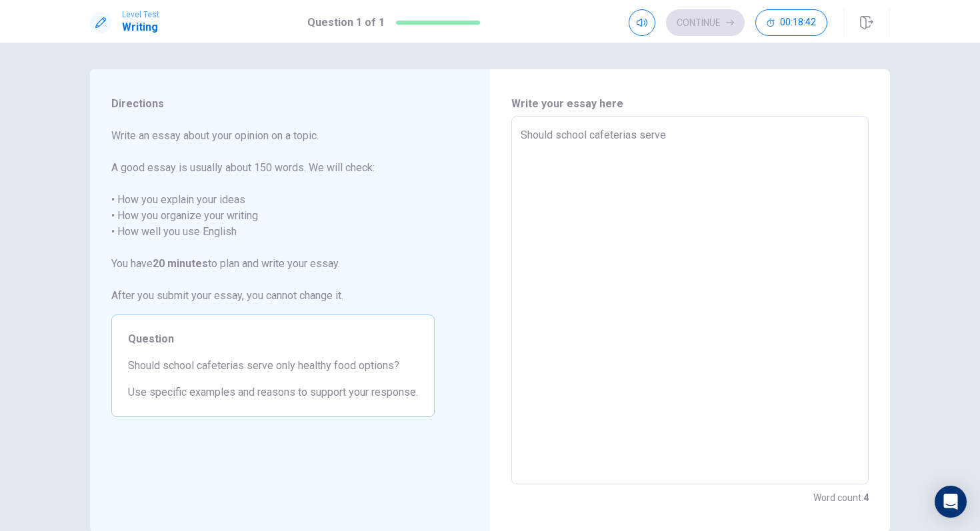
type textarea "x"
type textarea "Should school cafeterias serve"
type textarea "x"
type textarea "Should school cafeterias serve o"
type textarea "x"
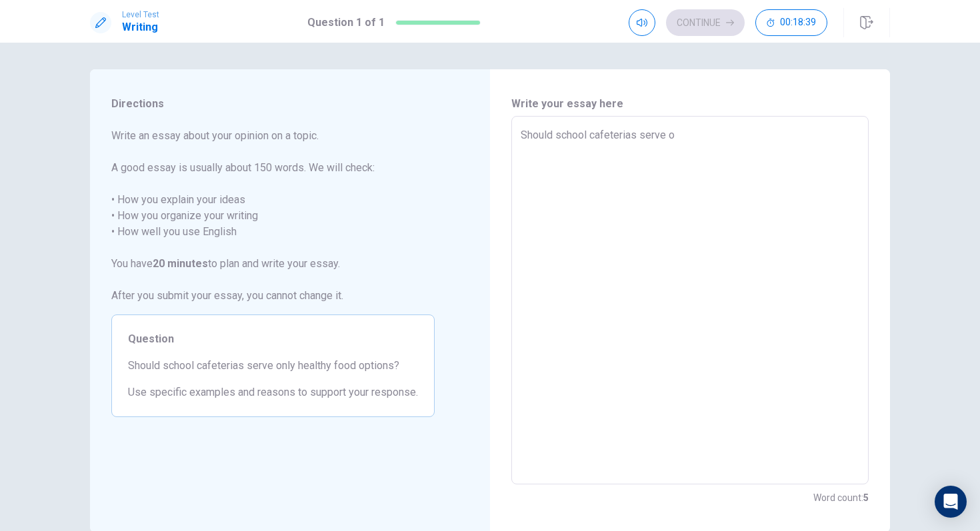
type textarea "Should school cafeterias serve on"
type textarea "x"
type textarea "Should school cafeterias serve onl"
type textarea "x"
type textarea "Should school cafeterias serve only"
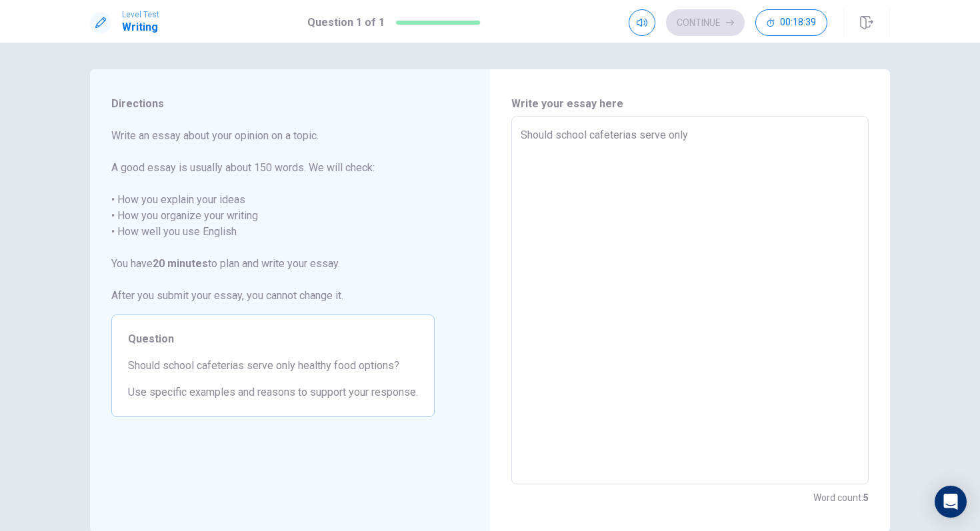
type textarea "x"
type textarea "Should school cafeterias serve only"
type textarea "x"
type textarea "Should school cafeterias serve only h"
type textarea "x"
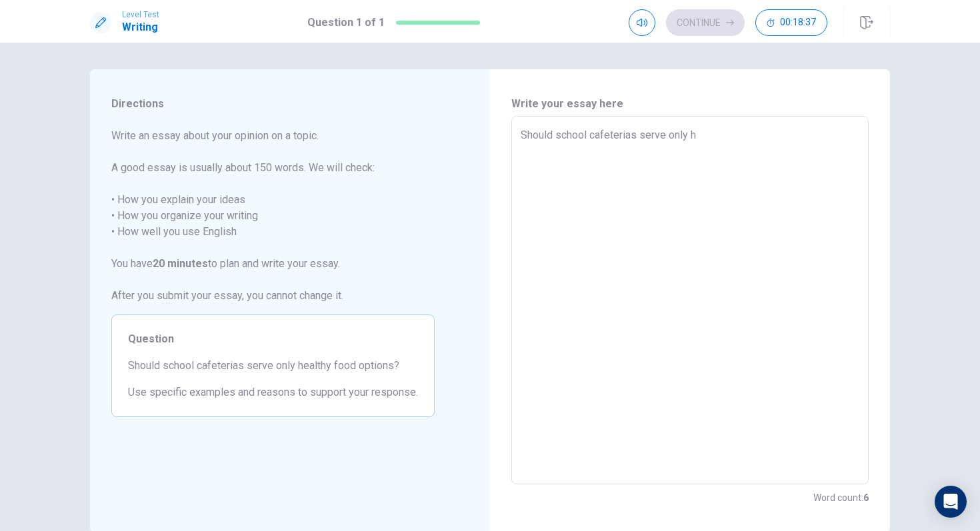
type textarea "Should school cafeterias serve only he"
type textarea "x"
type textarea "Should school cafeterias serve only hea"
type textarea "x"
type textarea "Should school cafeterias serve only heal"
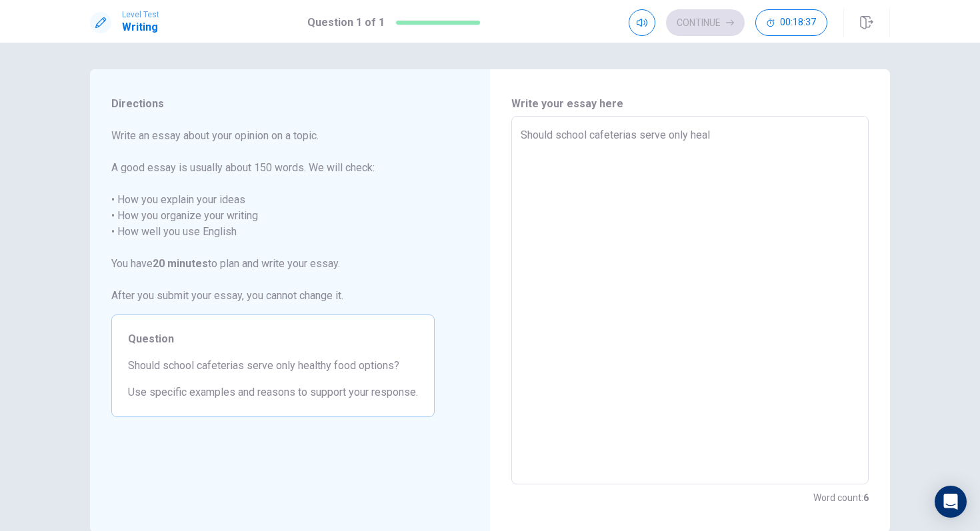
type textarea "x"
type textarea "Should school cafeterias serve only healt"
type textarea "x"
type textarea "Should school cafeterias serve only health"
type textarea "x"
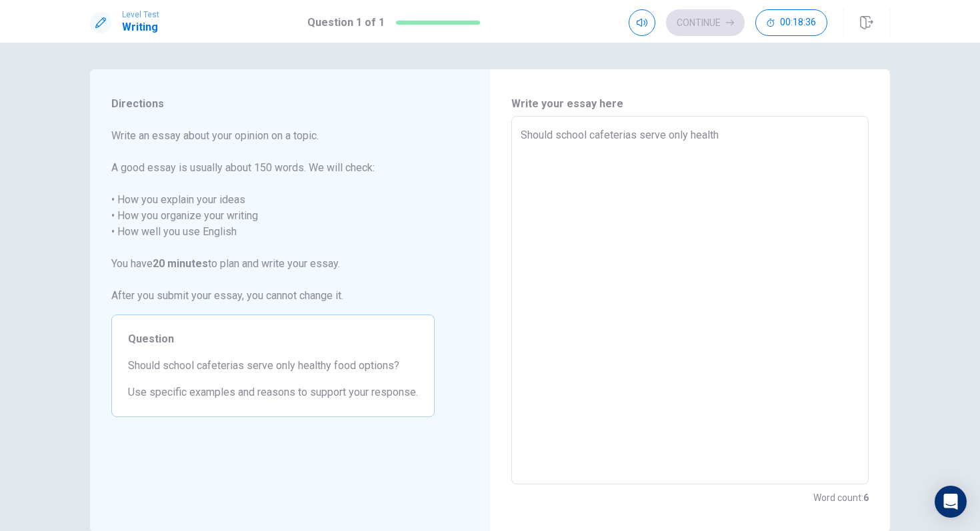
type textarea "Should school cafeterias serve only healthy"
type textarea "x"
type textarea "Should school cafeterias serve only healthy"
type textarea "x"
type textarea "Should school cafeterias serve only healthy f"
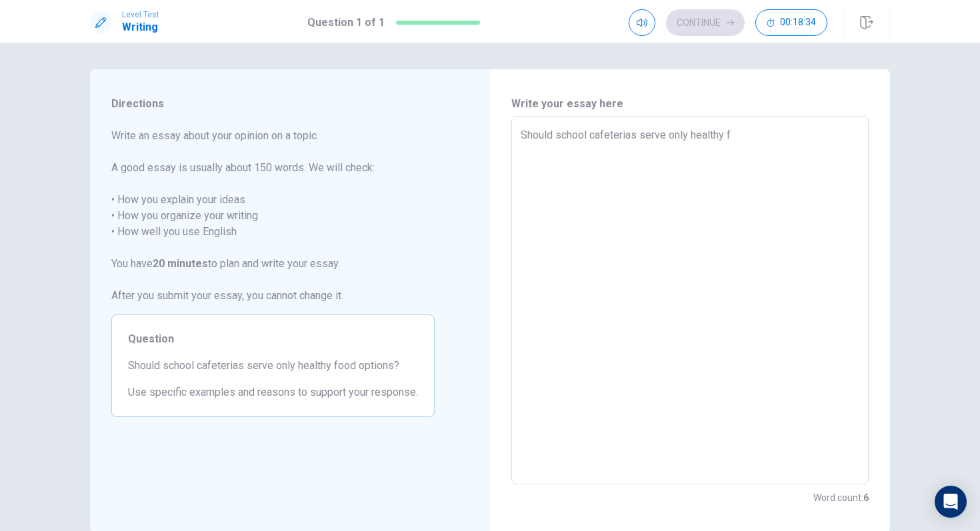
type textarea "x"
type textarea "Should school cafeterias serve only healthy fo"
type textarea "x"
type textarea "Should school cafeterias serve only healthy foo"
type textarea "x"
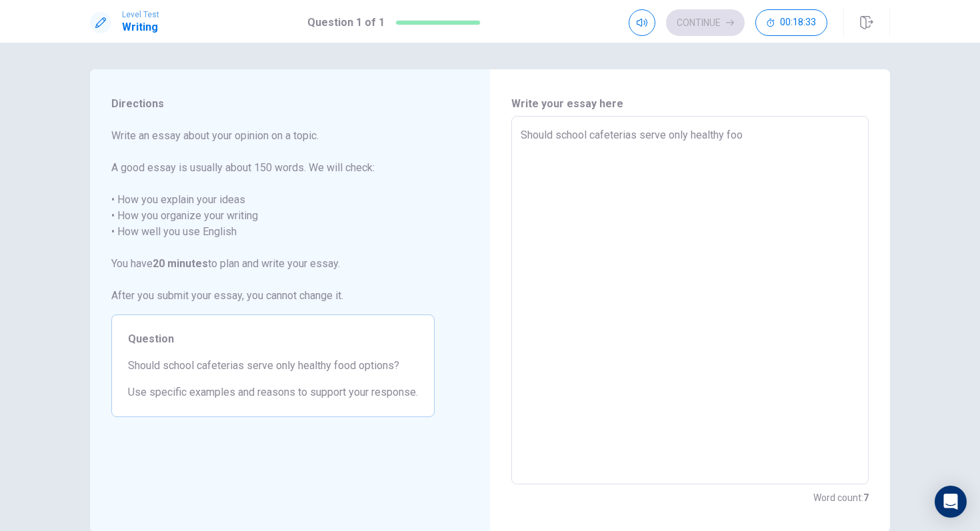
type textarea "Should school cafeterias serve only healthy food"
type textarea "x"
type textarea "Should school cafeterias serve only healthy food?"
type textarea "x"
type textarea "Should school cafeterias serve only healthy food?"
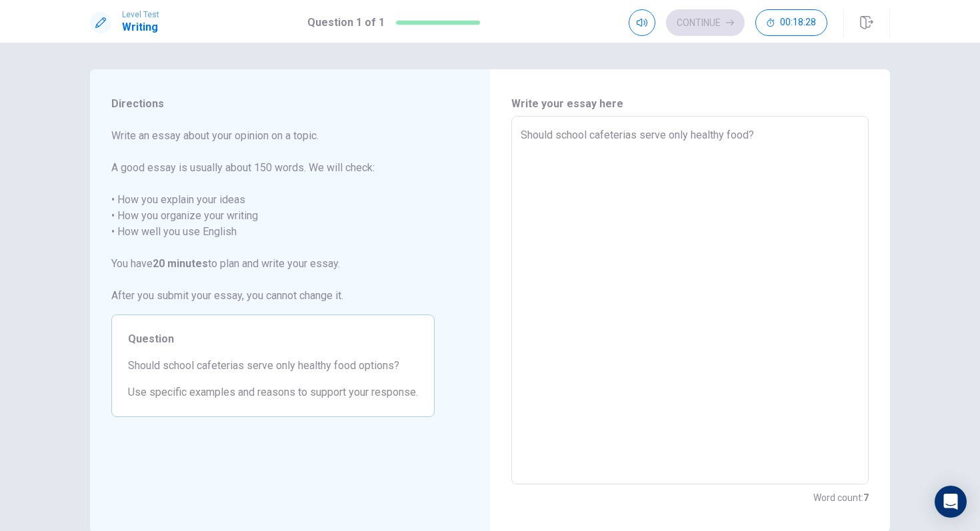
type textarea "x"
type textarea "Should school cafeterias serve only healthy food? T"
type textarea "x"
type textarea "Should school cafeterias serve only healthy food? TA"
type textarea "x"
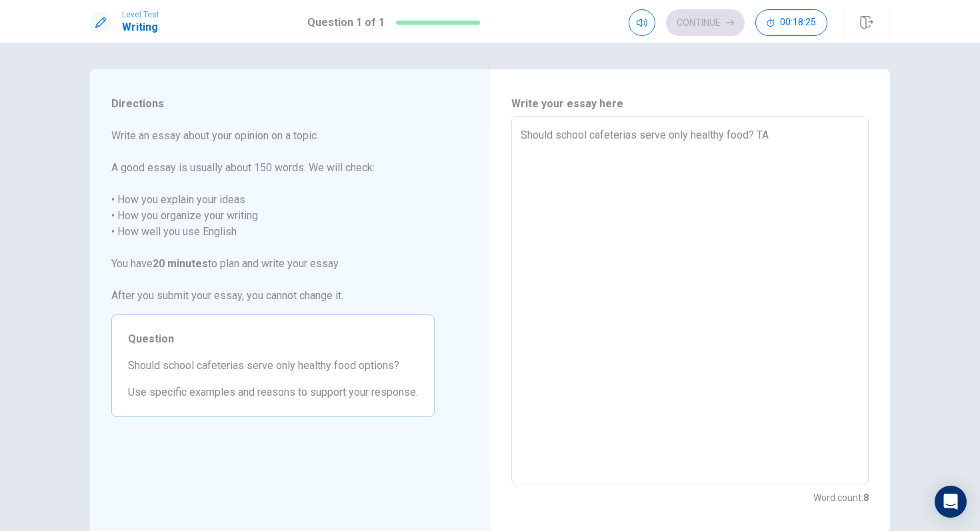
type textarea "Should school cafeterias serve only healthy food? T"
type textarea "x"
type textarea "Should school cafeterias serve only healthy food? Th"
type textarea "x"
type textarea "Should school cafeterias serve only healthy food? Tha"
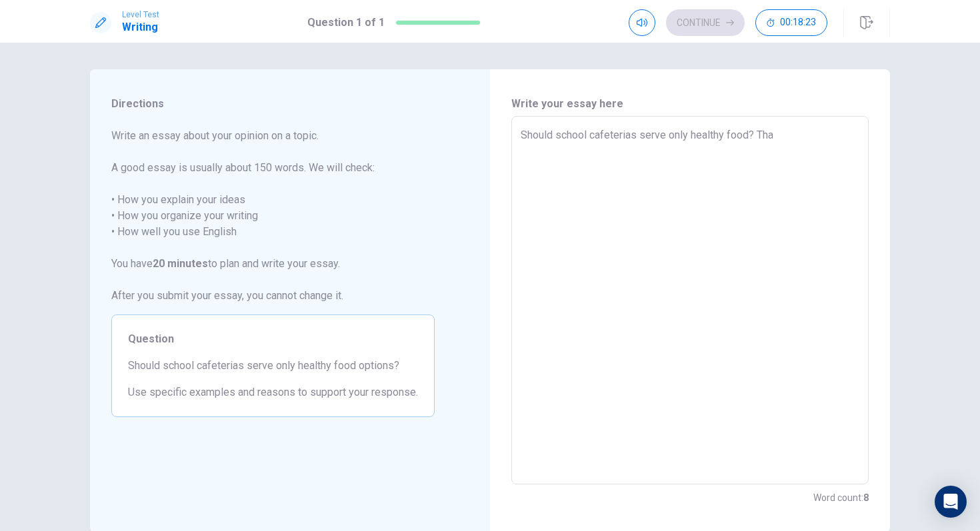
type textarea "x"
type textarea "Should school cafeterias serve only healthy food? That"
type textarea "x"
type textarea "Should school cafeterias serve only healthy food? That"
type textarea "x"
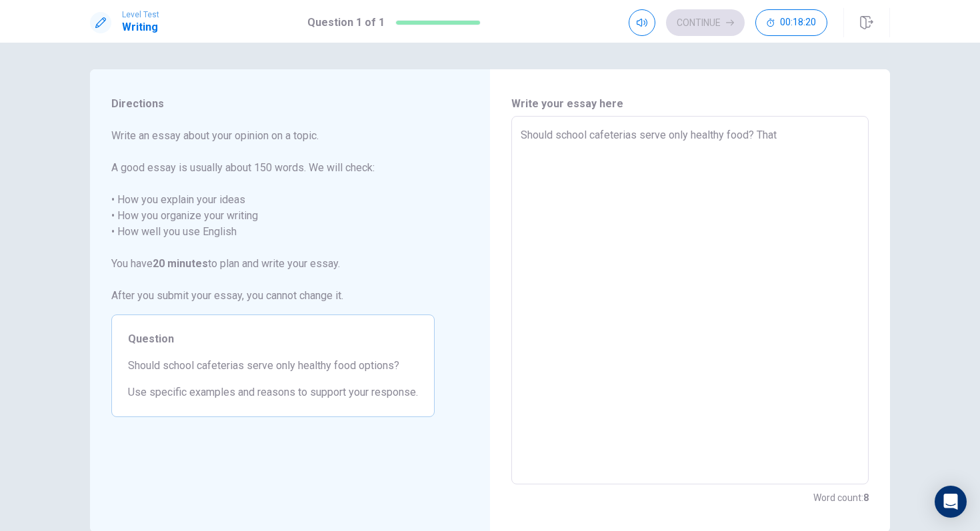
type textarea "Should school cafeterias serve only healthy food? That a"
type textarea "x"
type textarea "Should school cafeterias serve only healthy food? That a"
type textarea "x"
type textarea "Should school cafeterias serve only healthy food? That a g"
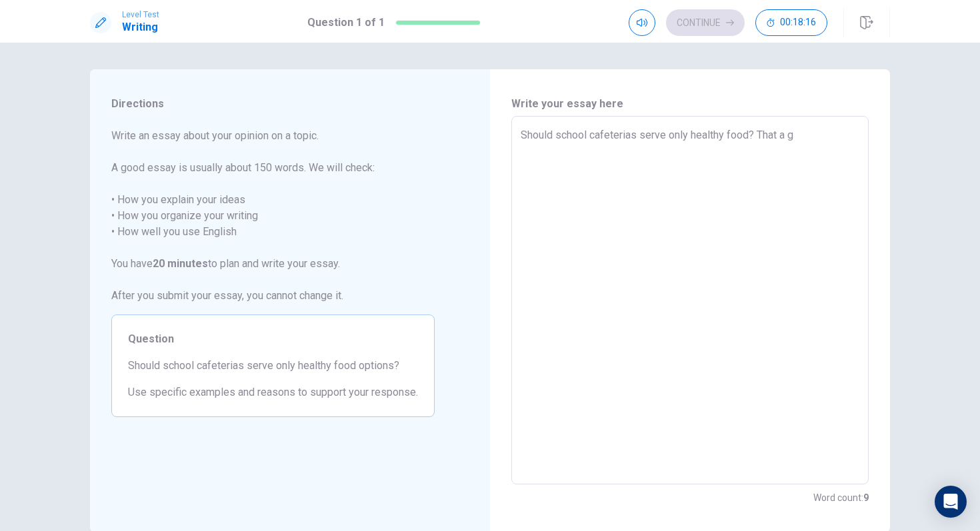
type textarea "x"
type textarea "Should school cafeterias serve only healthy food? That a go"
type textarea "x"
type textarea "Should school cafeterias serve only healthy food? That a goo"
type textarea "x"
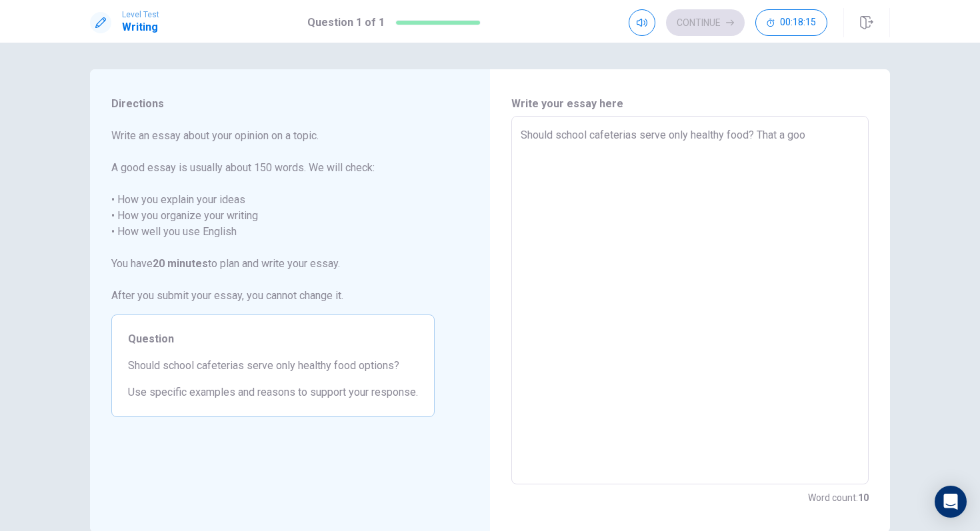
type textarea "Should school cafeterias serve only healthy food? That a good"
type textarea "x"
type textarea "Should school cafeterias serve only healthy food? That a goodn"
type textarea "x"
type textarea "Should school cafeterias serve only healthy food? That a good"
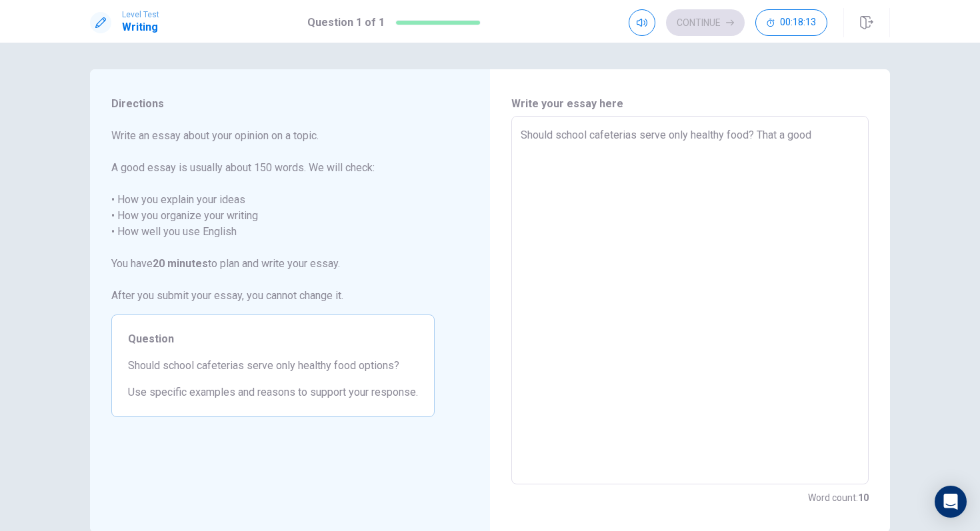
type textarea "x"
type textarea "Should school cafeterias serve only healthy food? That a good"
type textarea "x"
type textarea "Should school cafeterias serve only healthy food? That a good q"
type textarea "x"
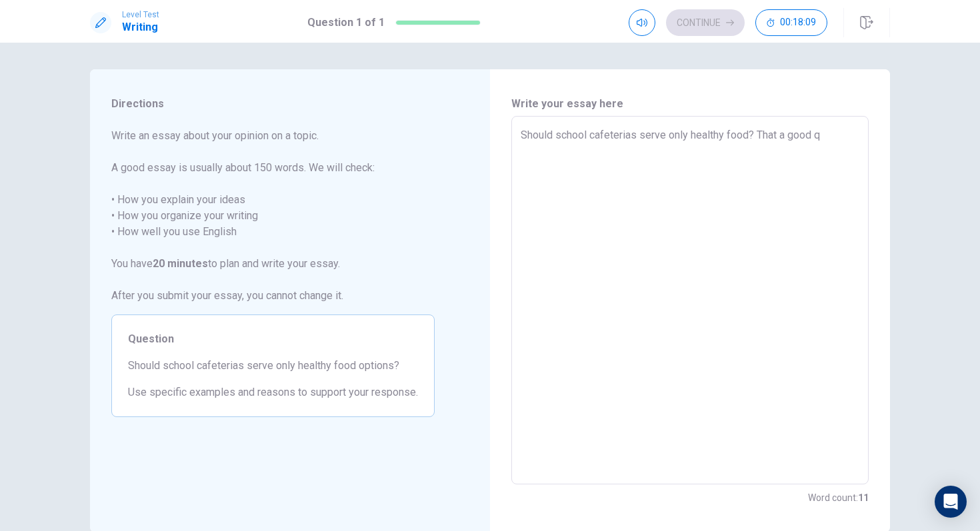
type textarea "Should school cafeterias serve only healthy food? That a good qu"
type textarea "x"
type textarea "Should school cafeterias serve only healthy food? That a good que"
type textarea "x"
type textarea "Should school cafeterias serve only healthy food? That a good ques"
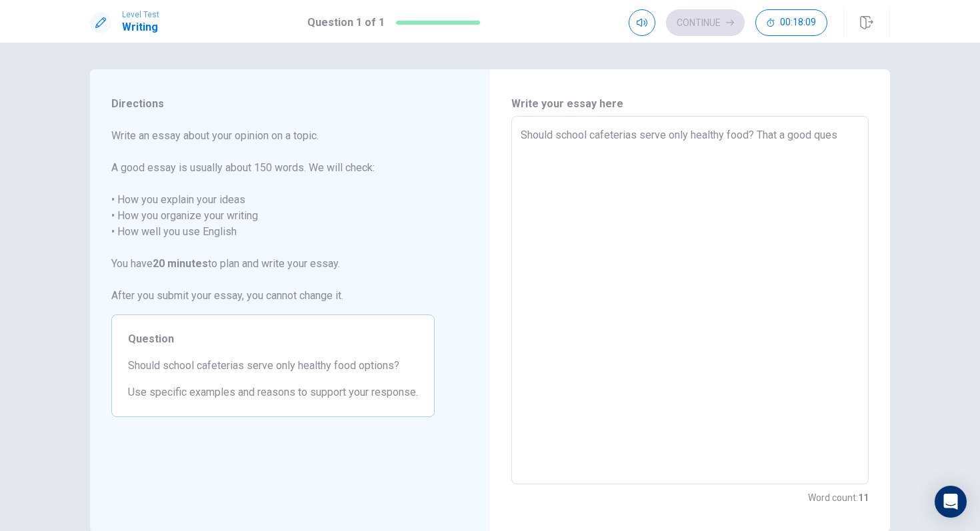
type textarea "x"
type textarea "Should school cafeterias serve only healthy food? That a good quest"
type textarea "x"
type textarea "Should school cafeterias serve only healthy food? That a good questi"
type textarea "x"
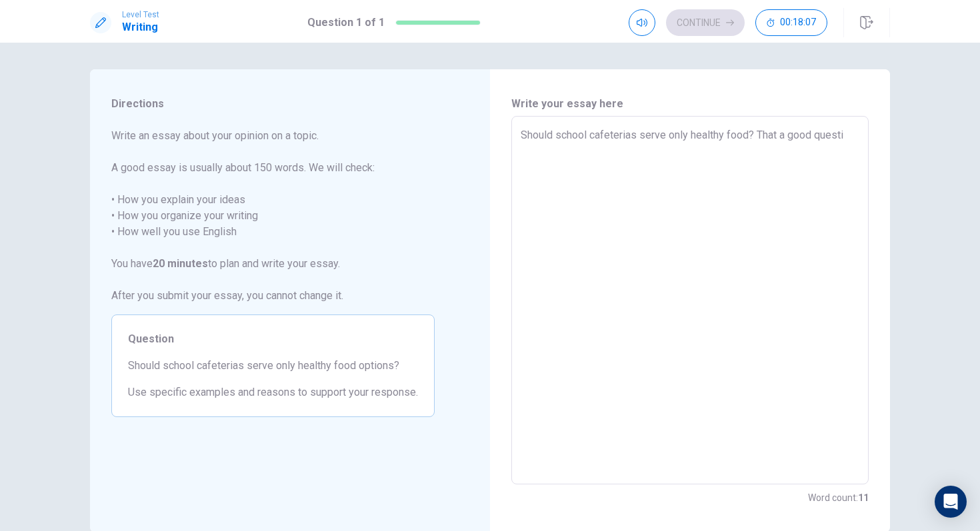
type textarea "Should school cafeterias serve only healthy food? That a good questio"
type textarea "x"
type textarea "Should school cafeterias serve only healthy food? That a good questiom"
type textarea "x"
type textarea "Should school cafeterias serve only healthy food? That a good questio"
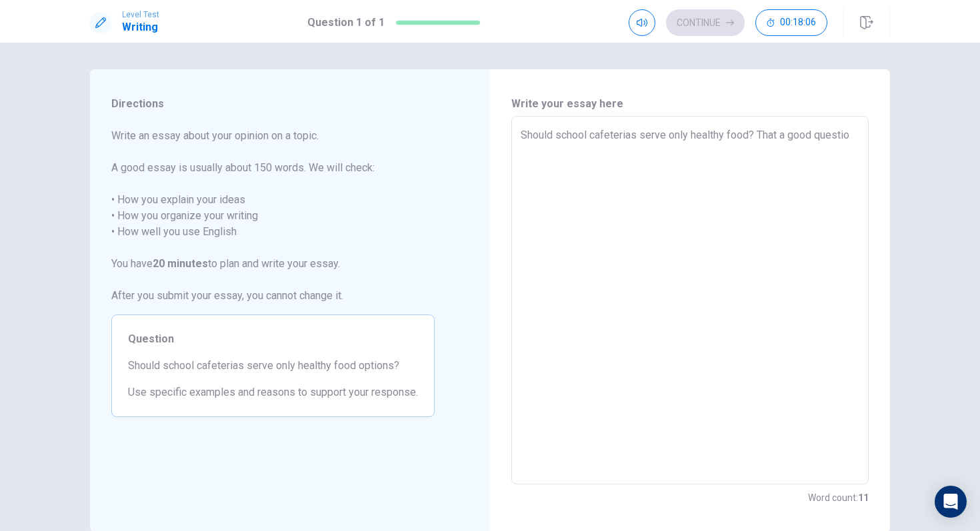
type textarea "x"
type textarea "Should school cafeterias serve only healthy food? That a good question"
type textarea "x"
type textarea "Should school cafeterias serve only healthy food? That a good question"
type textarea "x"
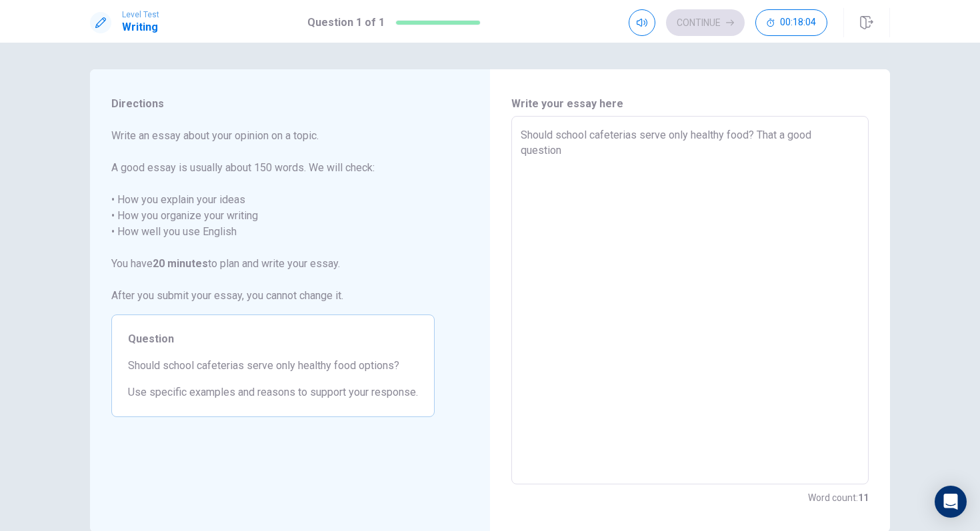
type textarea "Should school cafeterias serve only healthy food? That a good question"
type textarea "x"
type textarea "Should school cafeterias serve only healthy food? That a good question,"
type textarea "x"
type textarea "Should school cafeterias serve only healthy food? That a good question,i"
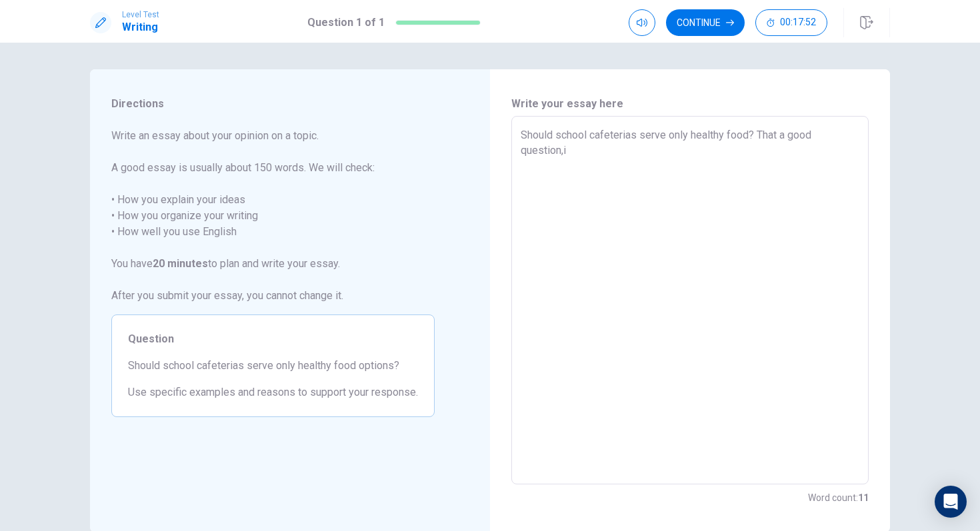
type textarea "x"
type textarea "Should school cafeterias serve only healthy food? That a good question,in"
type textarea "x"
type textarea "Should school cafeterias serve only healthy food? That a good question,in"
type textarea "x"
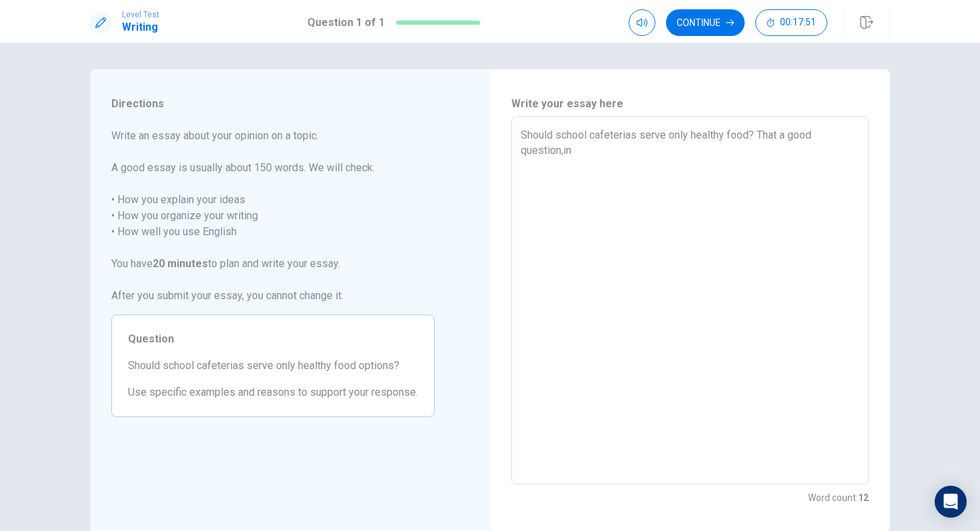
type textarea "Should school cafeterias serve only healthy food? That a good question,in m"
type textarea "x"
type textarea "Should school cafeterias serve only healthy food? That a good question,in my"
type textarea "x"
type textarea "Should school cafeterias serve only healthy food? That a good question,in my"
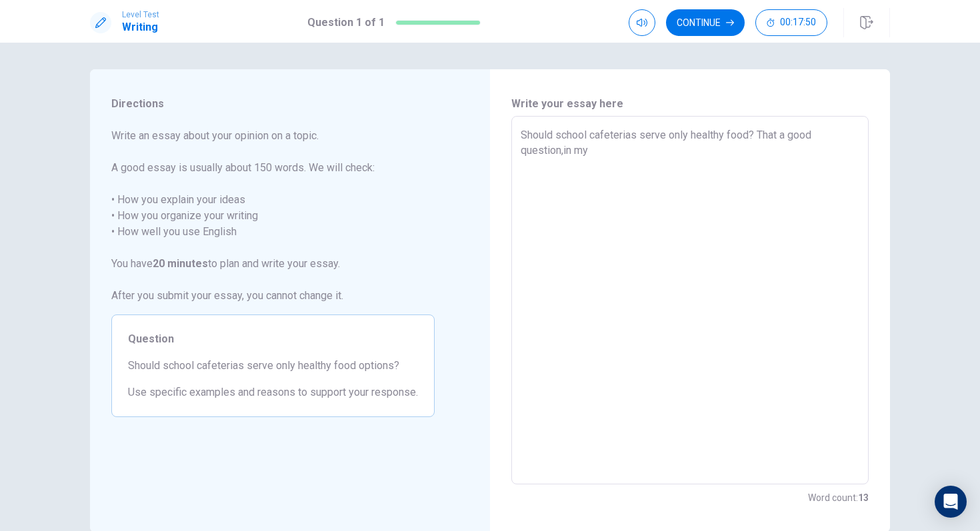
type textarea "x"
type textarea "Should school cafeterias serve only healthy food? That a good question,in my p"
type textarea "x"
type textarea "Should school cafeterias serve only healthy food? That a good question,in my"
type textarea "x"
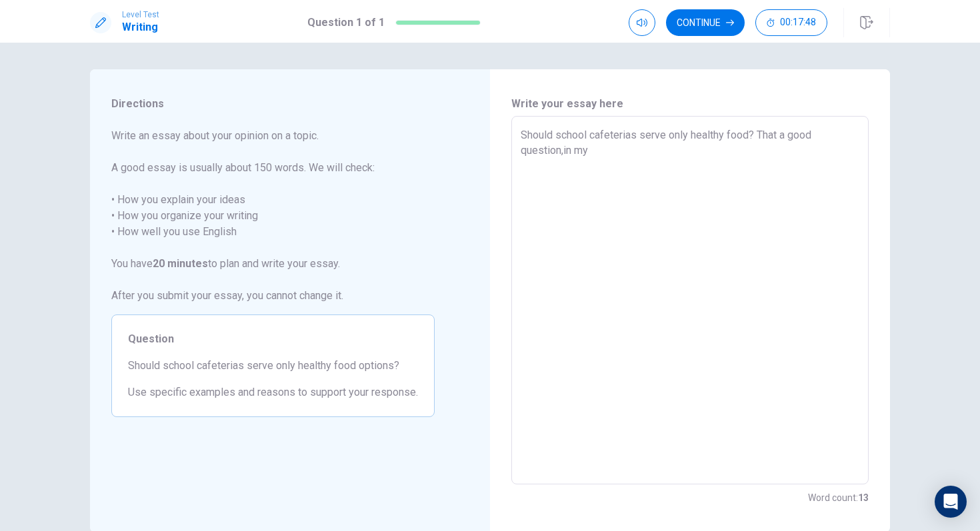
type textarea "Should school cafeterias serve only healthy food? That a good question,in my o"
type textarea "x"
type textarea "Should school cafeterias serve only healthy food? That a good question,in my op"
type textarea "x"
type textarea "Should school cafeterias serve only healthy food? That a good question,in my opn"
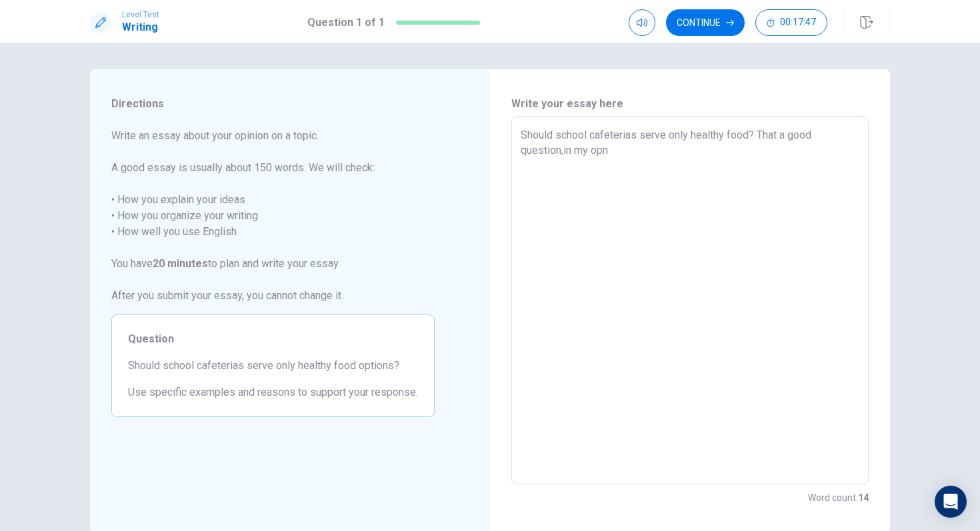
type textarea "x"
type textarea "Should school cafeterias serve only healthy food? That a good question,in my op…"
type textarea "x"
type textarea "Should school cafeterias serve only healthy food? That a good question,in my op…"
type textarea "x"
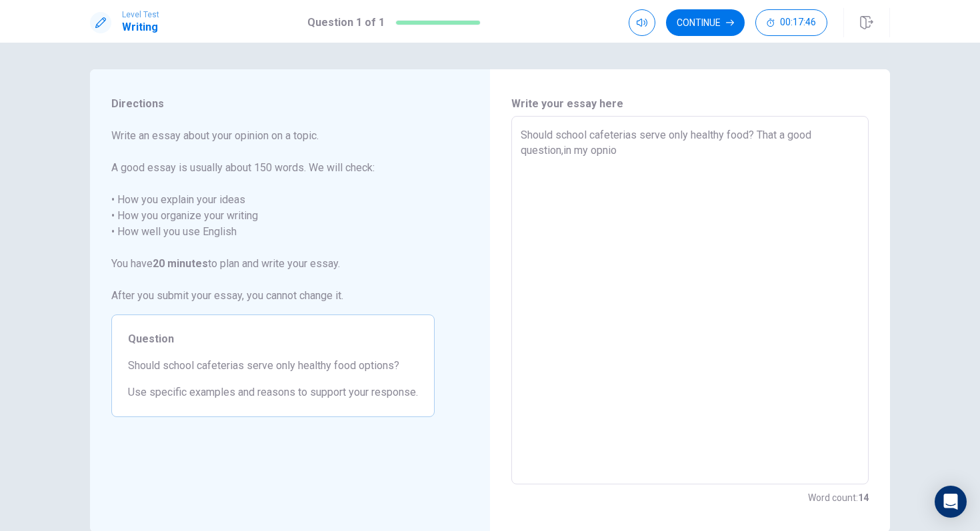
type textarea "Should school cafeterias serve only healthy food? That a good question,in my op…"
type textarea "x"
type textarea "Should school cafeterias serve only healthy food? That a good question,in my op…"
type textarea "x"
type textarea "Should school cafeterias serve only healthy food? That a good question,in my op…"
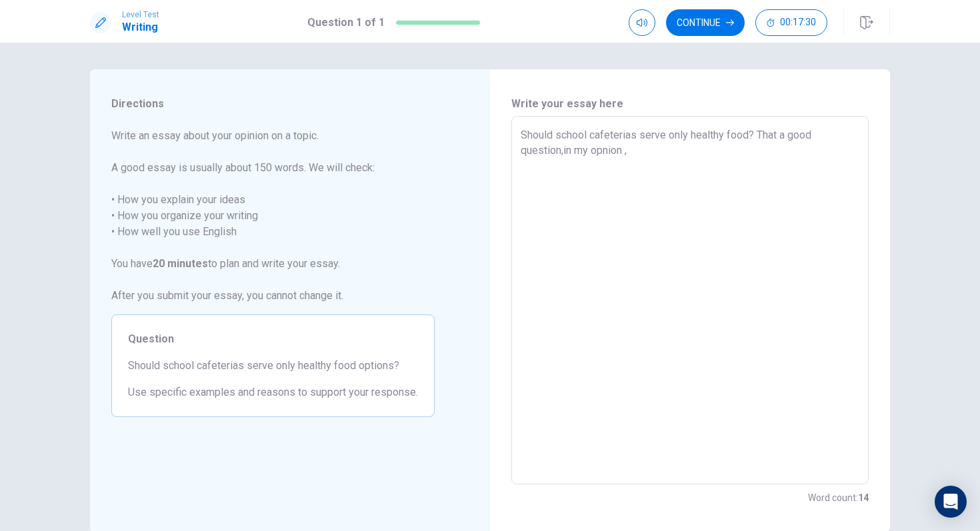
type textarea "x"
type textarea "Should school cafeterias serve only healthy food? That a good question,in my op…"
type textarea "x"
type textarea "Should school cafeterias serve only healthy food? That a good question,in my op…"
type textarea "x"
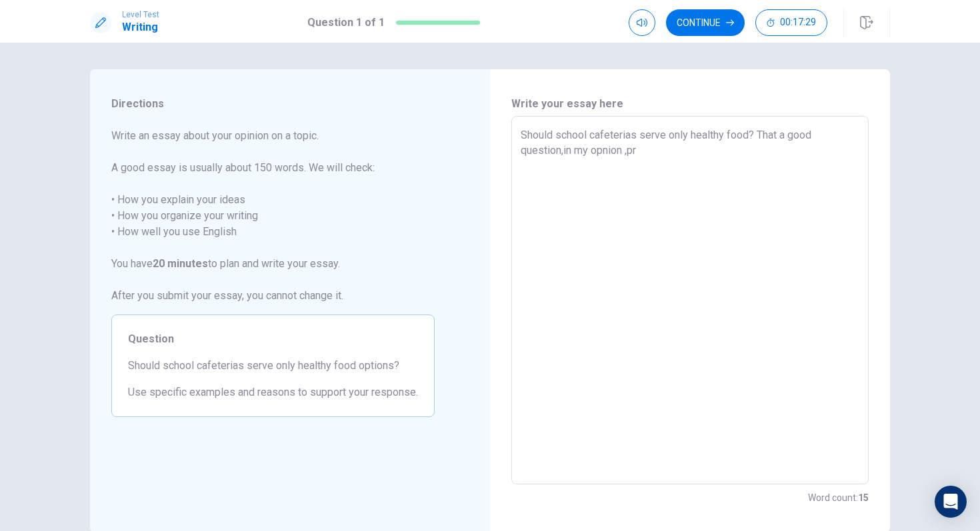
type textarea "Should school cafeterias serve only healthy food? That a good question,in my op…"
type textarea "x"
type textarea "Should school cafeterias serve only healthy food? That a good question,in my op…"
type textarea "x"
type textarea "Should school cafeterias serve only healthy food? That a good question,in my op…"
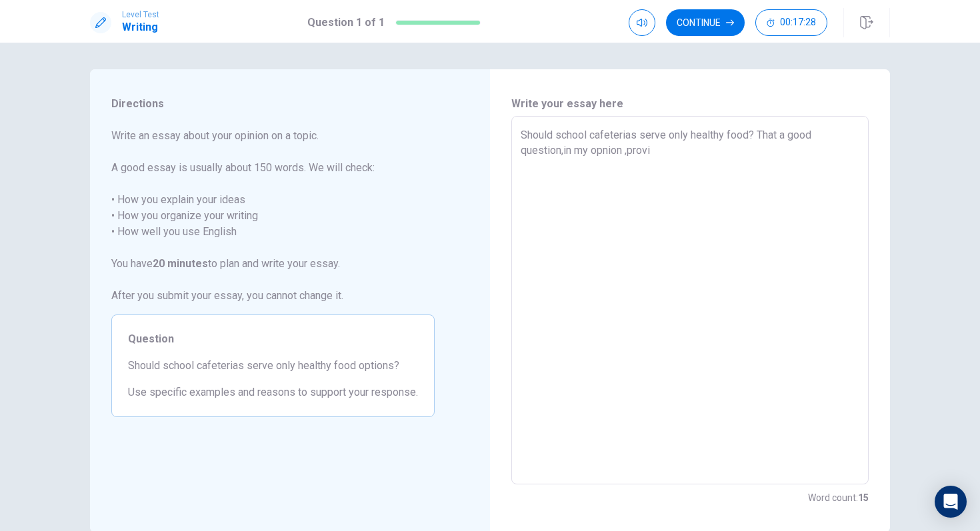
type textarea "x"
drag, startPoint x: 702, startPoint y: 149, endPoint x: 662, endPoint y: 155, distance: 40.3
click at [662, 155] on textarea "Should school cafeterias serve only healthy food? That a good question,in my op…" at bounding box center [689, 300] width 338 height 346
click at [739, 149] on textarea "Should school cafeterias serve only healthy food? That a good question,in my op…" at bounding box center [689, 300] width 338 height 346
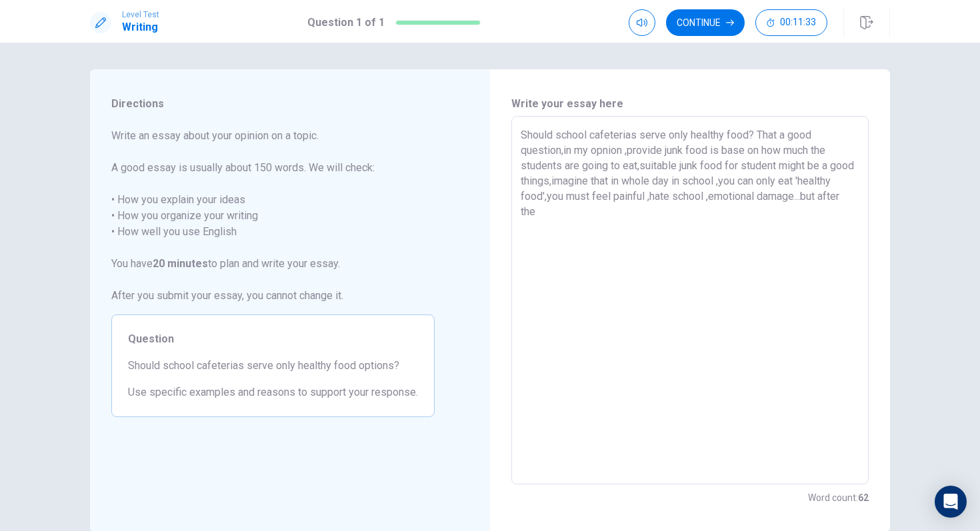
click at [574, 213] on textarea "Should school cafeterias serve only healthy food? That a good question,in my op…" at bounding box center [689, 300] width 338 height 346
click at [674, 217] on textarea "Should school cafeterias serve only healthy food? That a good question,in my op…" at bounding box center [689, 300] width 338 height 346
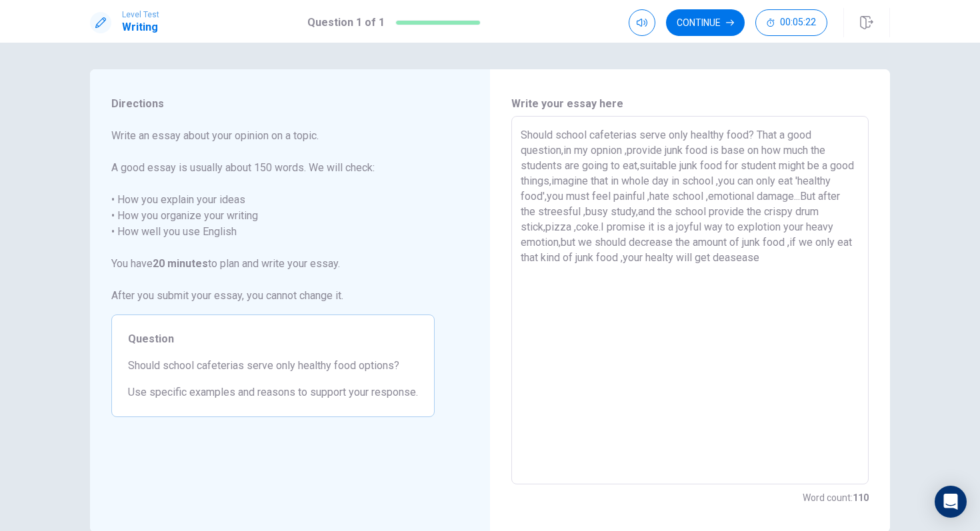
click at [800, 260] on textarea "Should school cafeterias serve only healthy food? That a good question,in my op…" at bounding box center [689, 300] width 338 height 346
click at [828, 263] on textarea "Should school cafeterias serve only healthy food? That a good question,in my op…" at bounding box center [689, 300] width 338 height 346
click at [522, 275] on textarea "Should school cafeterias serve only healthy food? That a good question,in my op…" at bounding box center [689, 300] width 338 height 346
click at [787, 278] on textarea "Should school cafeterias serve only healthy food? That a good question,in my op…" at bounding box center [689, 300] width 338 height 346
click at [668, 276] on textarea "Should school cafeterias serve only healthy food? That a good question,in my op…" at bounding box center [689, 300] width 338 height 346
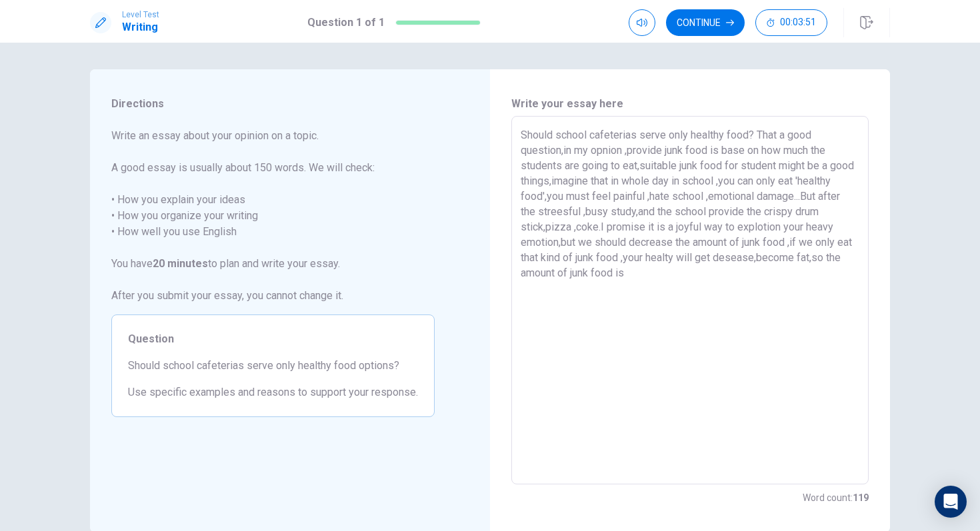
click at [764, 271] on textarea "Should school cafeterias serve only healthy food? That a good question,in my op…" at bounding box center [689, 300] width 338 height 346
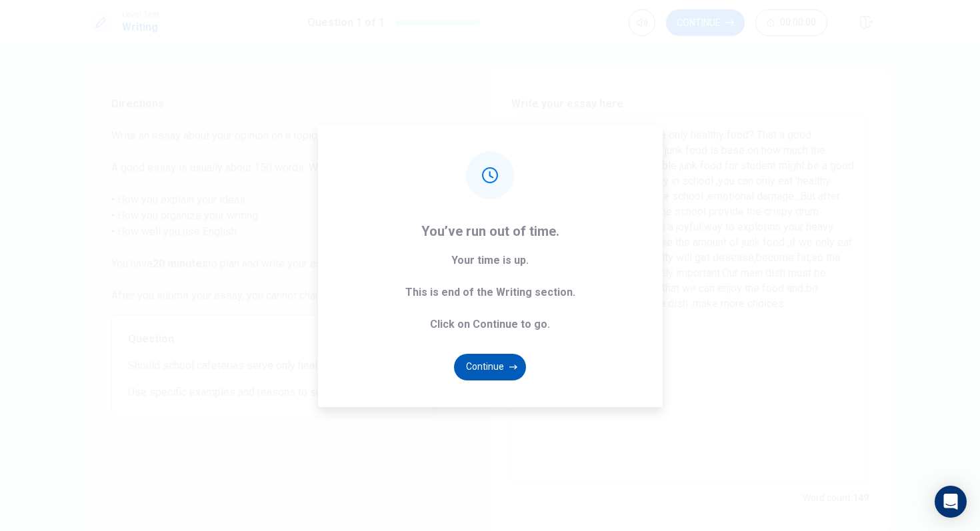
click at [505, 364] on button "Continue" at bounding box center [490, 367] width 72 height 27
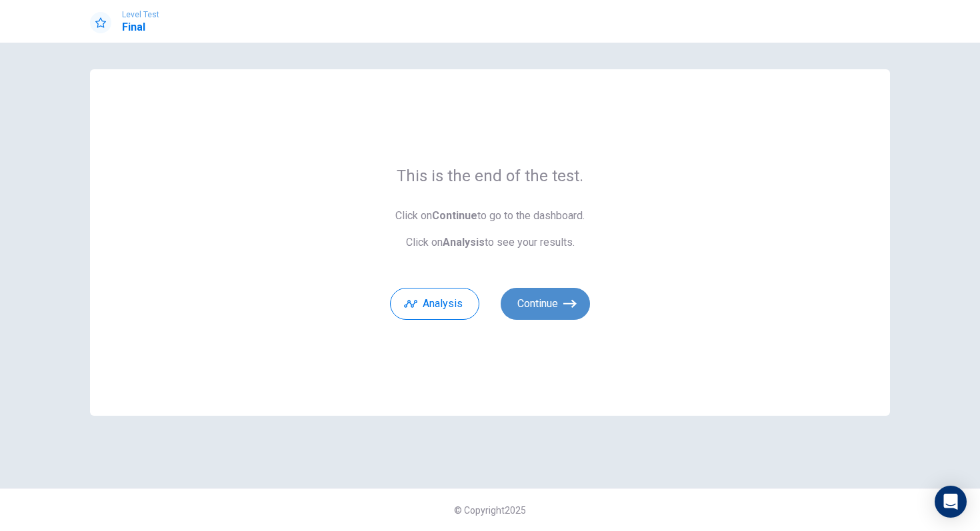
click at [558, 318] on button "Continue" at bounding box center [544, 304] width 89 height 32
